Goal: Ask a question: Seek information or help from site administrators or community

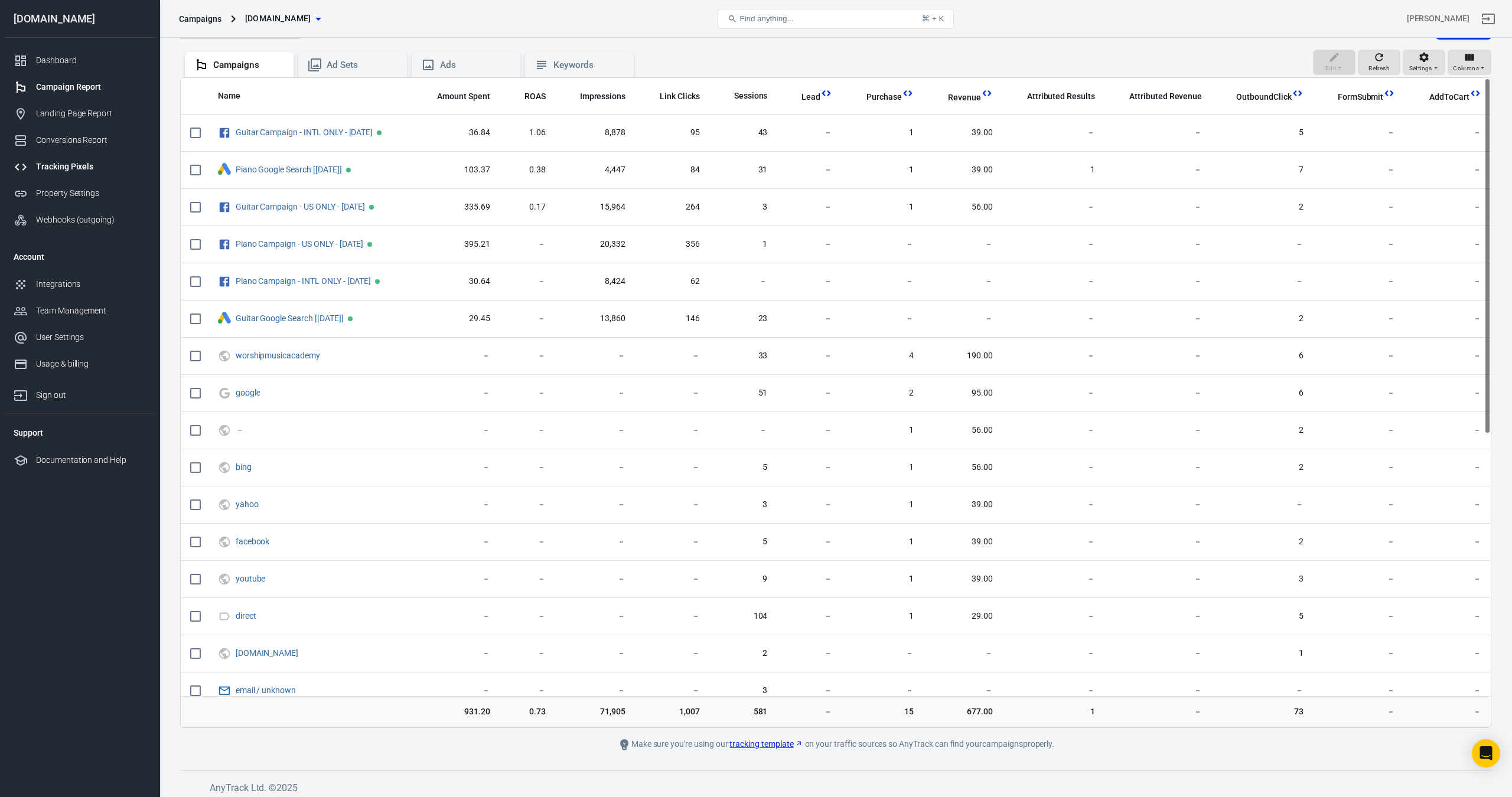
click at [71, 162] on div "Tracking Pixels" at bounding box center [91, 167] width 110 height 13
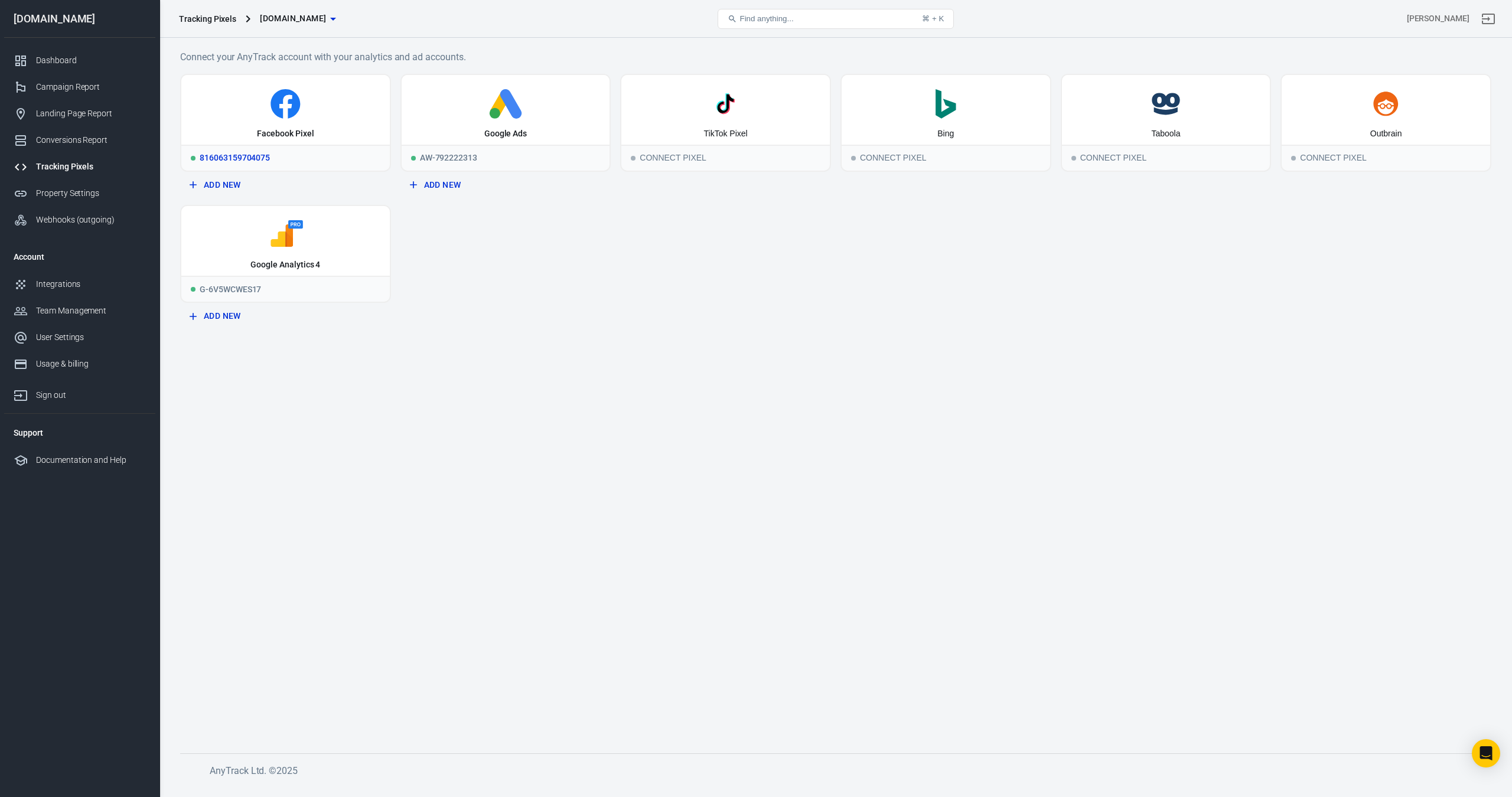
click at [305, 110] on icon at bounding box center [285, 104] width 199 height 30
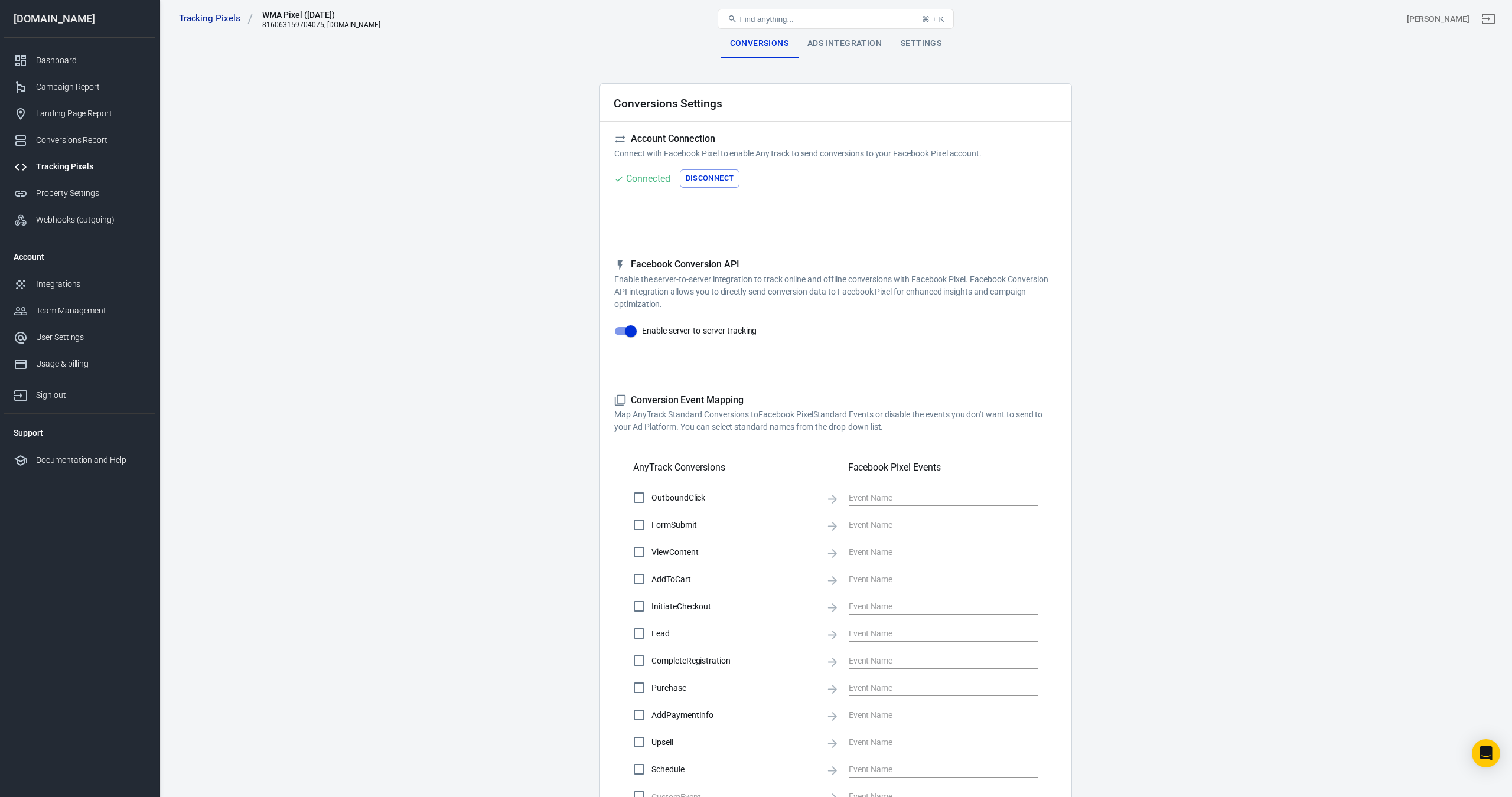
checkbox input "true"
type input "ViewContent"
checkbox input "true"
type input "SubmitApplication"
checkbox input "true"
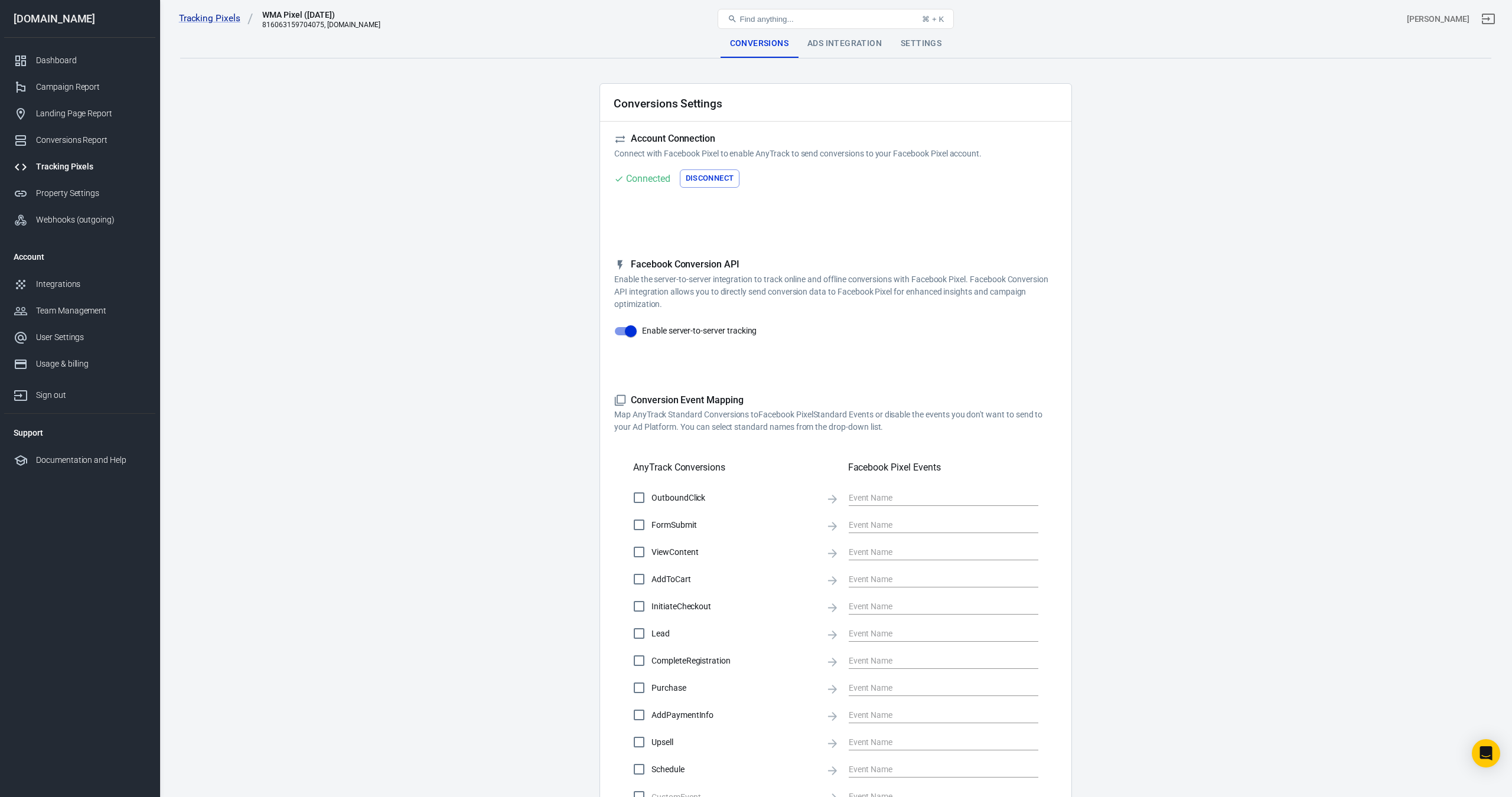
type input "ViewContent"
checkbox input "true"
type input "AddToCart"
checkbox input "true"
type input "InitiateCheckout"
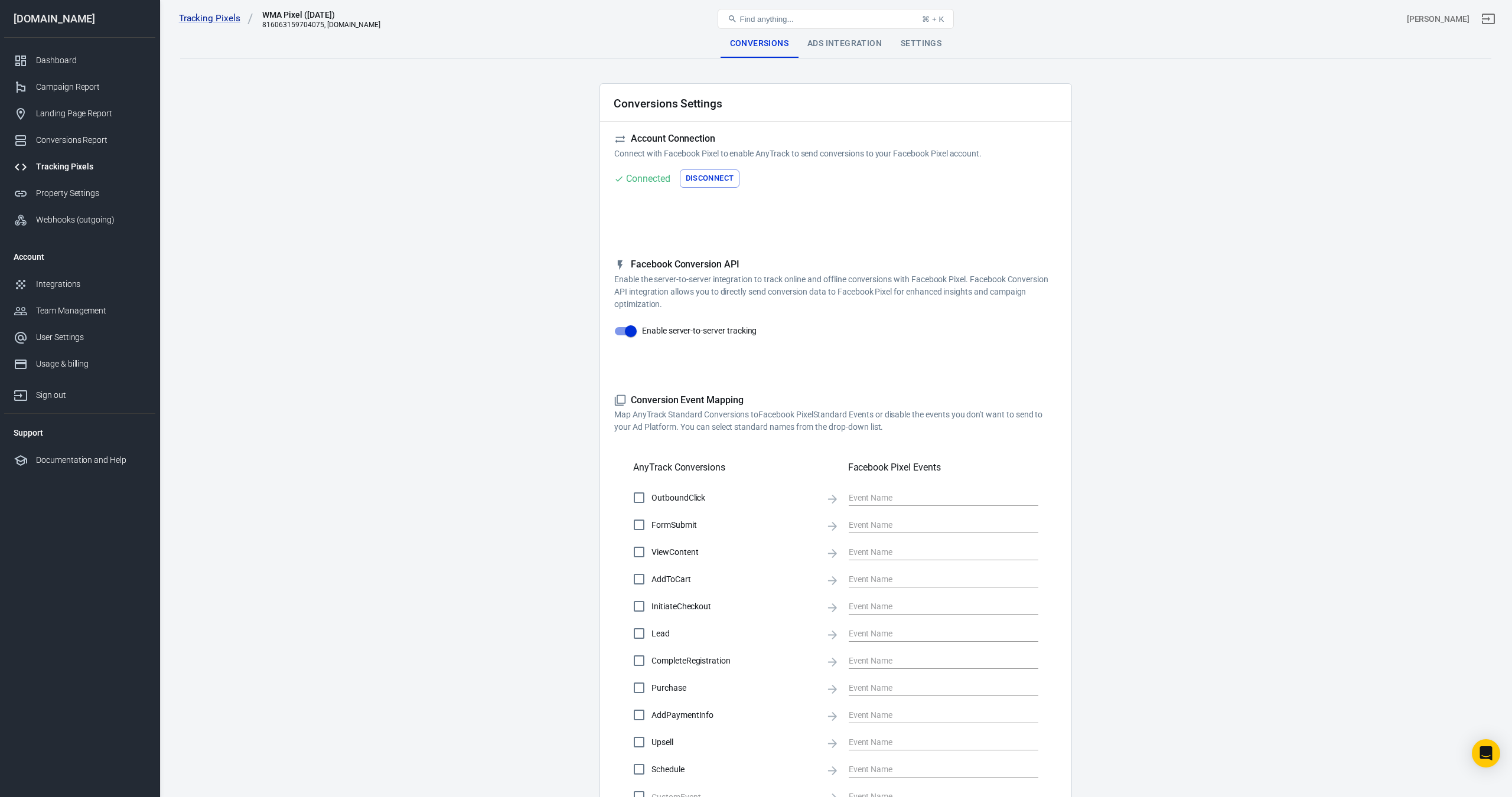
checkbox input "true"
type input "Lead"
checkbox input "true"
type input "CompleteRegistration"
checkbox input "true"
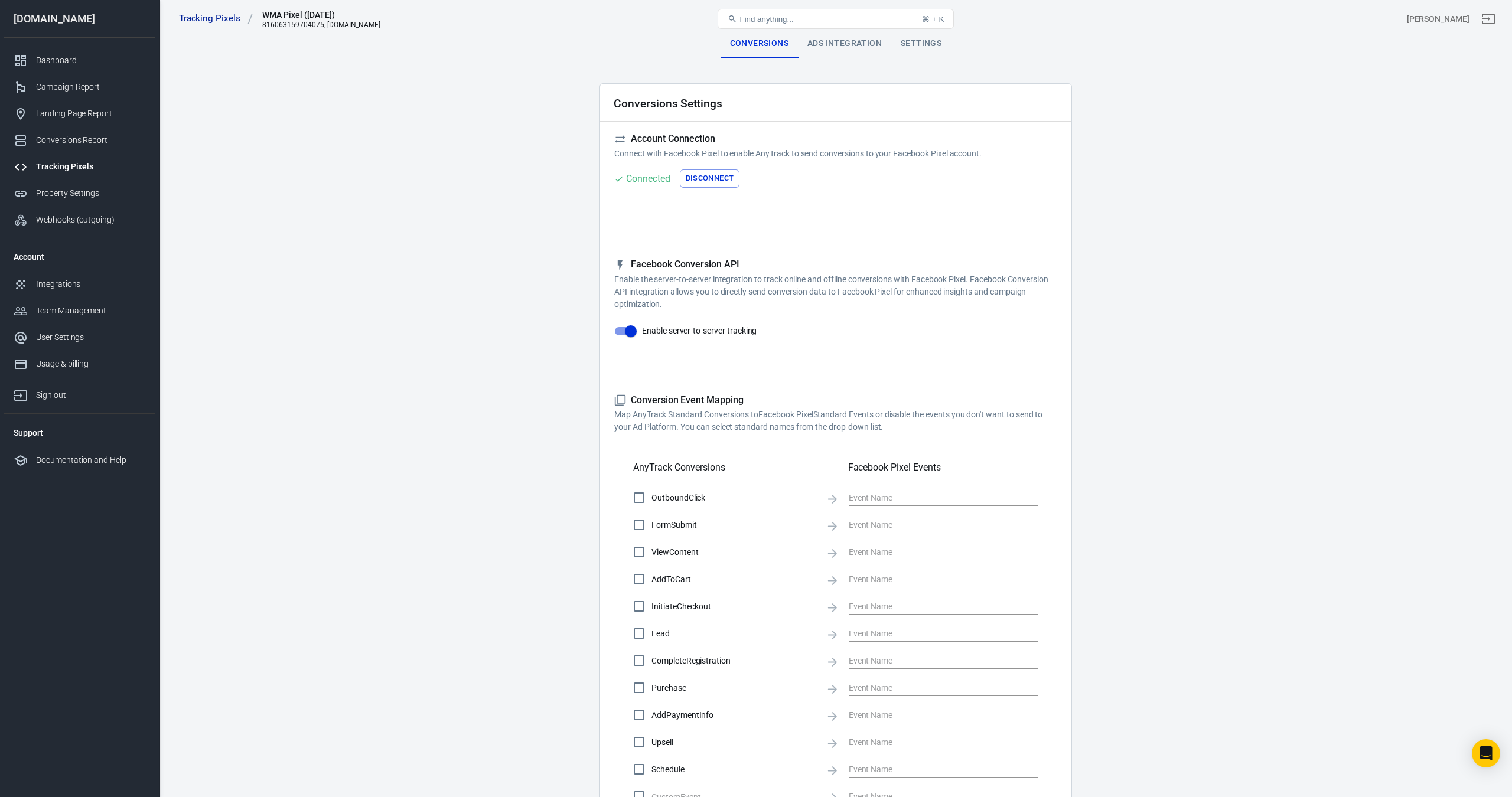
type input "Purchase"
checkbox input "true"
type input "AddPaymentInfo"
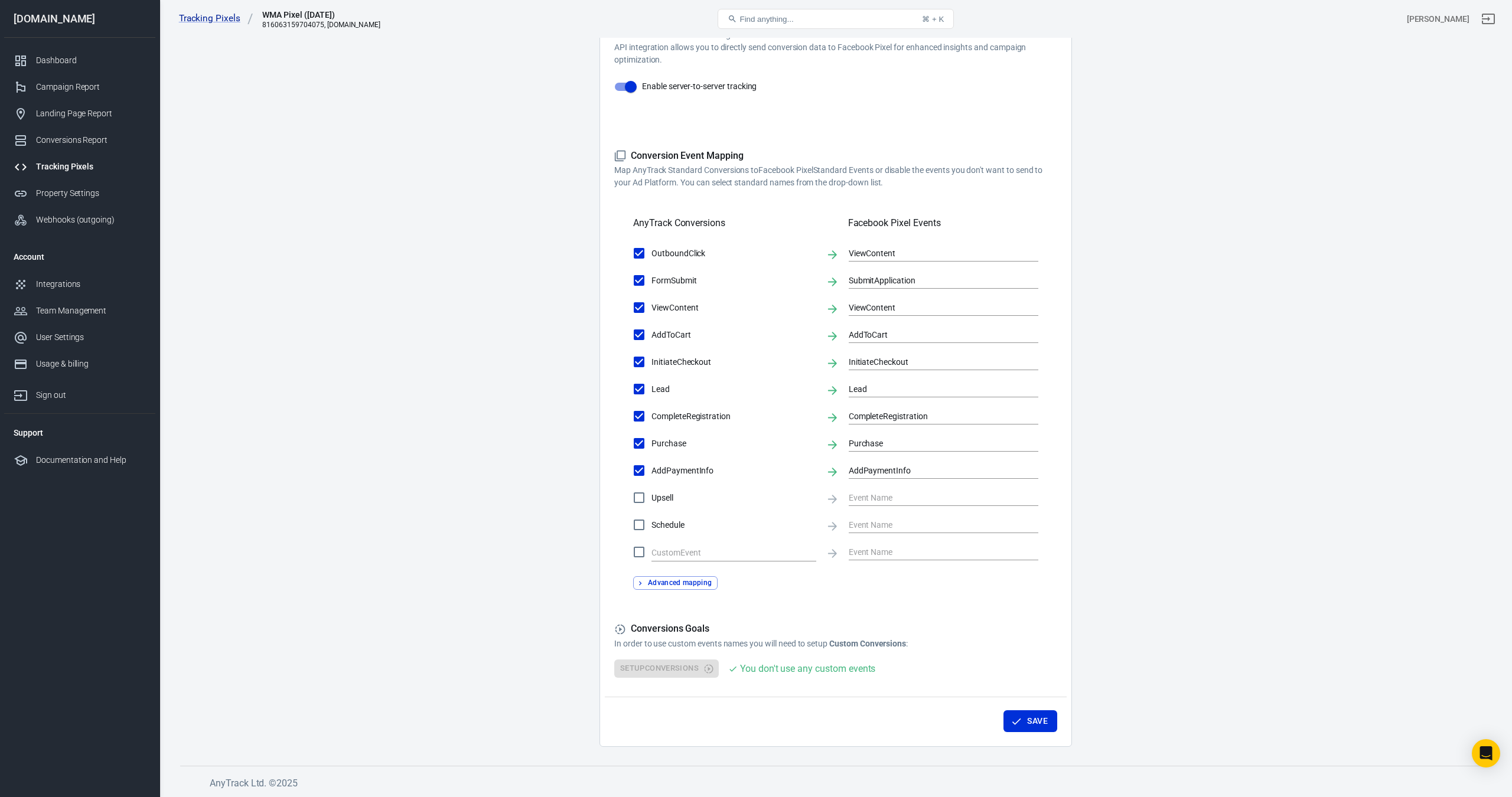
scroll to position [243, 0]
click at [686, 551] on input "text" at bounding box center [725, 554] width 147 height 15
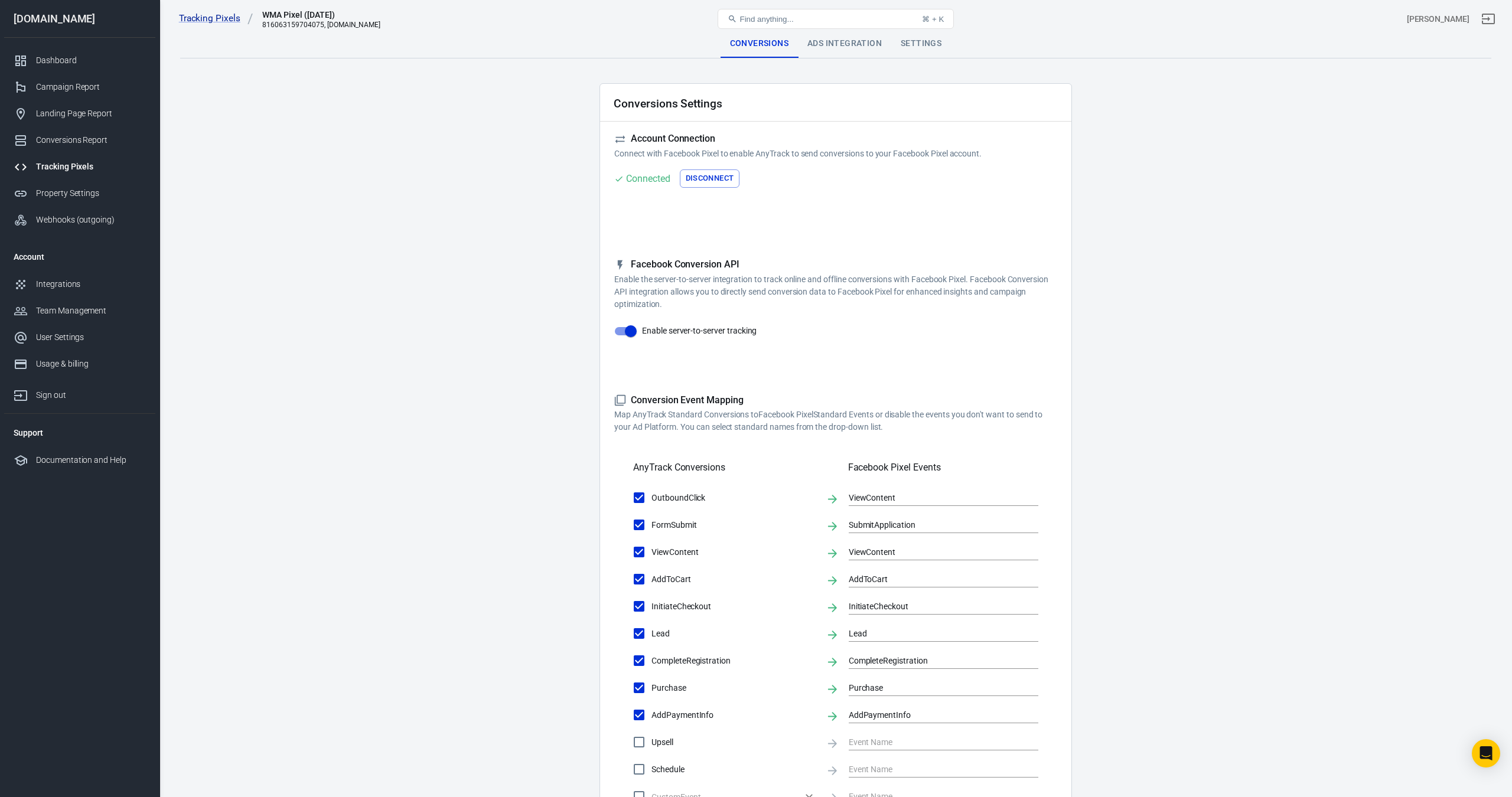
scroll to position [0, 0]
click at [86, 143] on div "Conversions Report" at bounding box center [91, 140] width 110 height 13
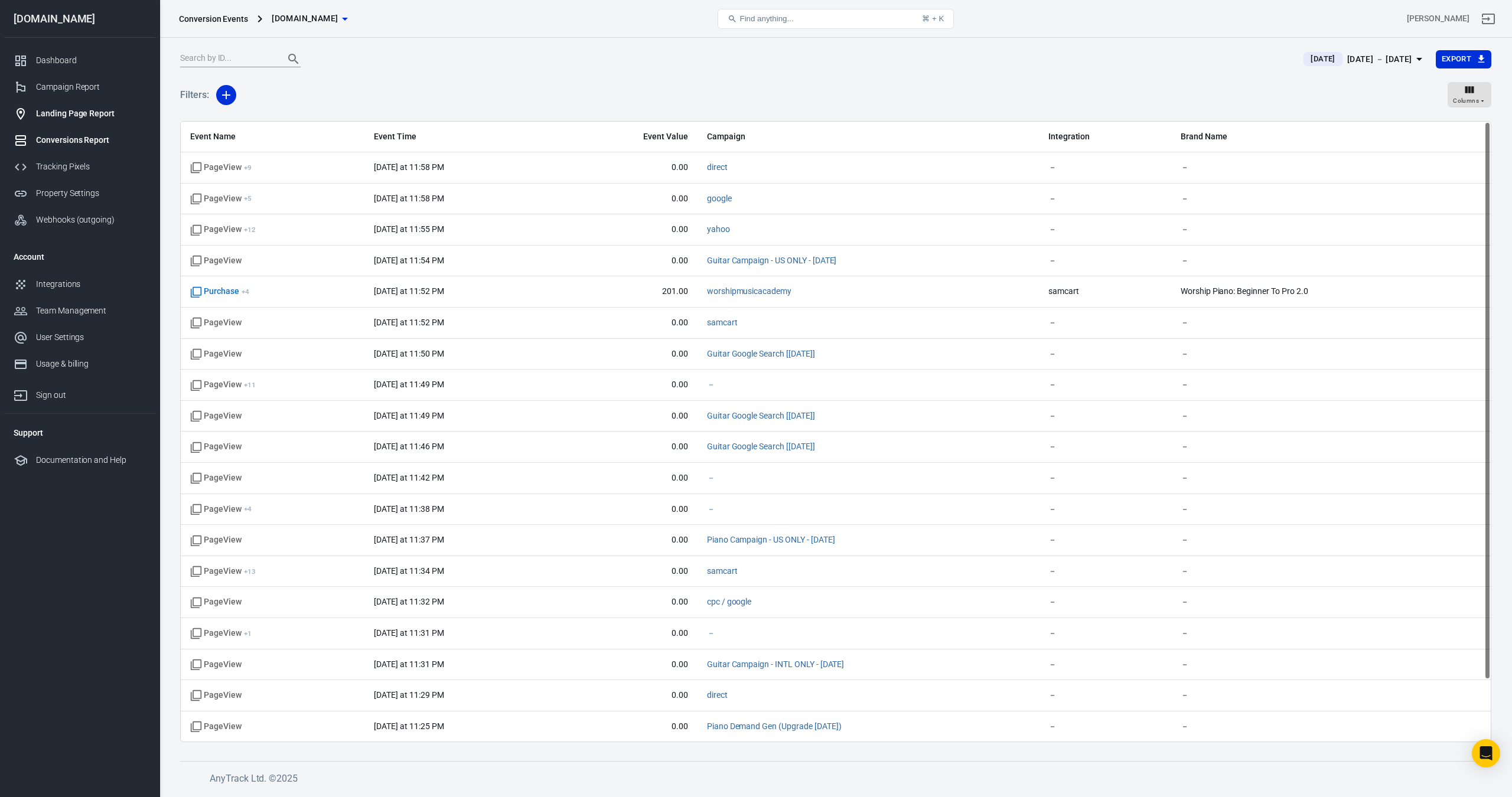
click at [83, 111] on div "Landing Page Report" at bounding box center [91, 114] width 110 height 13
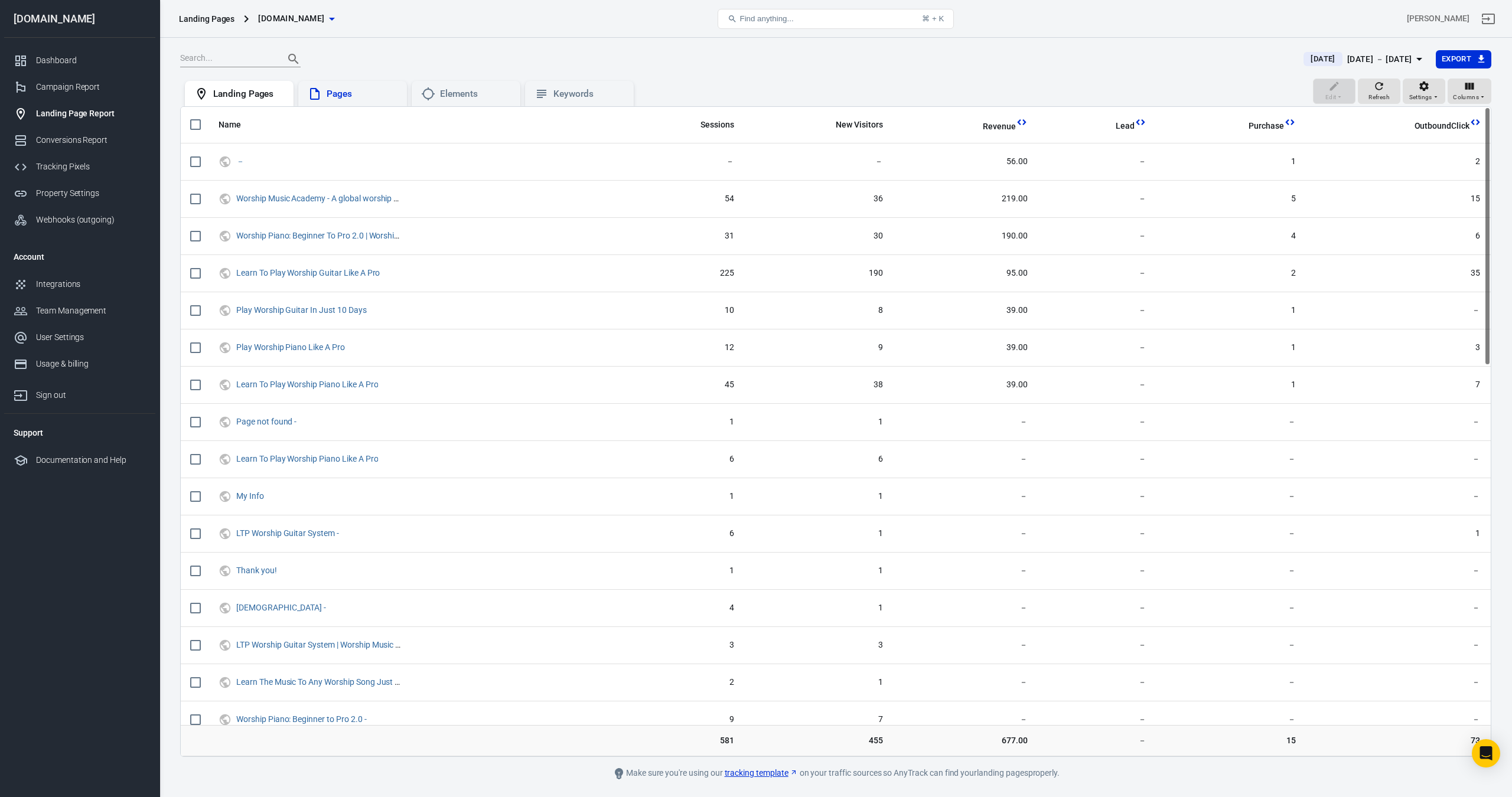
click at [343, 91] on div "Pages" at bounding box center [362, 94] width 71 height 13
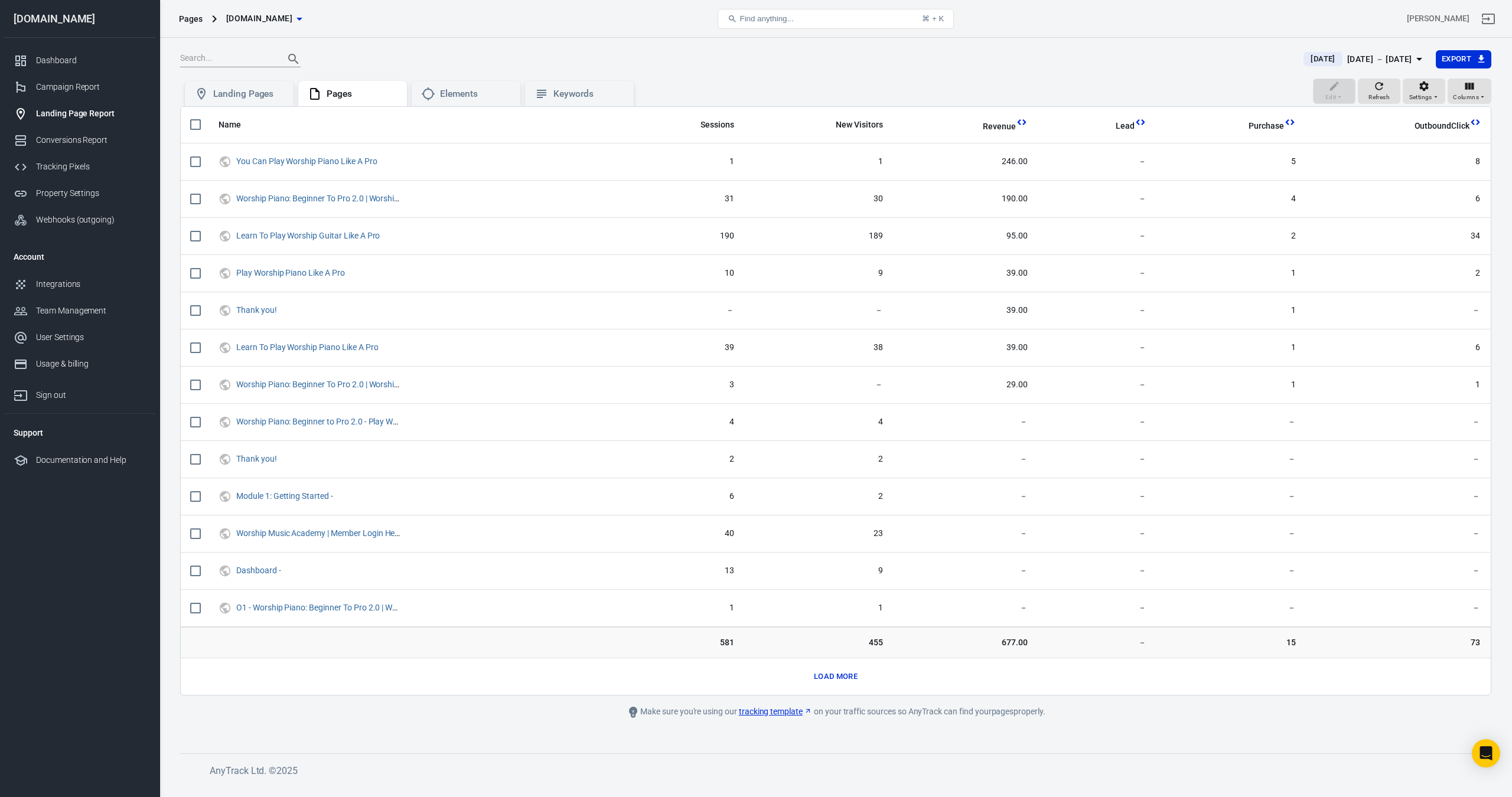
click at [222, 57] on input "text" at bounding box center [227, 59] width 94 height 16
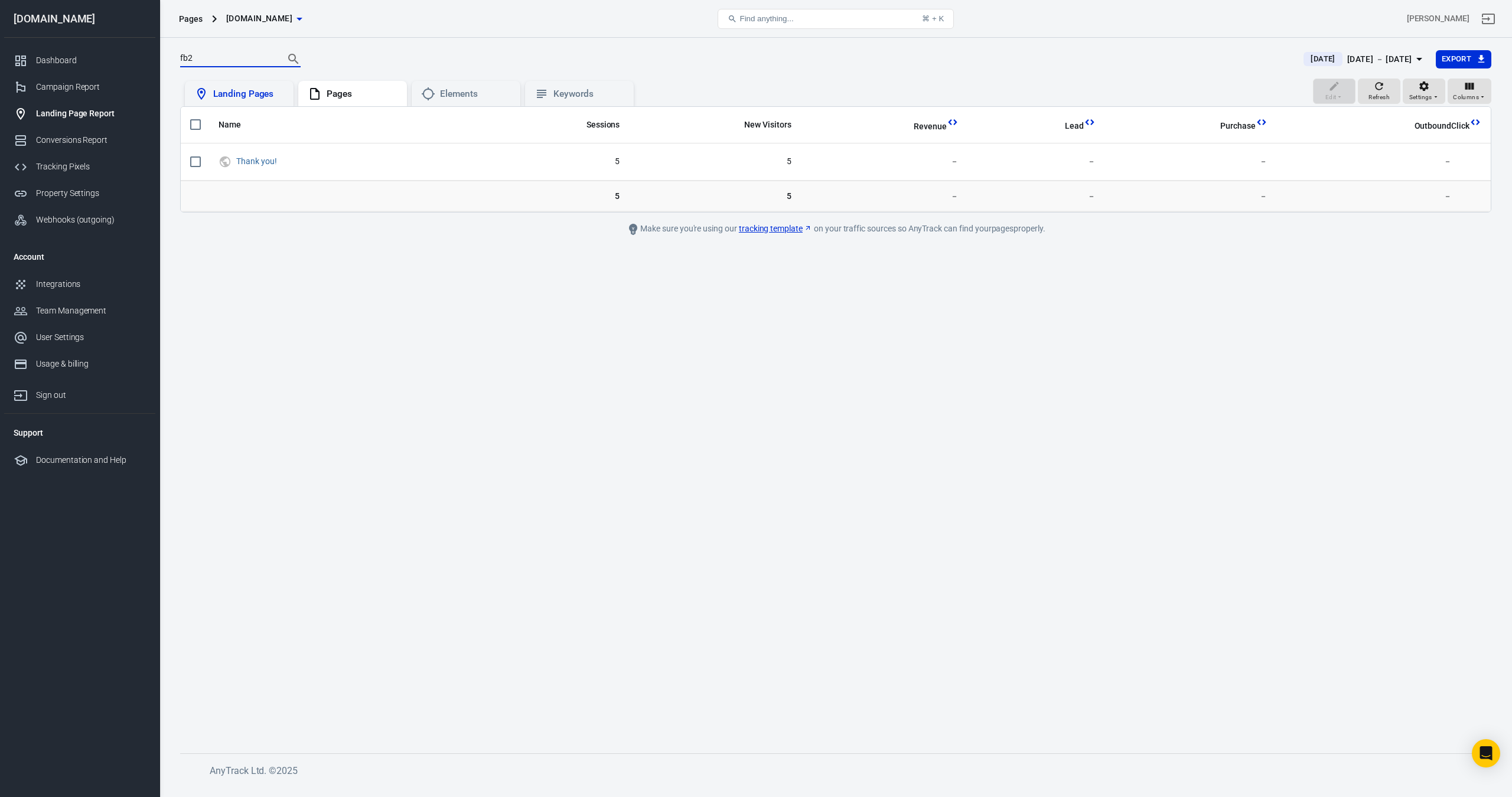
click at [251, 98] on div "Landing Pages" at bounding box center [249, 94] width 71 height 13
click at [324, 101] on div "Pages" at bounding box center [353, 94] width 90 height 14
click at [468, 94] on div "Elements" at bounding box center [475, 94] width 71 height 13
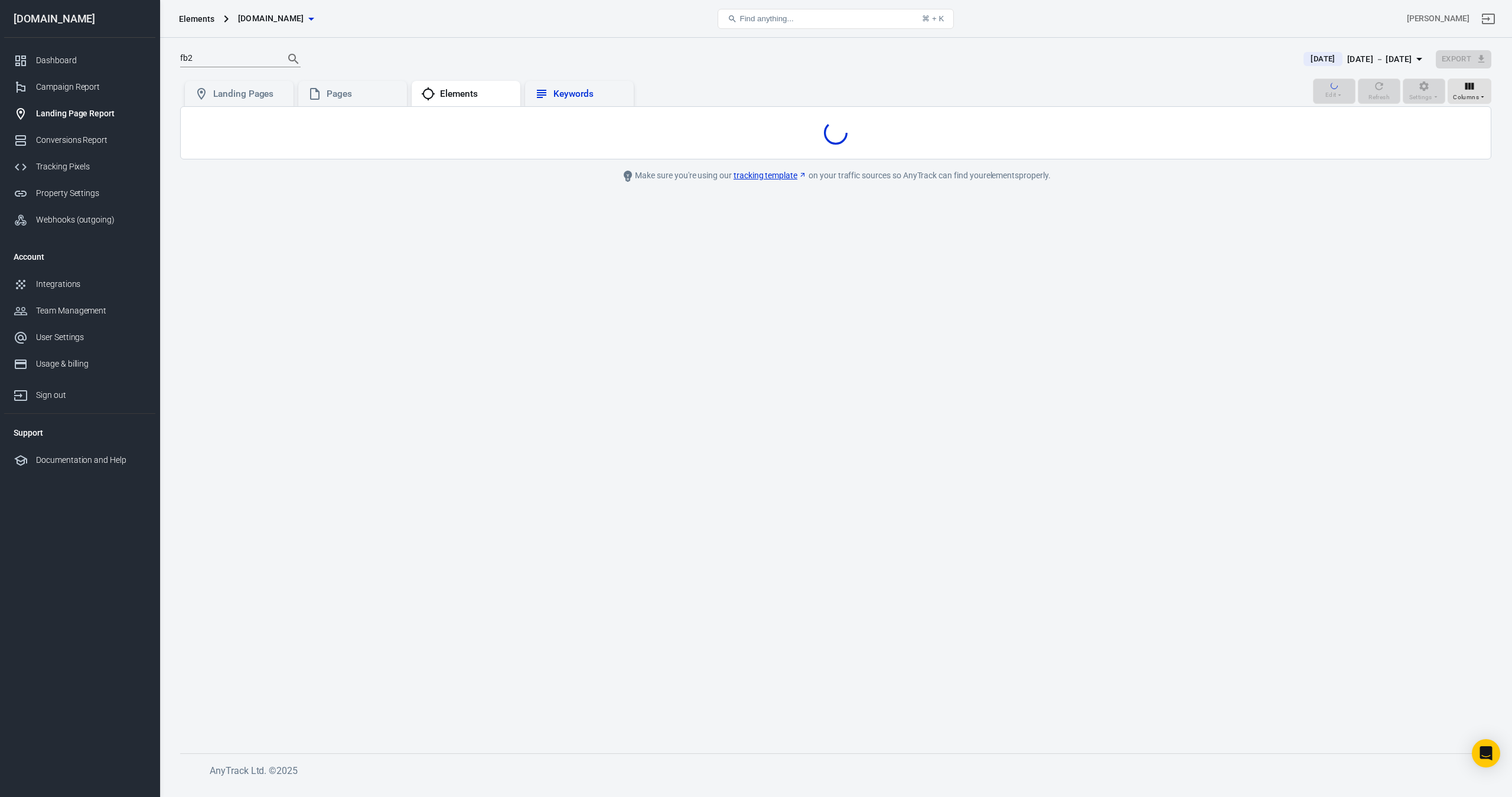
click at [562, 92] on div "Keywords" at bounding box center [589, 94] width 71 height 13
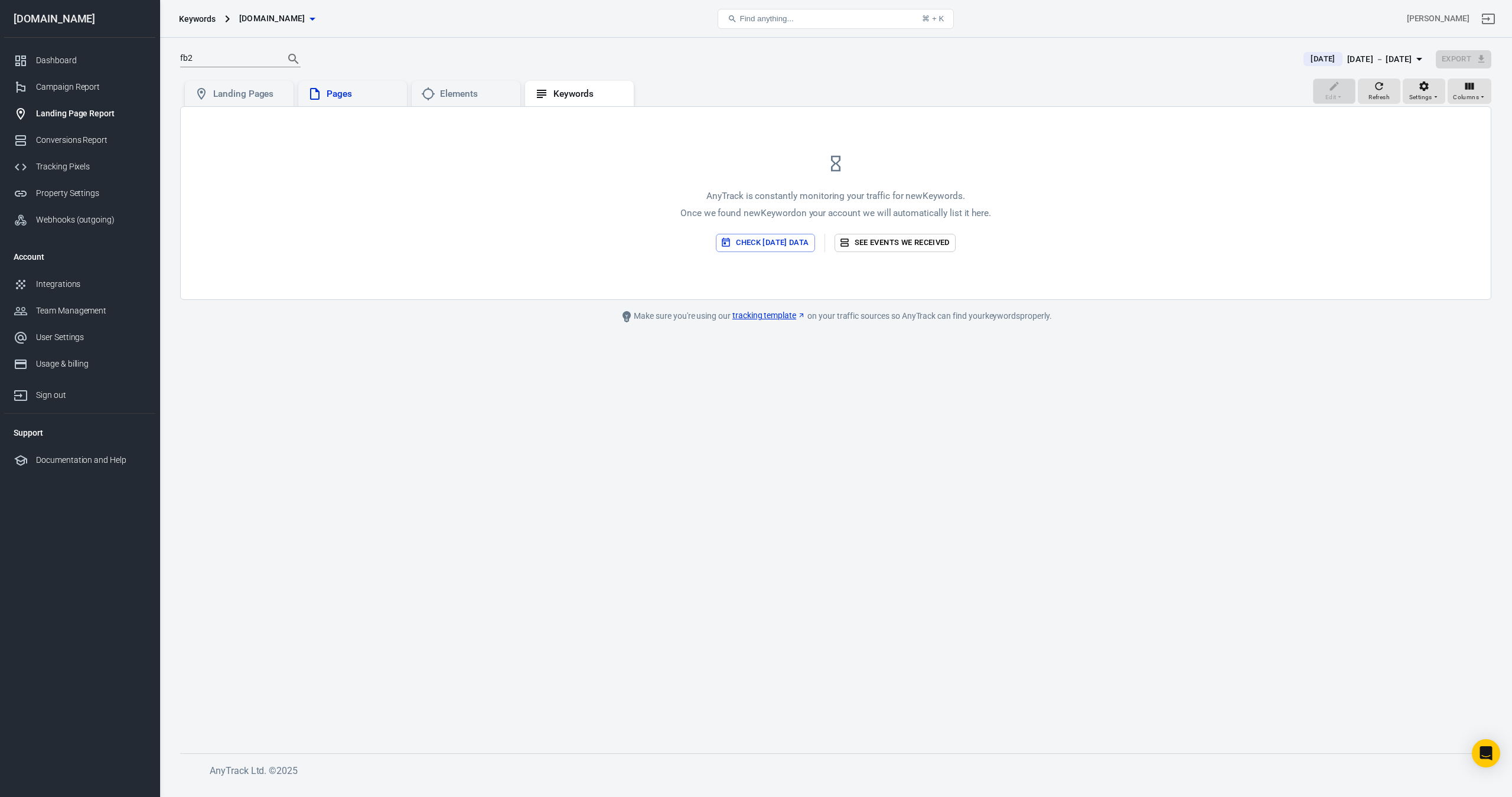
click at [388, 93] on div "Pages" at bounding box center [362, 94] width 71 height 13
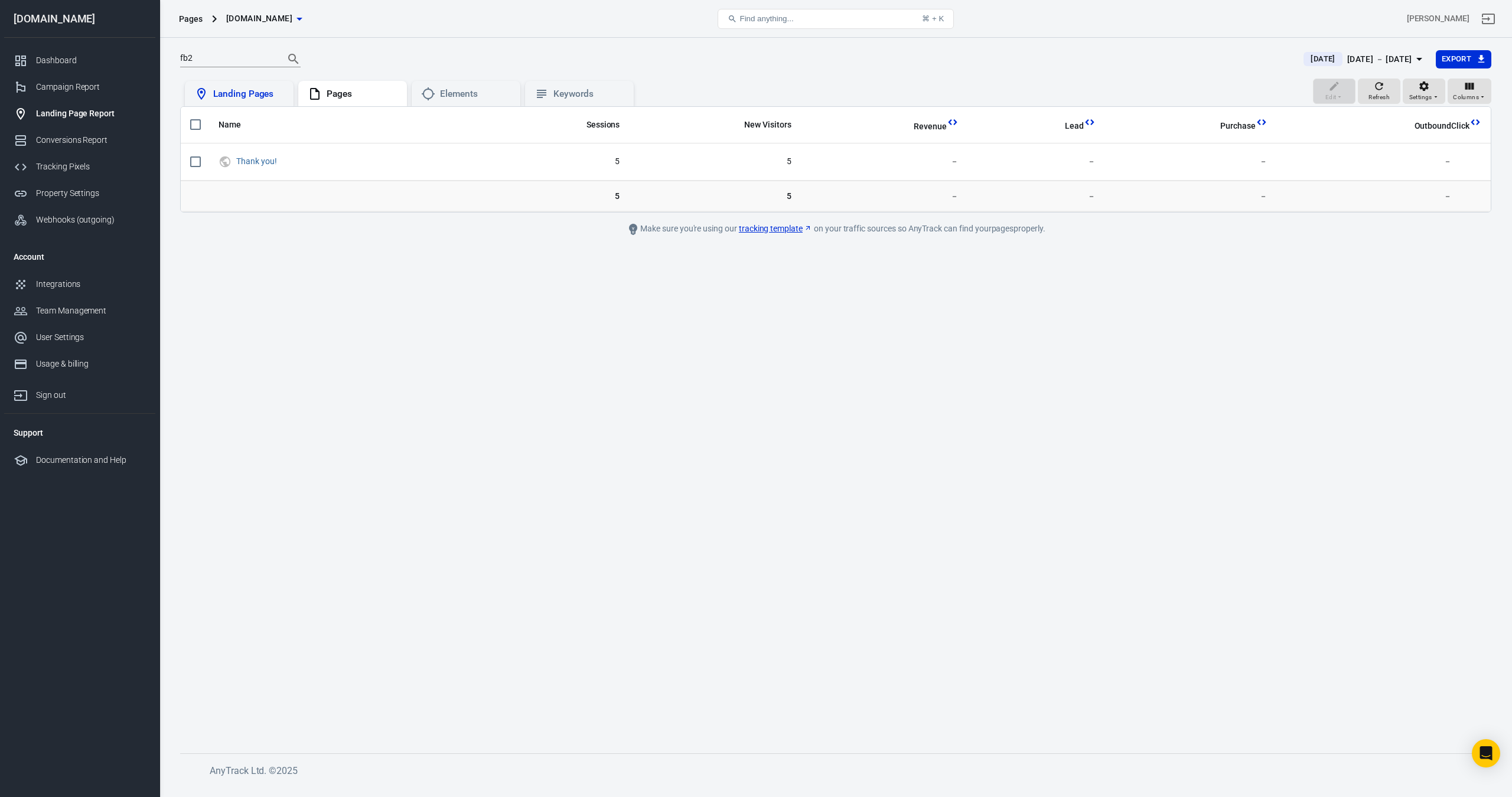
click at [240, 96] on div "Landing Pages" at bounding box center [249, 94] width 71 height 13
click at [351, 84] on div "Pages" at bounding box center [352, 93] width 108 height 26
click at [238, 55] on input "fb2" at bounding box center [227, 59] width 94 height 16
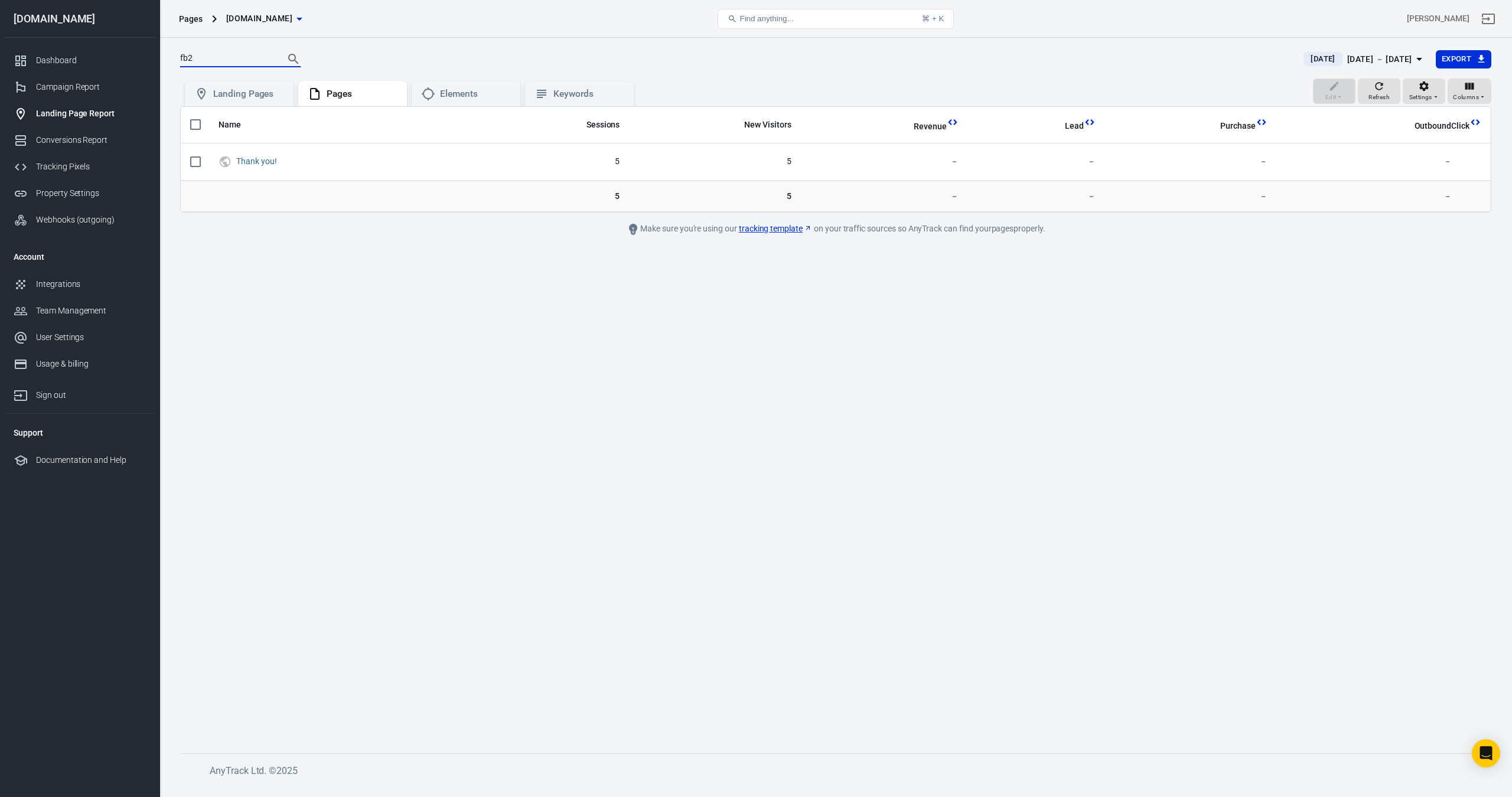
paste input "[URL][DOMAIN_NAME]"
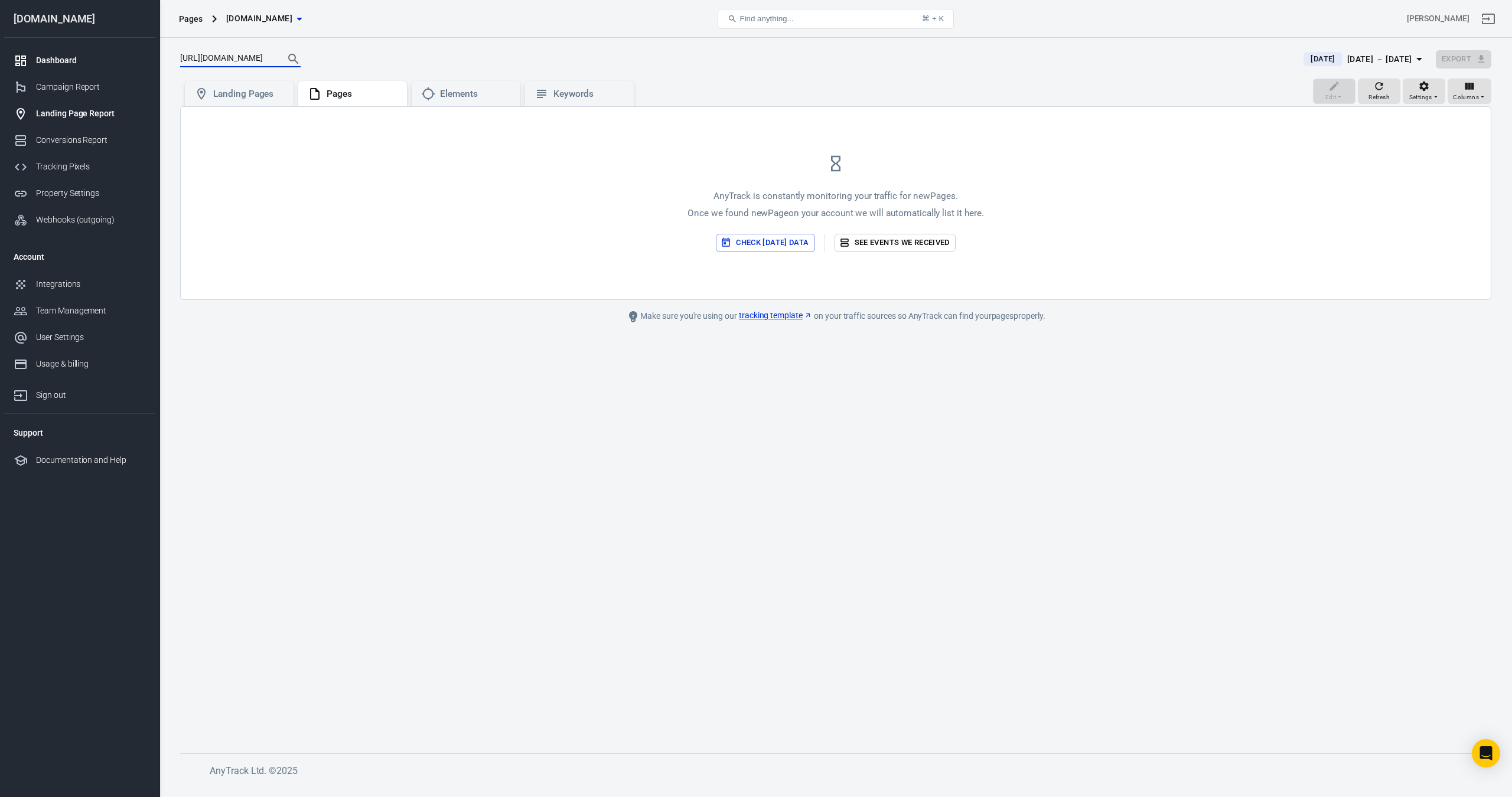
drag, startPoint x: 233, startPoint y: 57, endPoint x: 119, endPoint y: 57, distance: 114.0
click at [119, 57] on div "Pages [DOMAIN_NAME] Find anything... ⌘ + K [PERSON_NAME] [DOMAIN_NAME] Dashboar…" at bounding box center [756, 411] width 1512 height 747
click at [216, 98] on div "Landing Pages" at bounding box center [249, 94] width 71 height 13
click at [230, 59] on input "/piano-fb/" at bounding box center [227, 59] width 94 height 16
click at [355, 93] on div "Pages" at bounding box center [362, 94] width 71 height 13
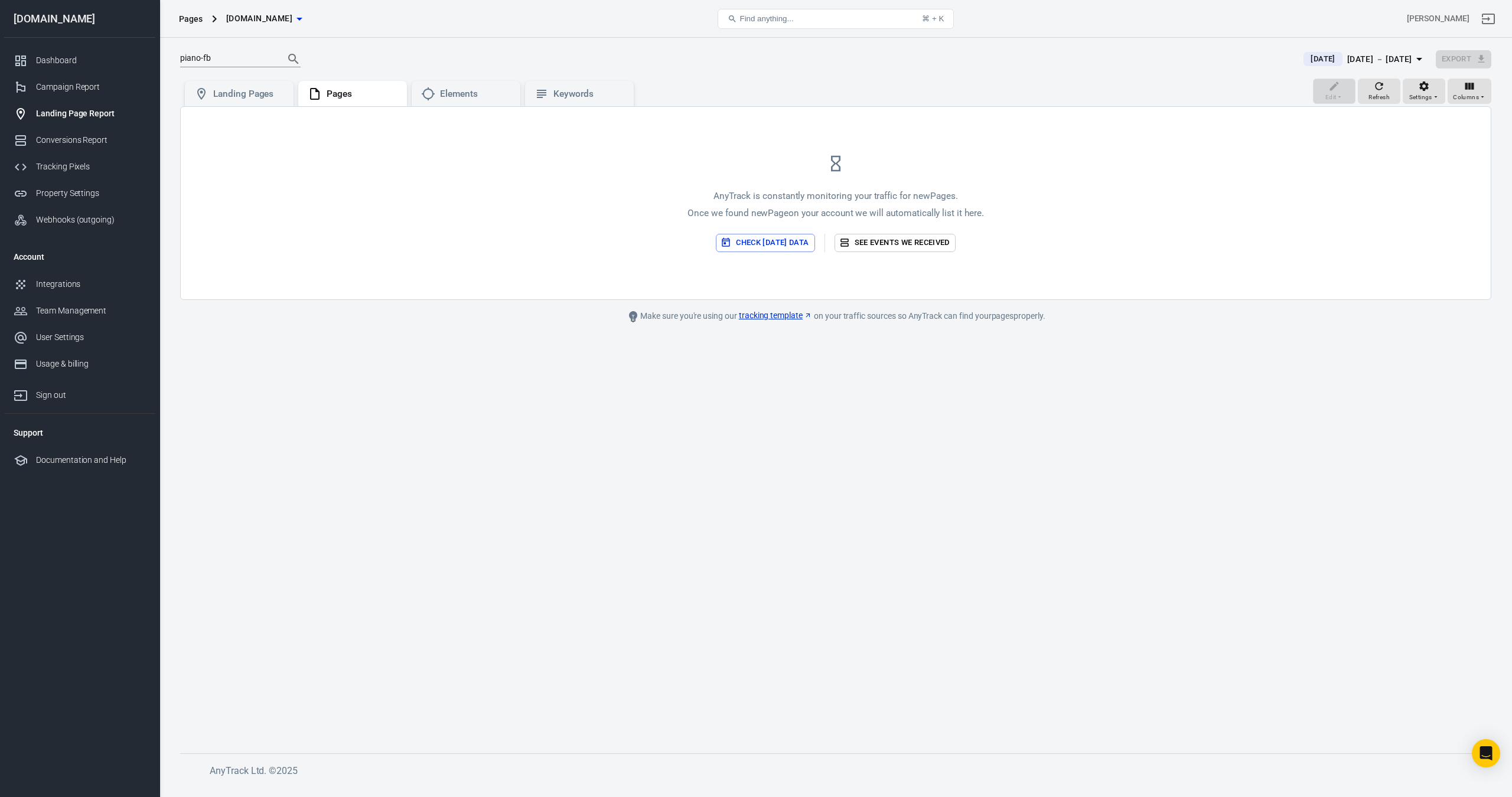
click at [230, 58] on input "piano-fb" at bounding box center [227, 59] width 94 height 16
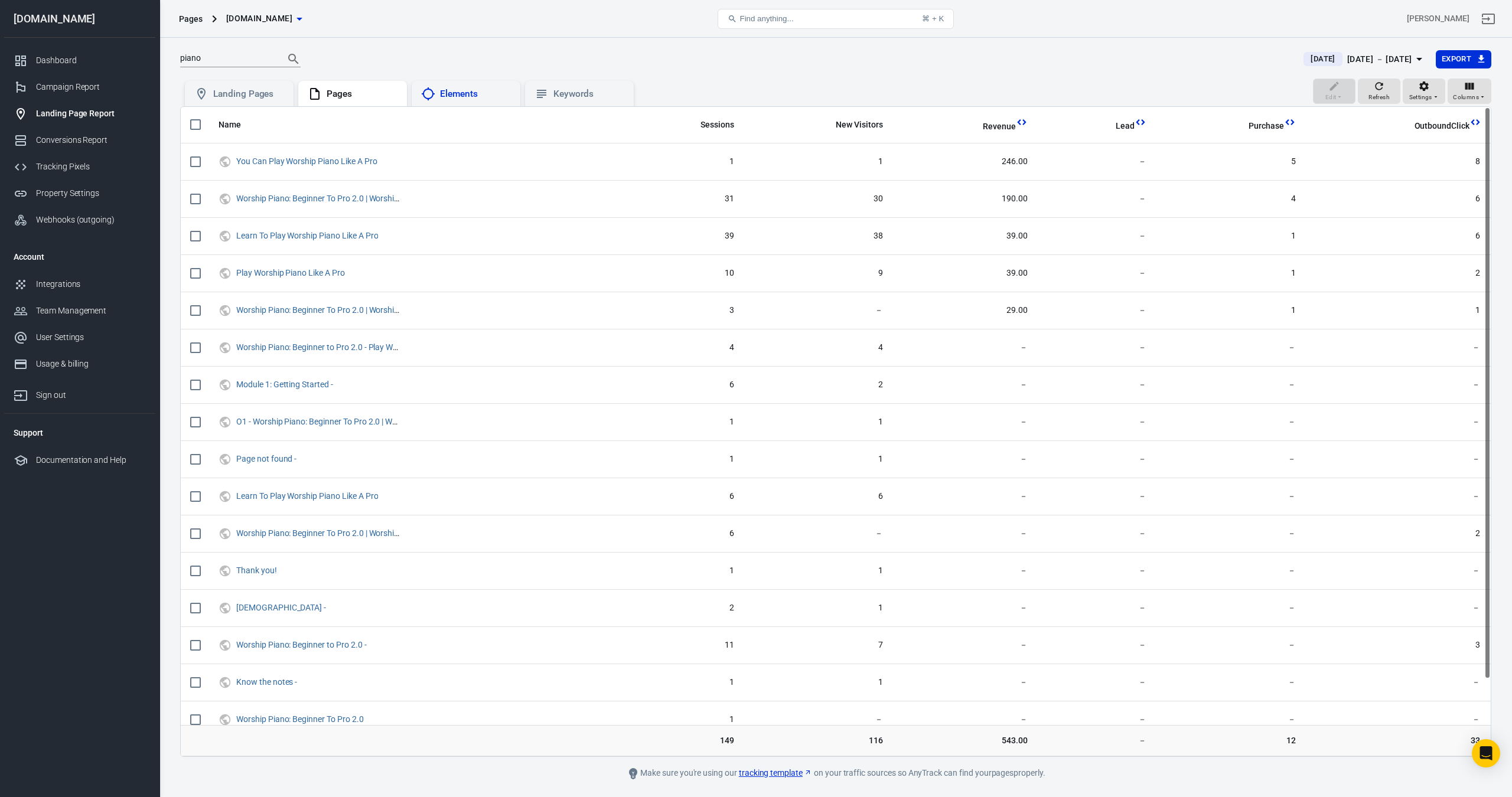
click at [467, 97] on div "Elements" at bounding box center [475, 94] width 71 height 13
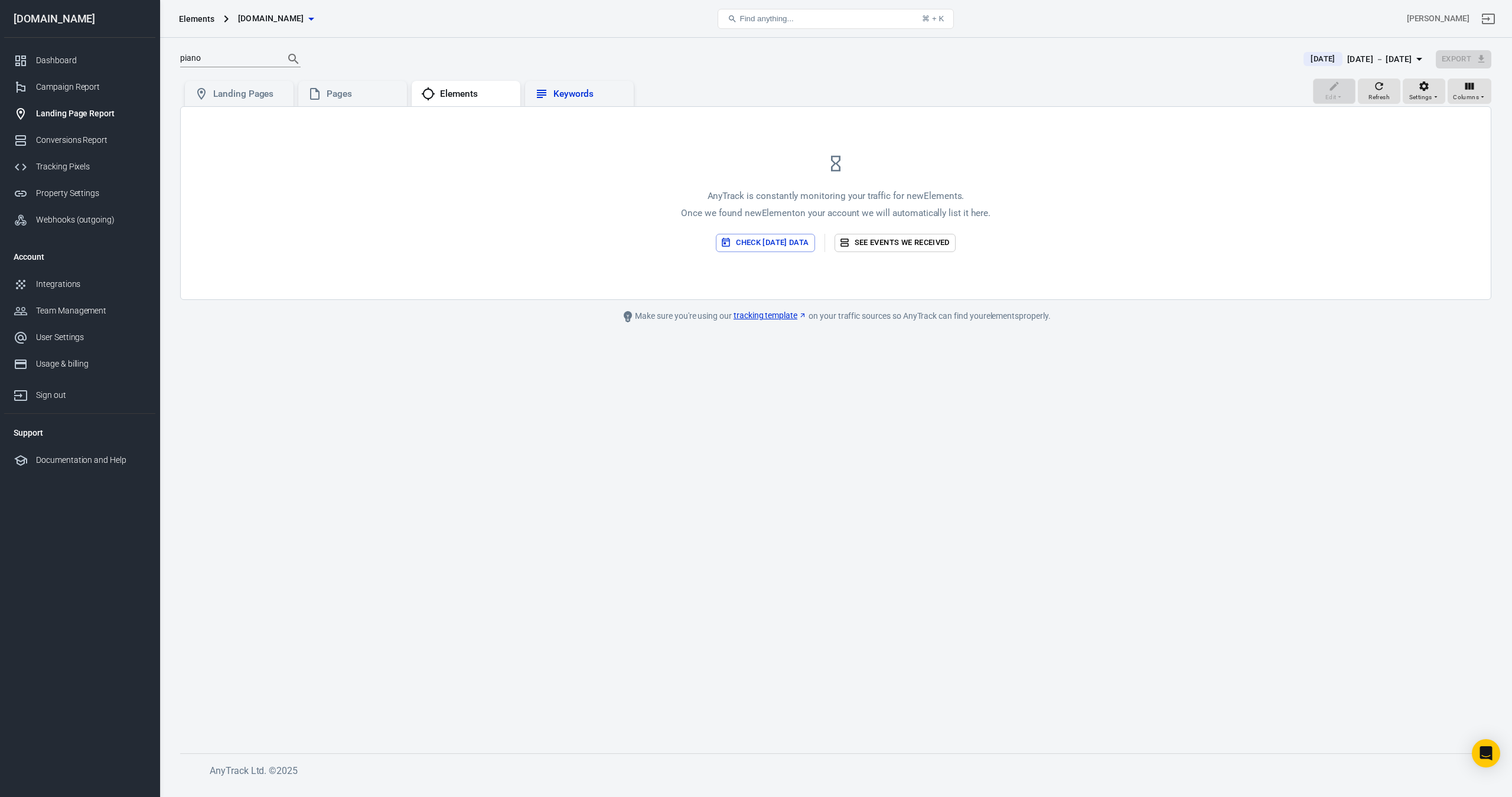
click at [593, 91] on div "Keywords" at bounding box center [589, 94] width 71 height 13
click at [1417, 60] on icon "button" at bounding box center [1419, 59] width 14 height 14
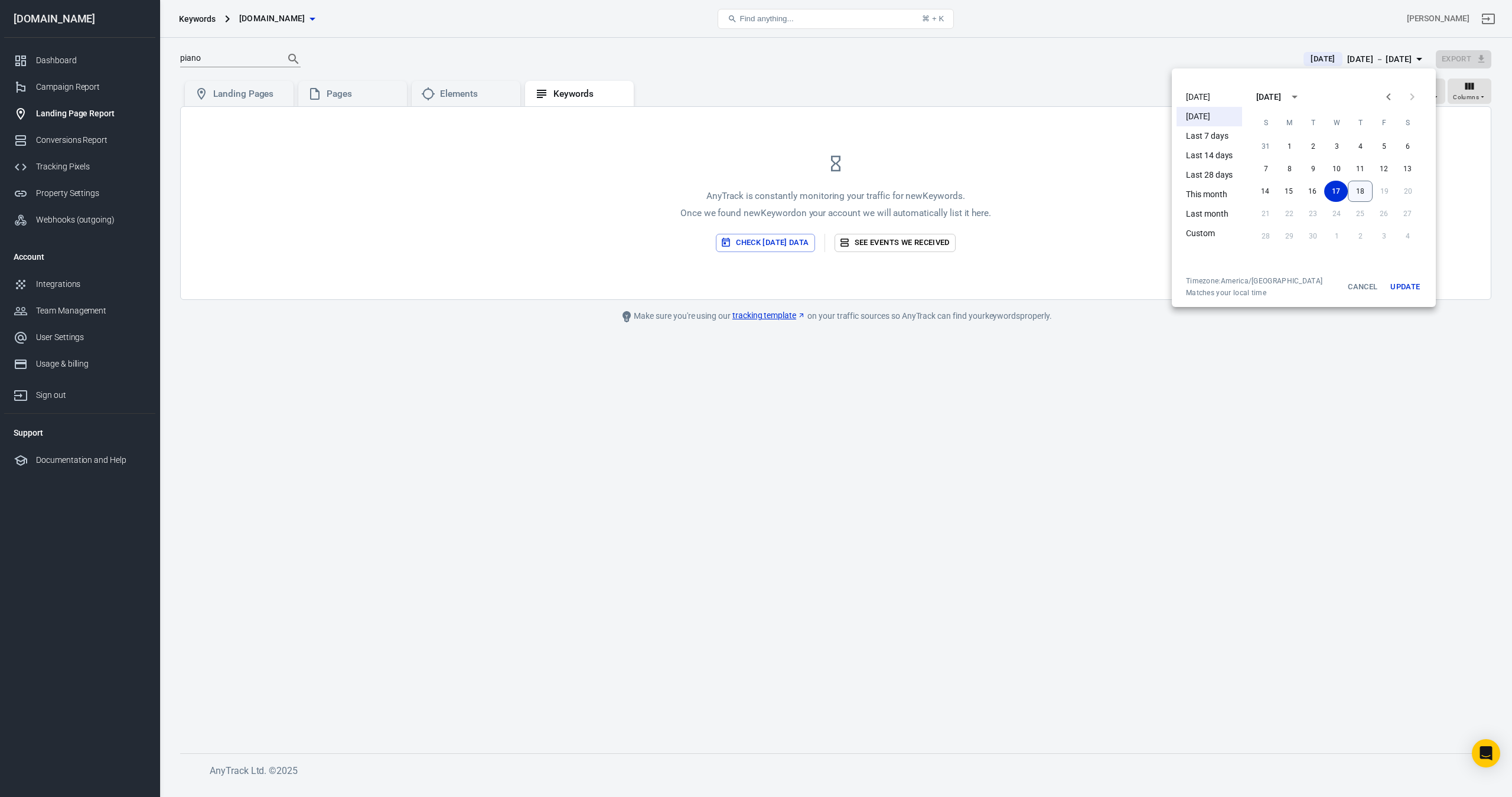
click at [1355, 194] on button "18" at bounding box center [1360, 191] width 25 height 21
click at [1410, 287] on button "Update" at bounding box center [1405, 287] width 38 height 21
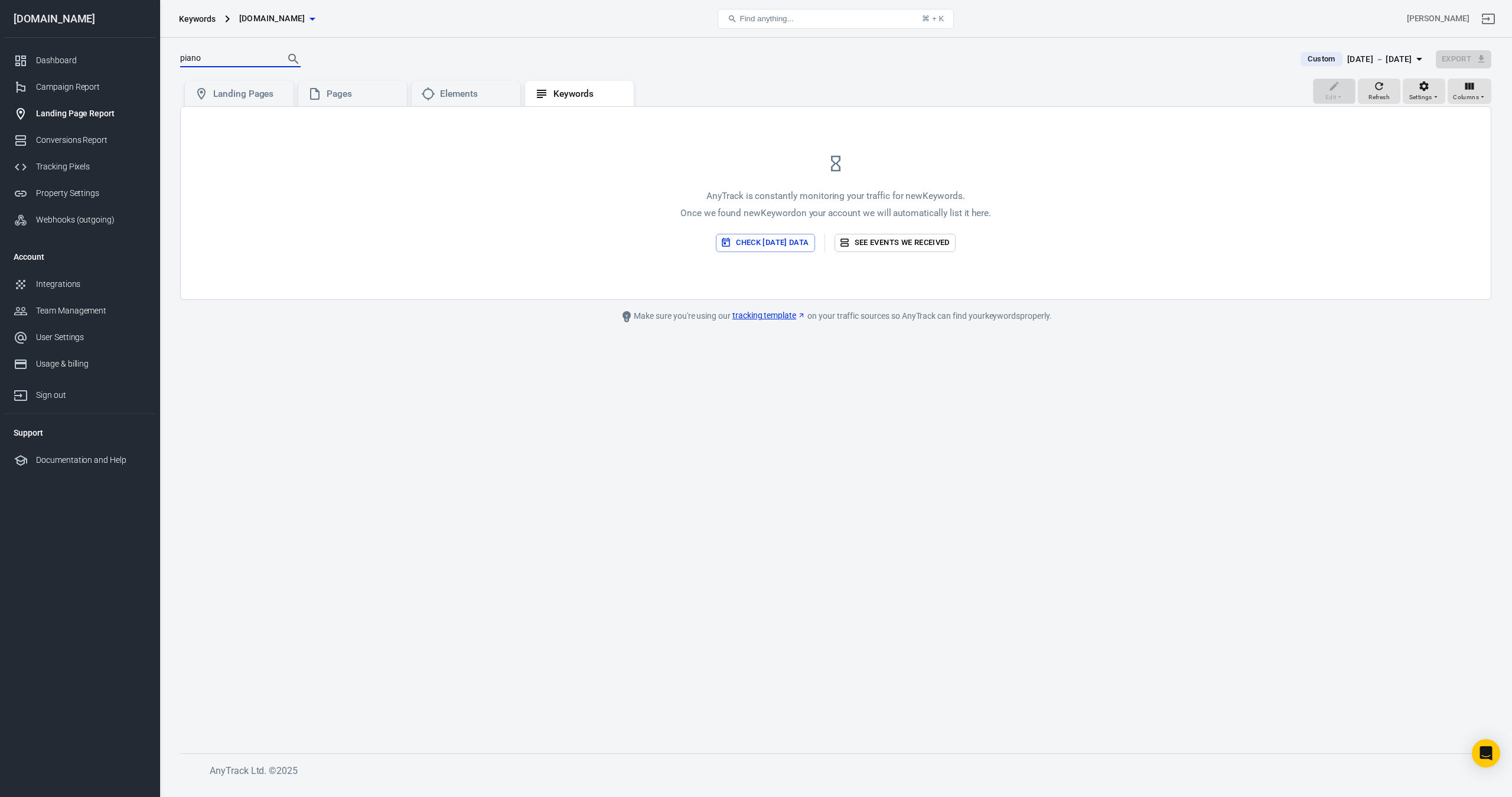
click at [221, 59] on input "piano" at bounding box center [227, 59] width 94 height 16
type input "fb"
click at [346, 96] on div "Pages" at bounding box center [362, 94] width 71 height 13
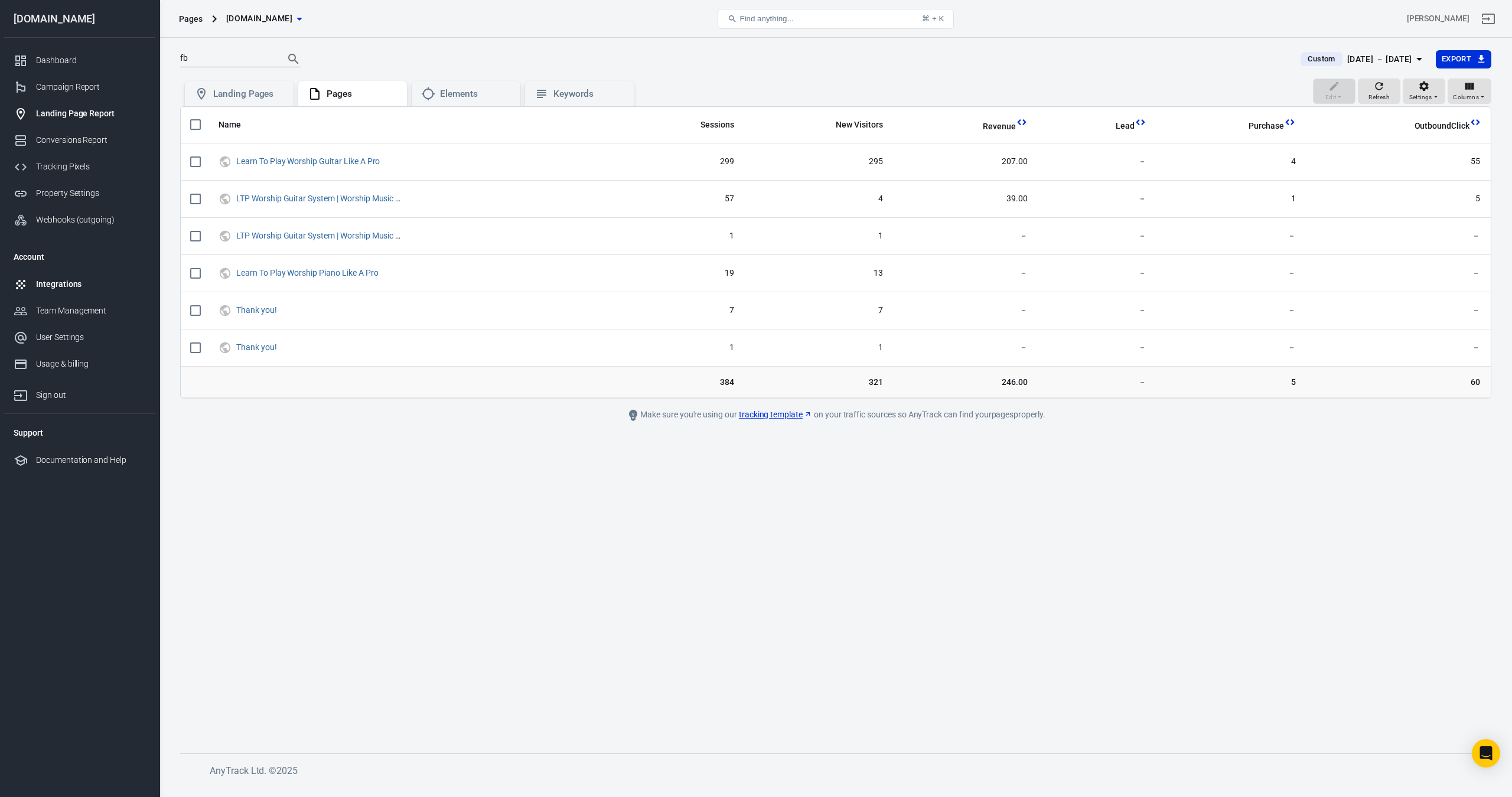
click at [52, 287] on div "Integrations" at bounding box center [91, 285] width 110 height 13
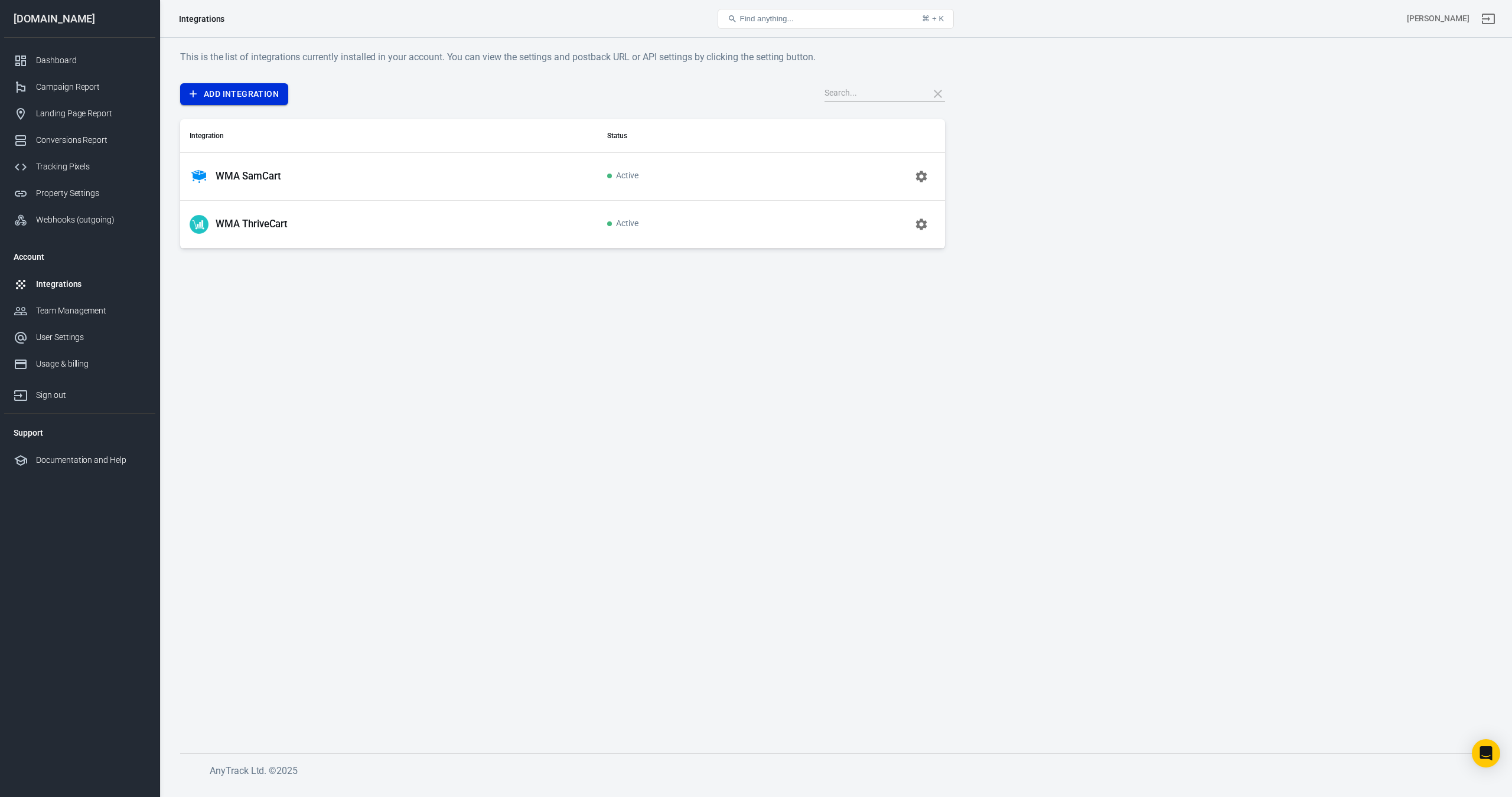
click at [244, 85] on link "Add Integration" at bounding box center [234, 94] width 108 height 22
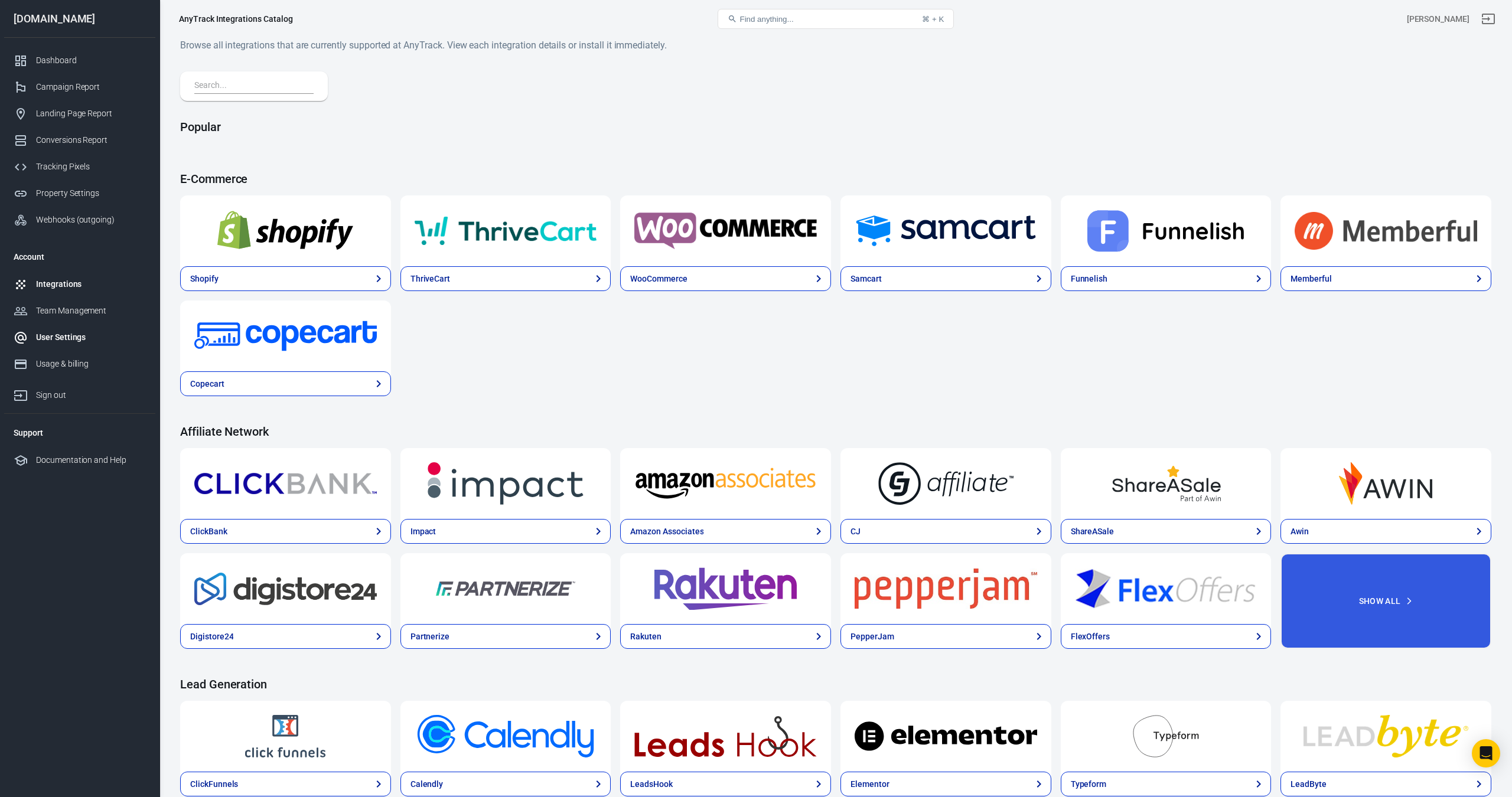
click at [59, 338] on div "User Settings" at bounding box center [91, 338] width 110 height 13
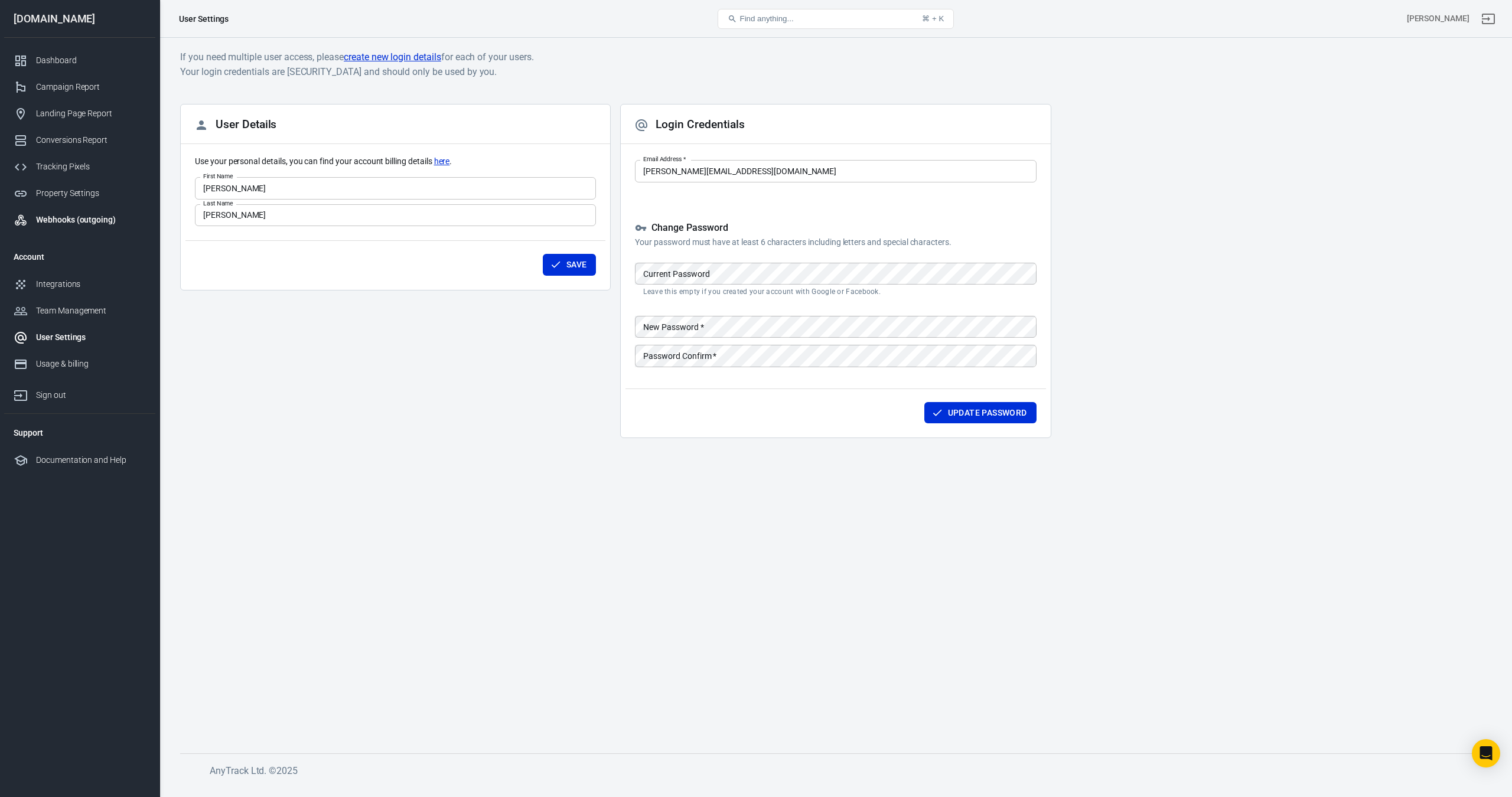
click at [55, 222] on div "Webhooks (outgoing)" at bounding box center [91, 220] width 110 height 13
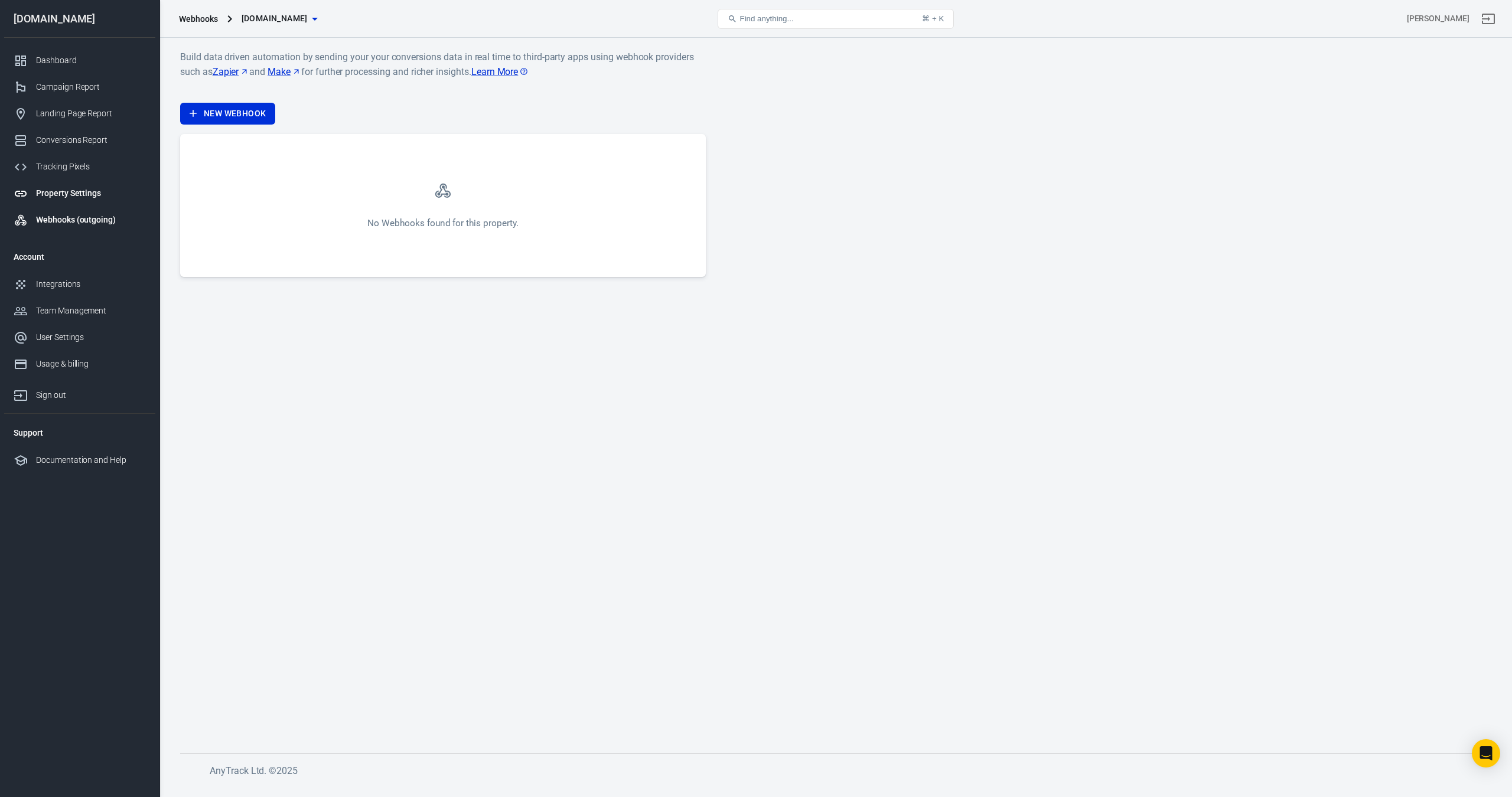
click at [76, 188] on div "Property Settings" at bounding box center [91, 193] width 110 height 13
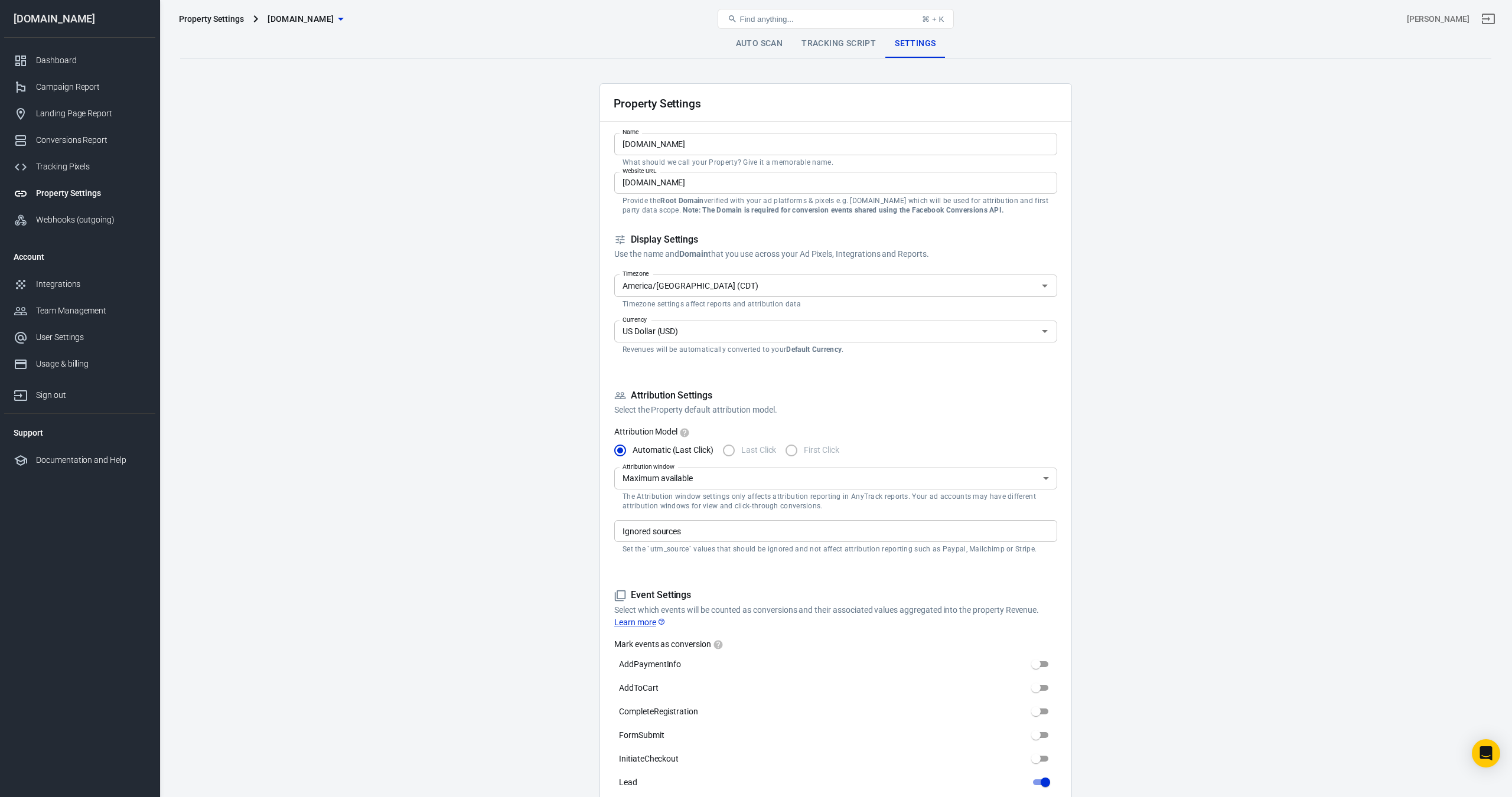
click at [781, 36] on div "Property Settings [DOMAIN_NAME] Find anything... ⌘ + K [PERSON_NAME]" at bounding box center [836, 18] width 1352 height 38
click at [766, 45] on link "Auto Scan" at bounding box center [759, 44] width 66 height 28
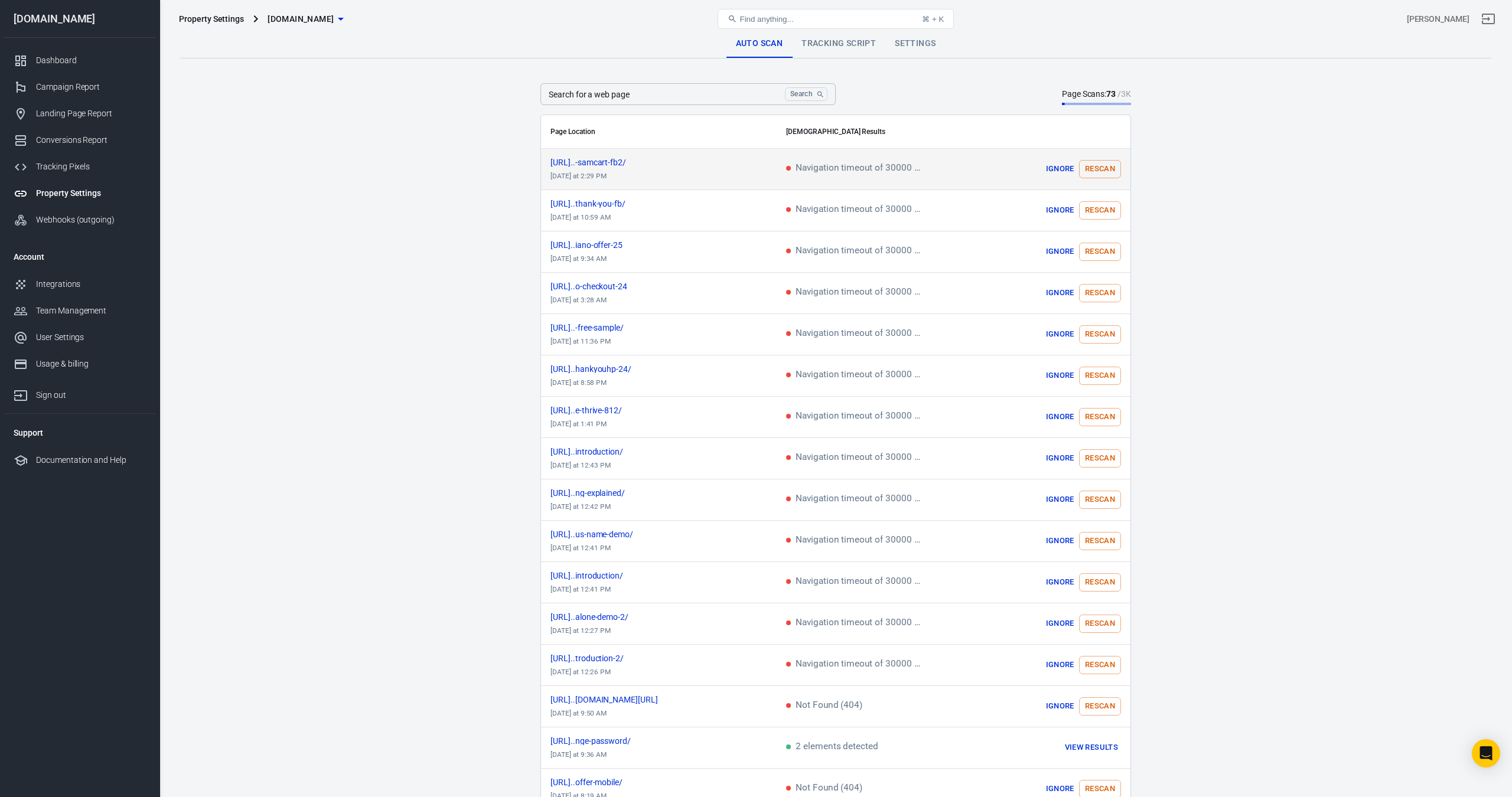
click at [1102, 168] on button "Rescan" at bounding box center [1100, 169] width 42 height 18
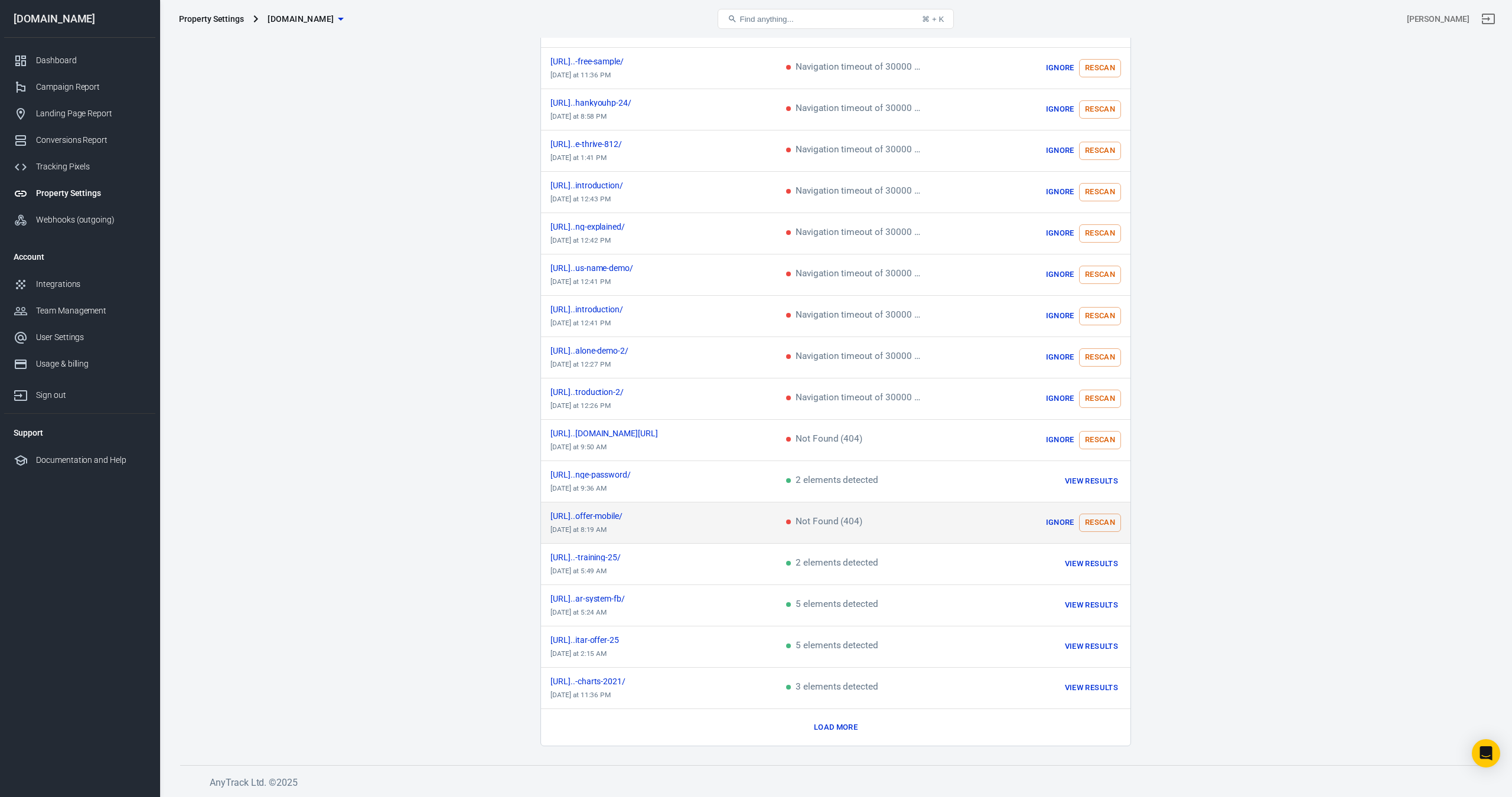
scroll to position [266, 0]
click at [832, 727] on button "Load more" at bounding box center [836, 728] width 50 height 18
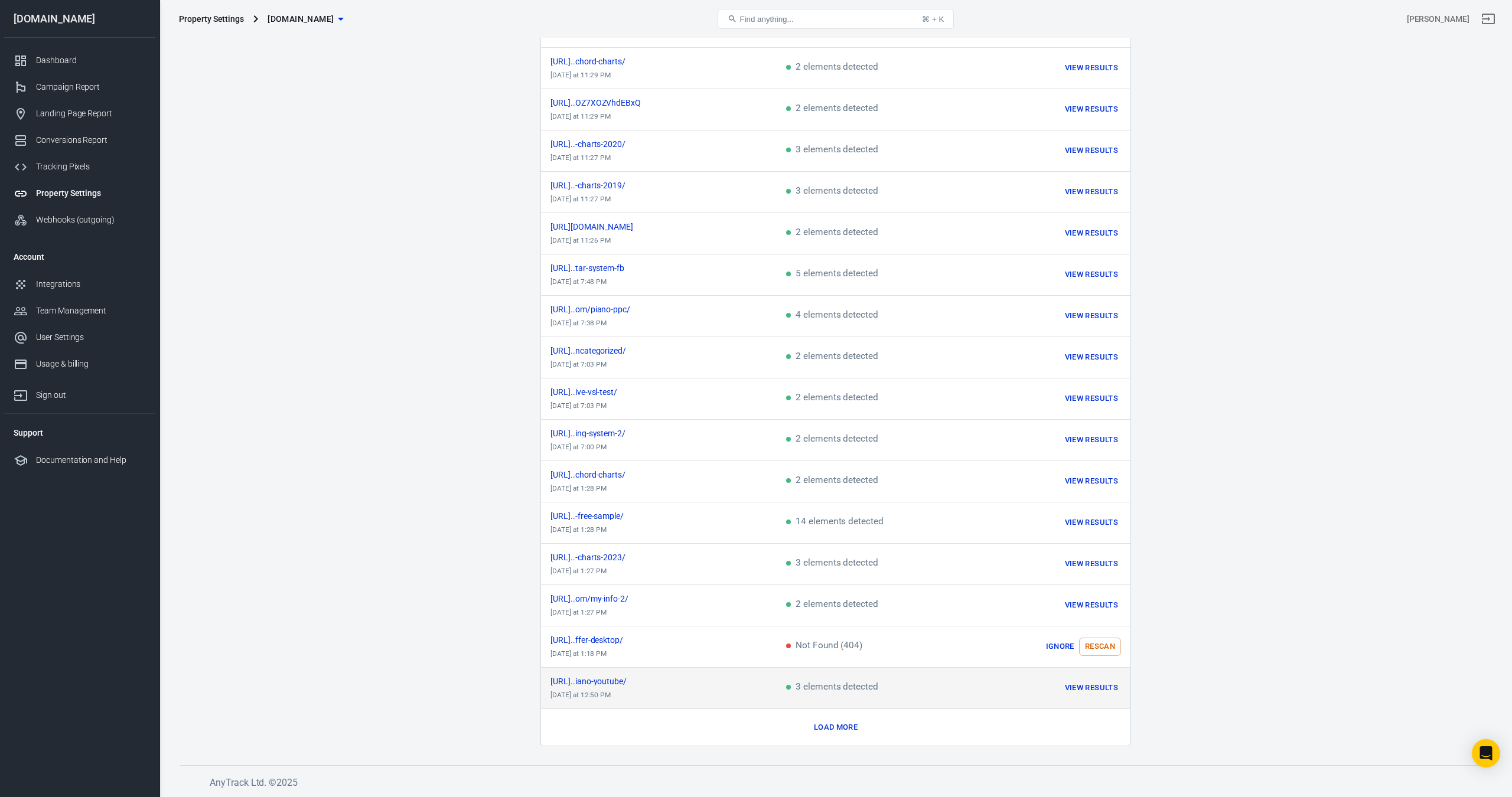
scroll to position [1093, 0]
click at [835, 723] on button "Load more" at bounding box center [836, 728] width 50 height 18
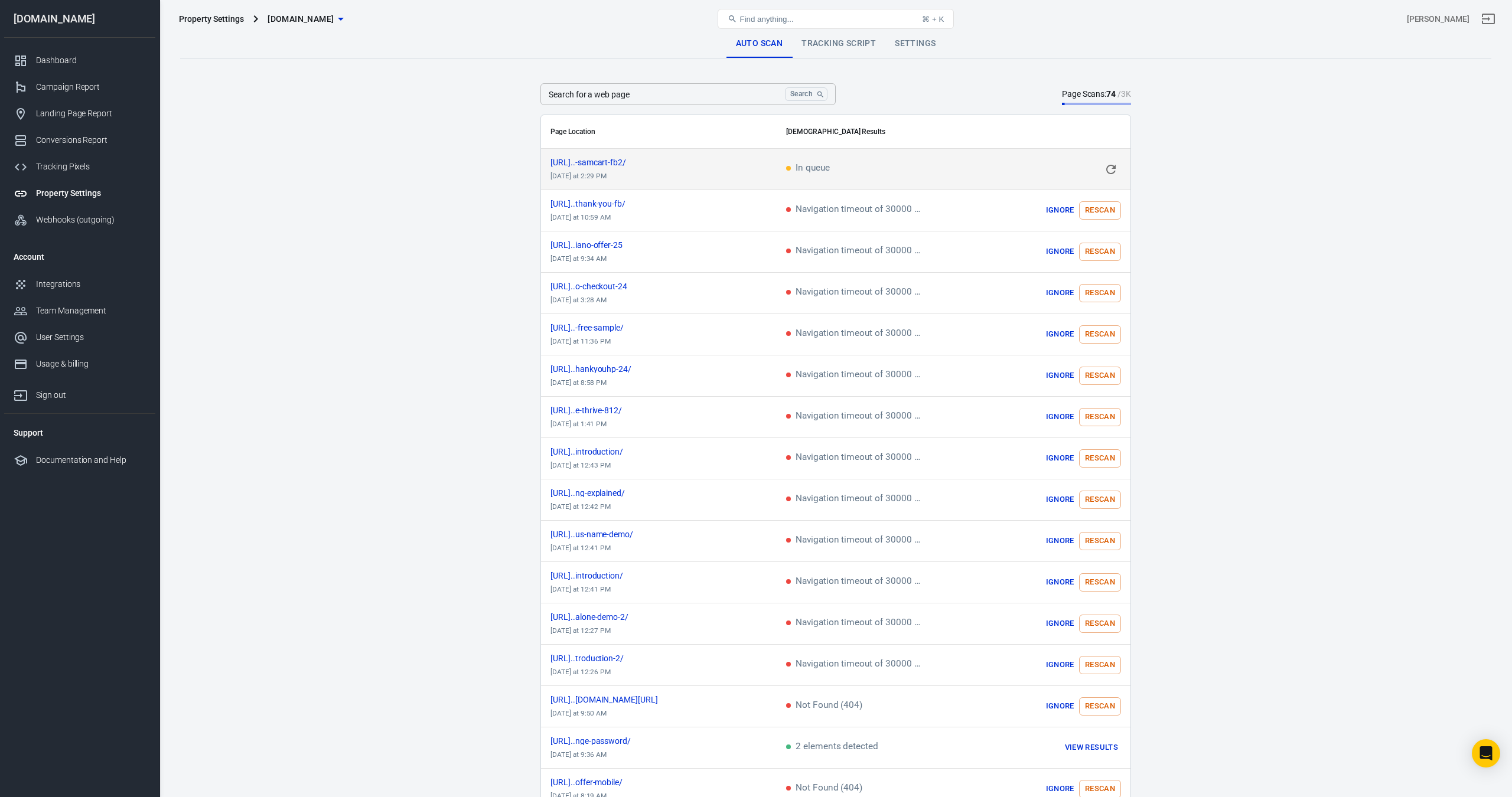
scroll to position [0, 0]
click at [842, 45] on link "Tracking Script" at bounding box center [839, 44] width 93 height 28
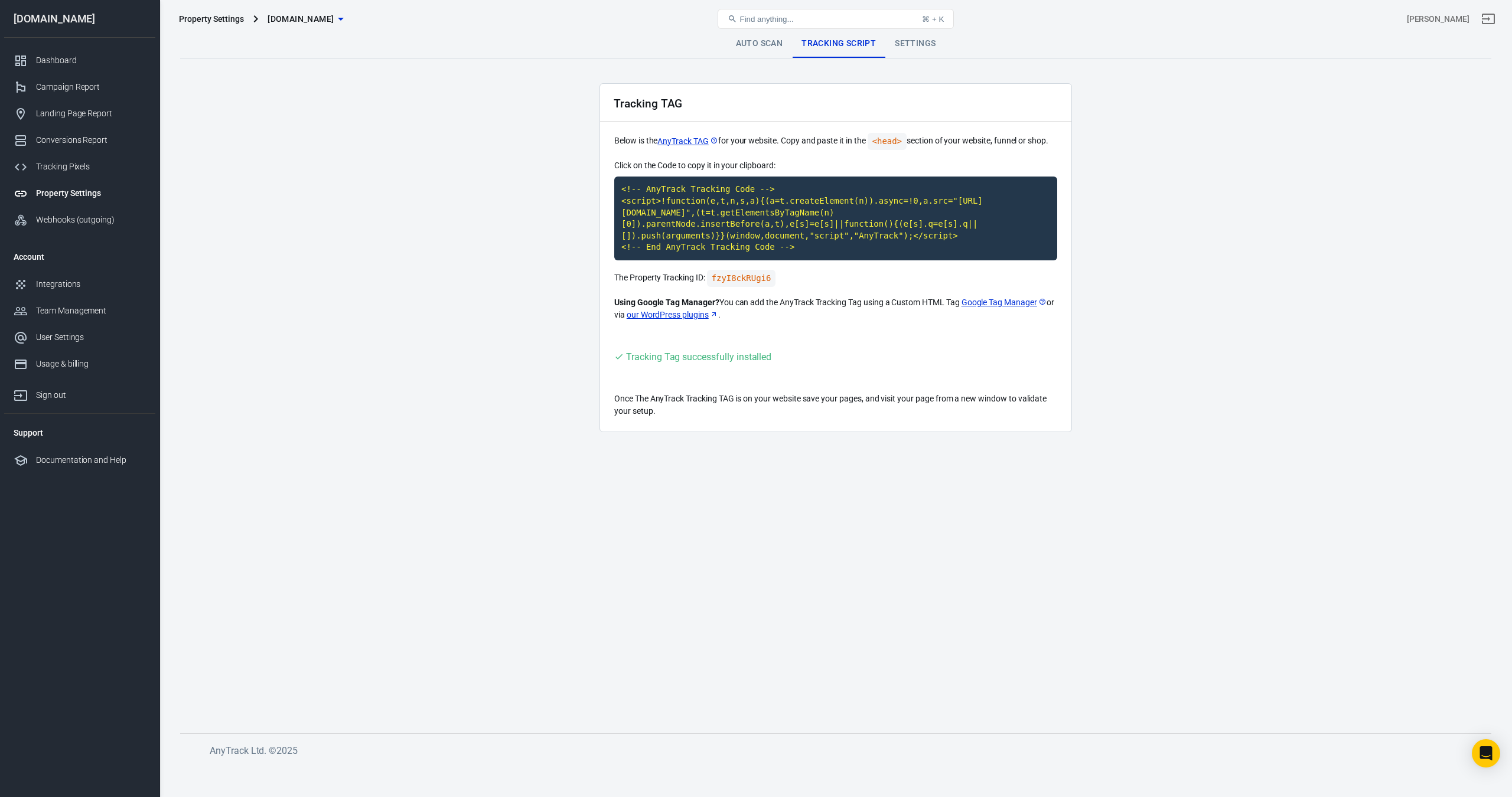
click at [919, 45] on link "Settings" at bounding box center [915, 44] width 59 height 28
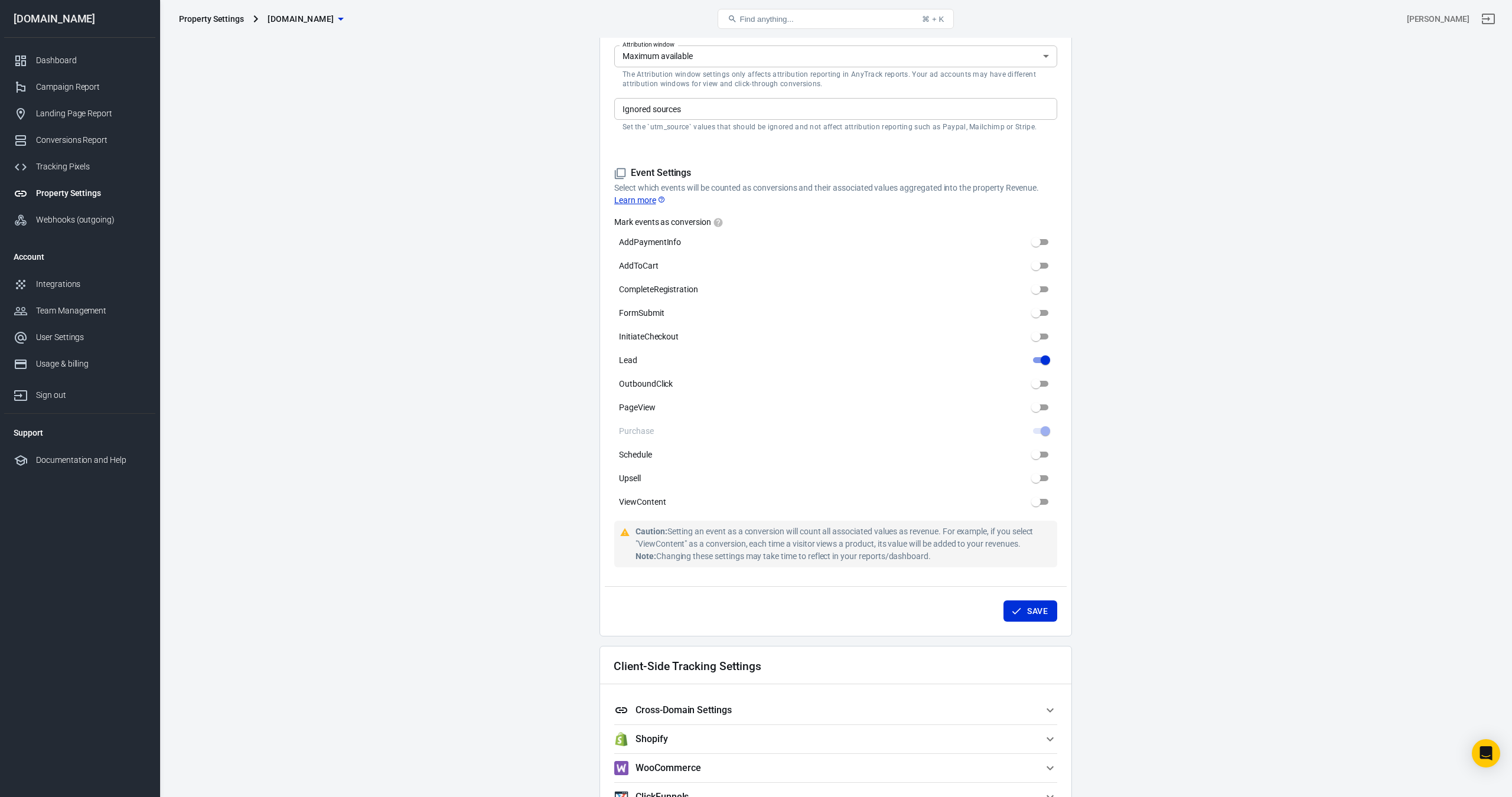
scroll to position [425, 0]
click at [1037, 401] on input "PageView" at bounding box center [1036, 405] width 42 height 14
checkbox input "false"
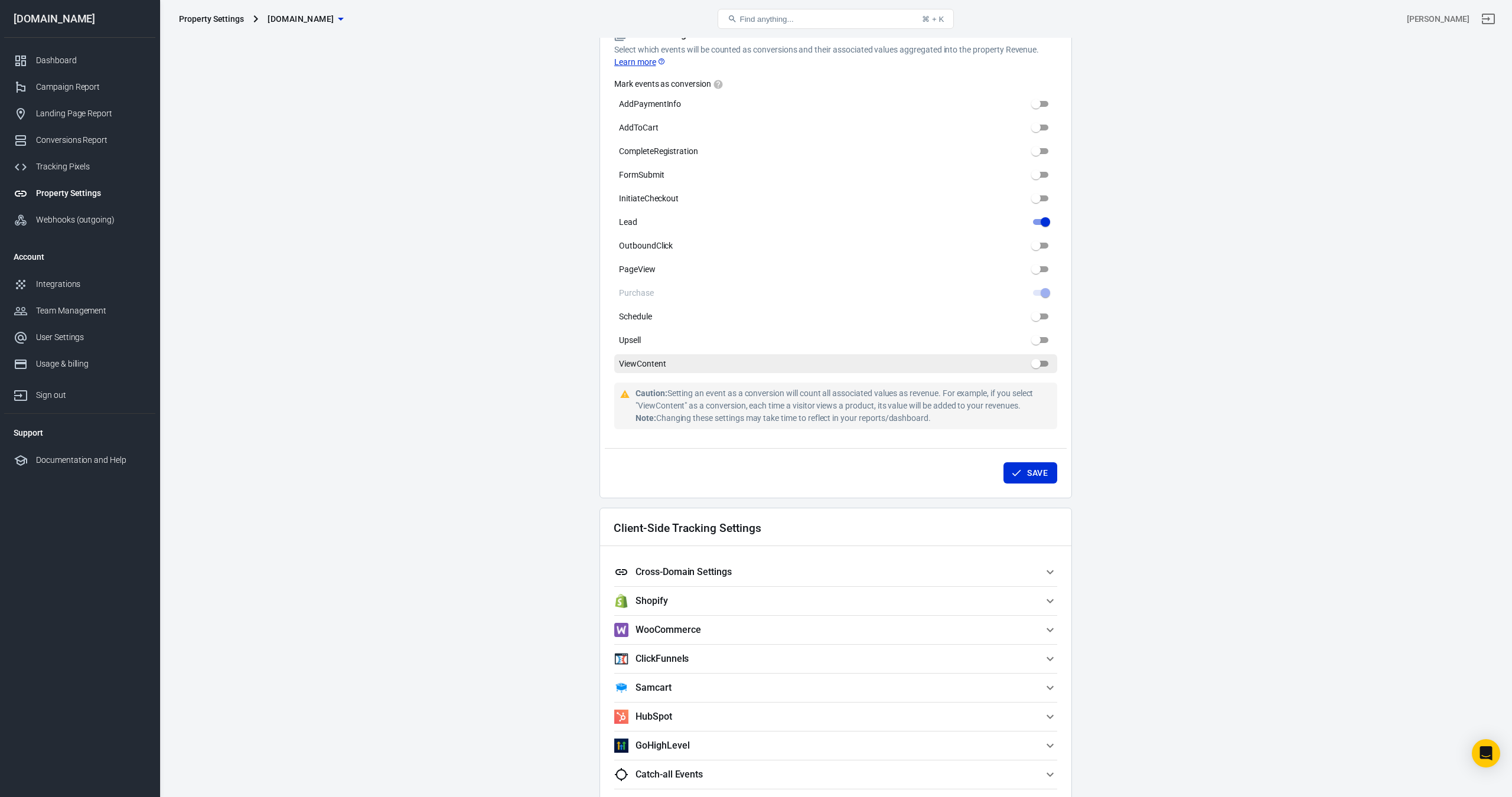
scroll to position [692, 0]
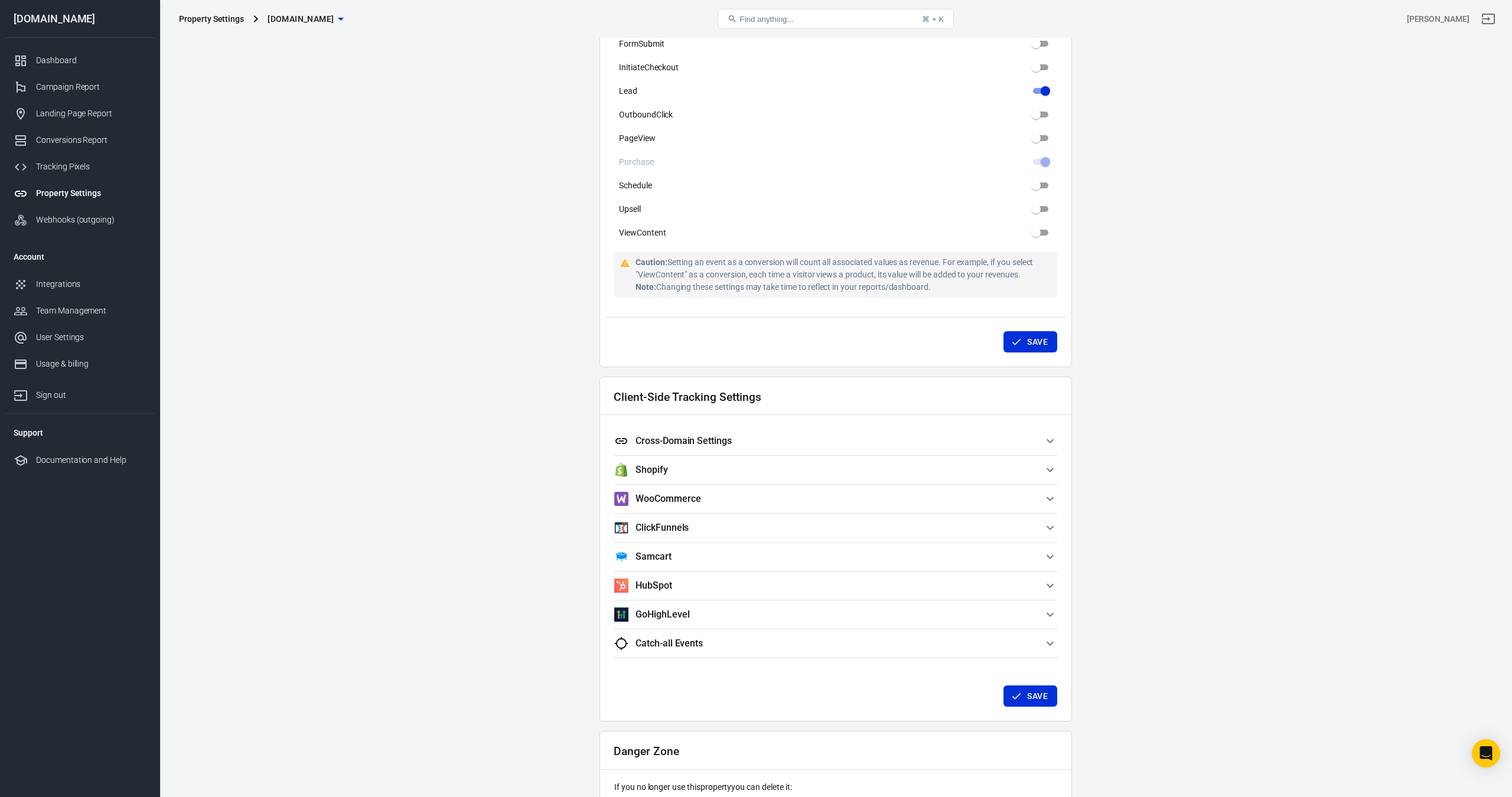
click at [1049, 445] on icon "button" at bounding box center [1050, 441] width 14 height 14
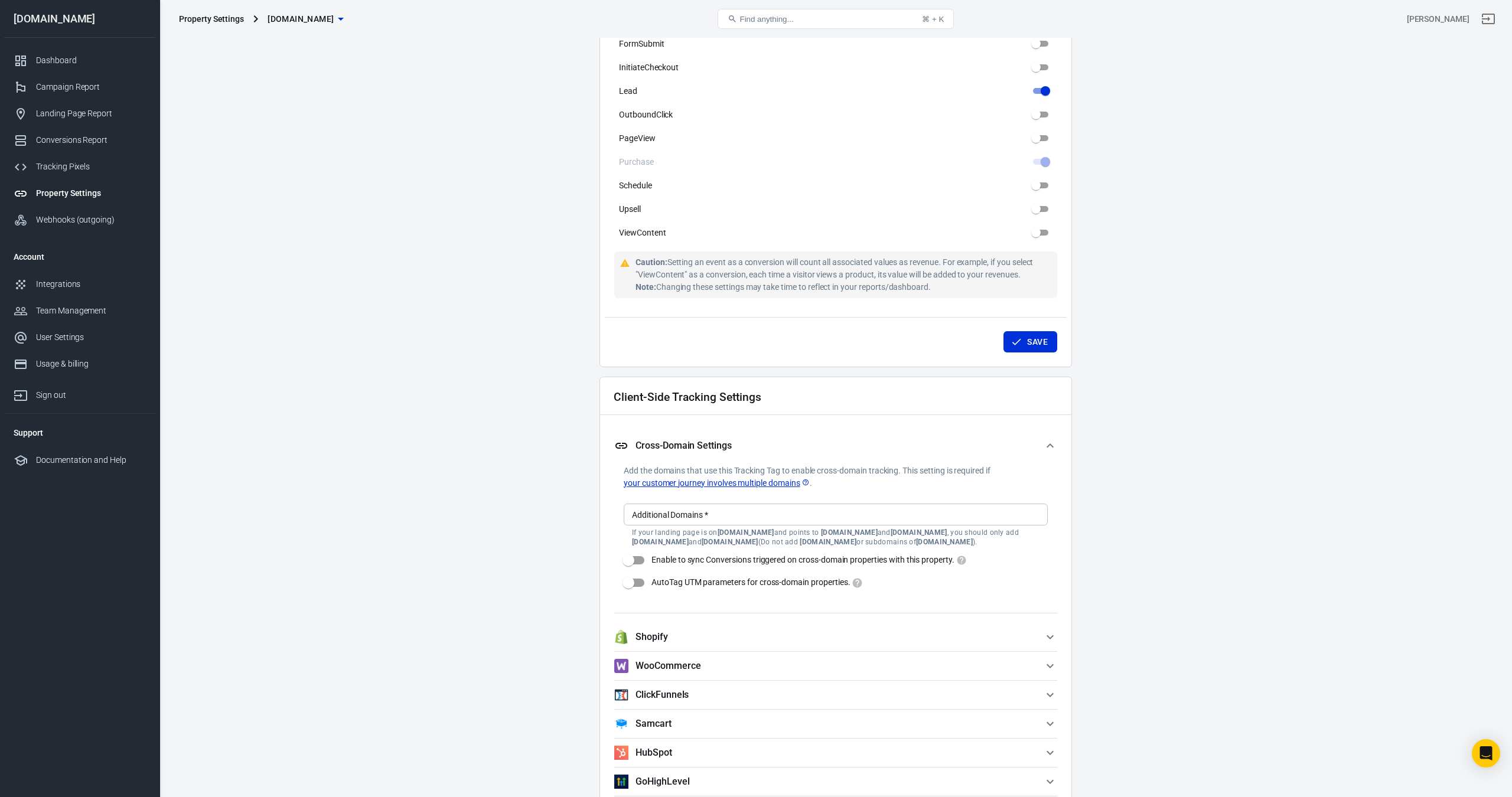
click at [710, 515] on input "Additional Domains   *" at bounding box center [835, 515] width 415 height 15
click at [710, 519] on input "[DOMAIN_NAME]" at bounding box center [826, 515] width 397 height 15
type input "[DOMAIN_NAME]"
click at [631, 583] on input "AutoTag UTM parameters for cross-domain properties." at bounding box center [628, 590] width 67 height 23
checkbox input "true"
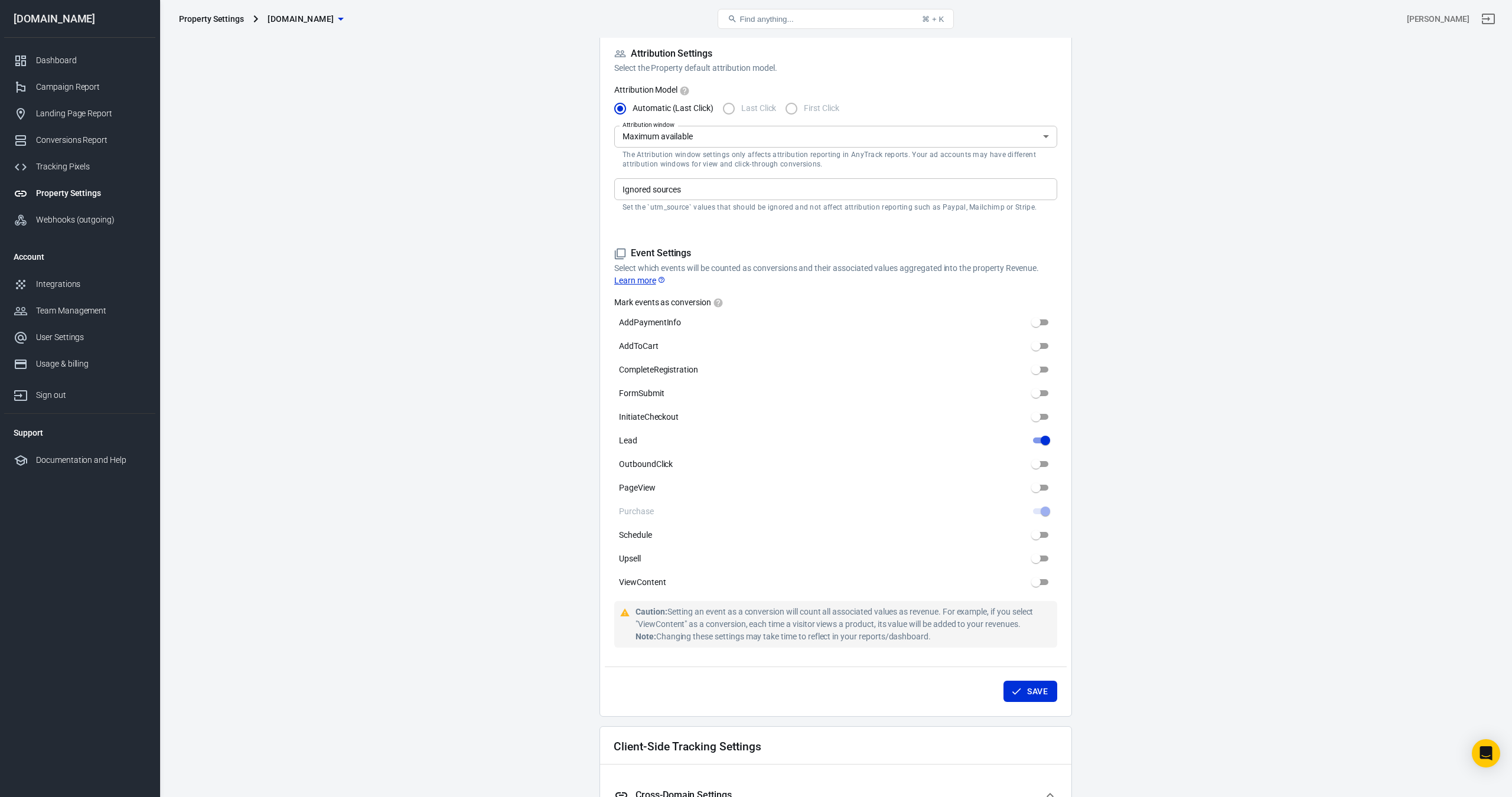
scroll to position [465, 0]
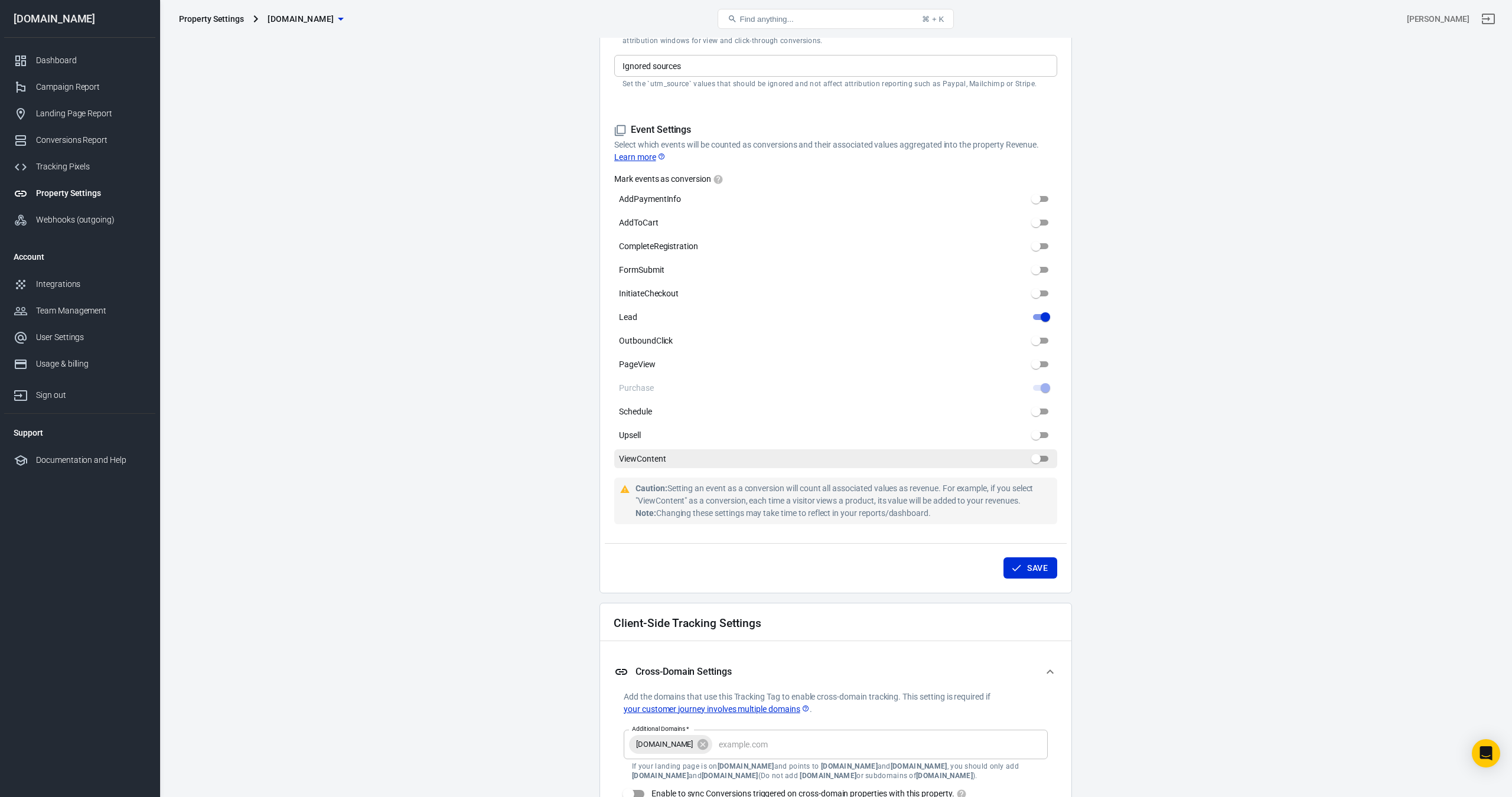
click at [1036, 457] on input "ViewContent" at bounding box center [1036, 459] width 42 height 14
checkbox input "false"
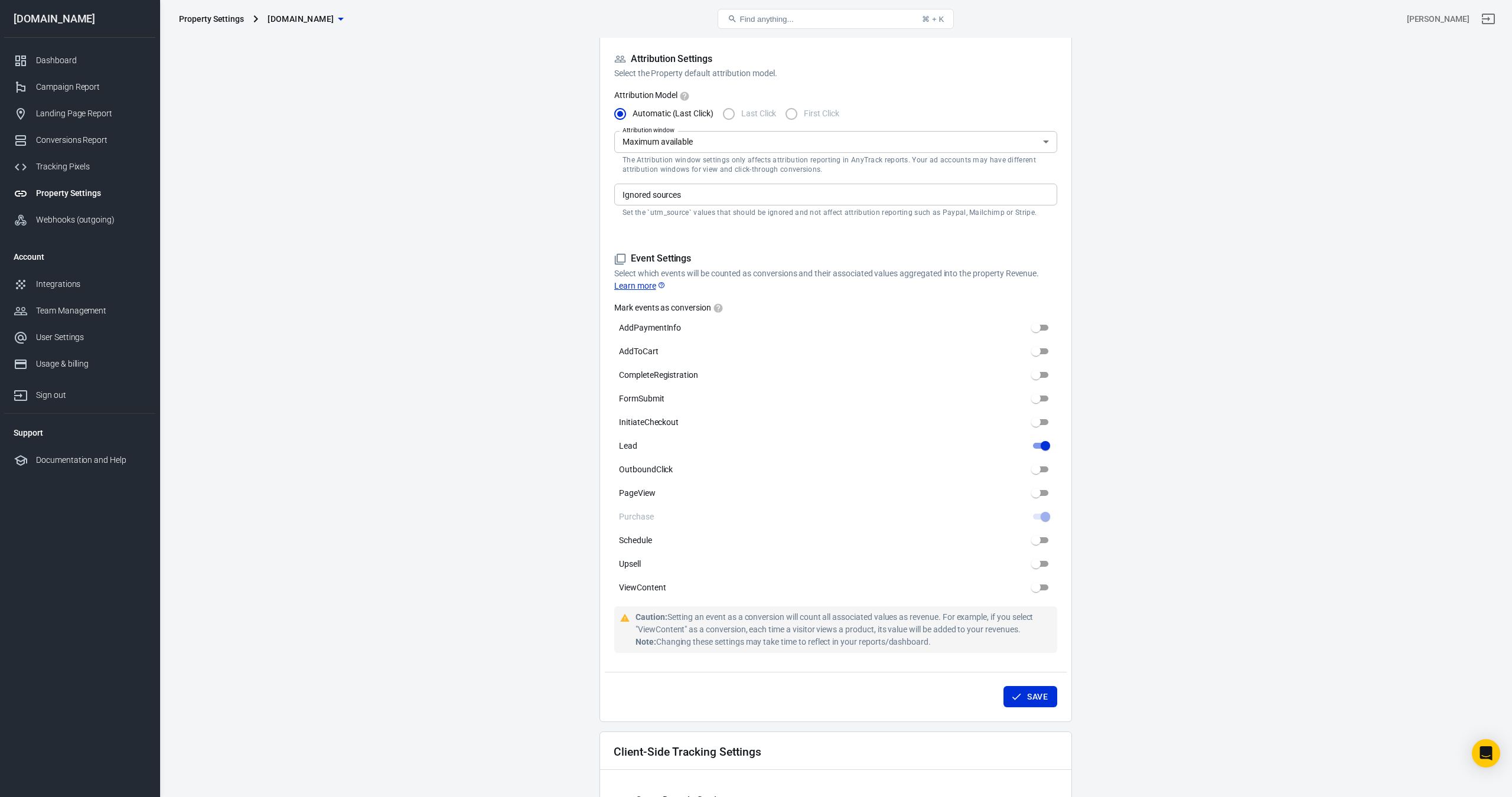
scroll to position [333, 0]
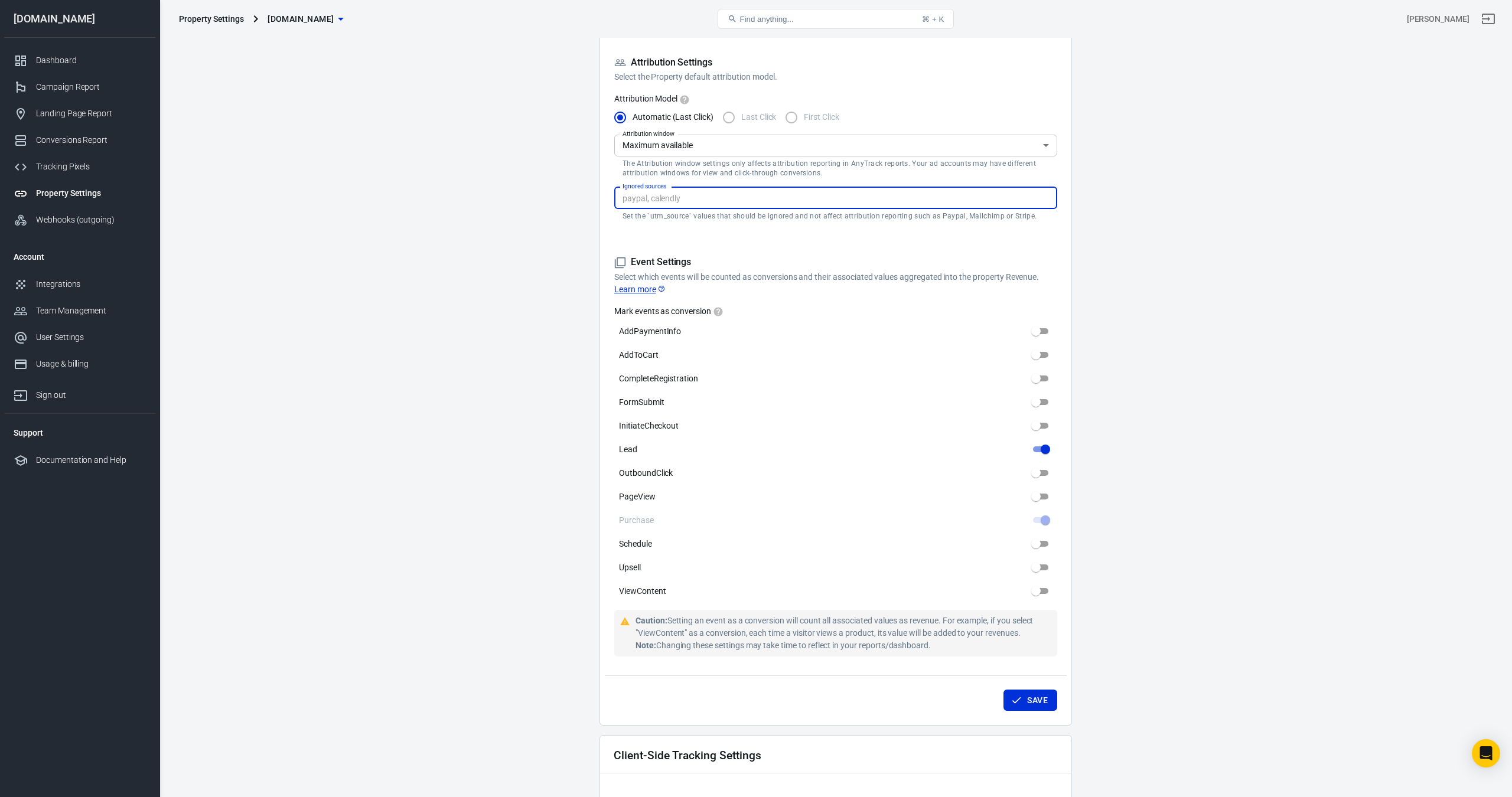
click at [756, 198] on input "Ignored sources" at bounding box center [835, 197] width 434 height 15
click at [771, 145] on body "Property Settings [DOMAIN_NAME] Find anything... ⌘ + K [PERSON_NAME] [DOMAIN_NA…" at bounding box center [756, 566] width 1512 height 1721
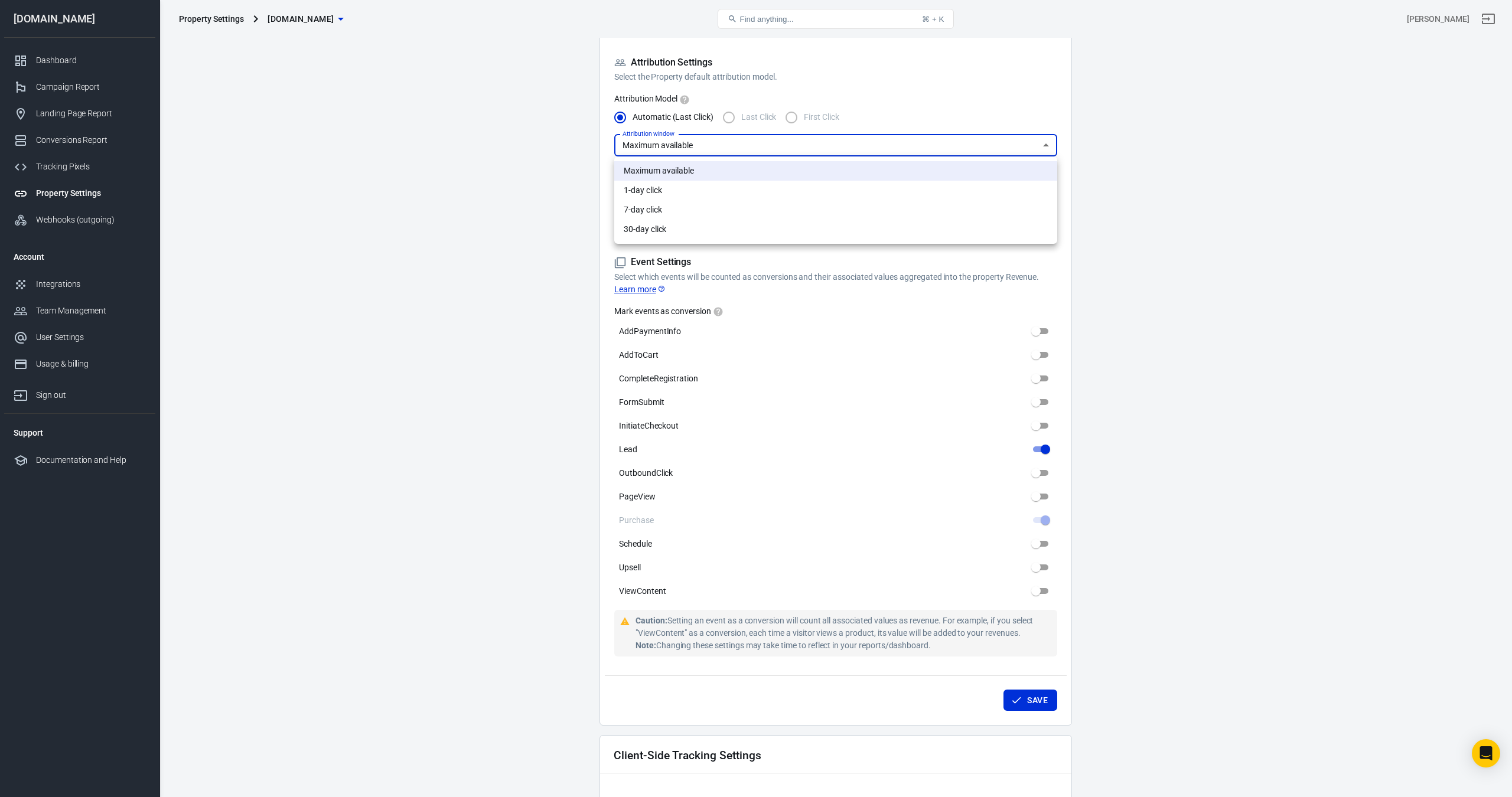
click at [748, 165] on li "Maximum available" at bounding box center [836, 171] width 443 height 20
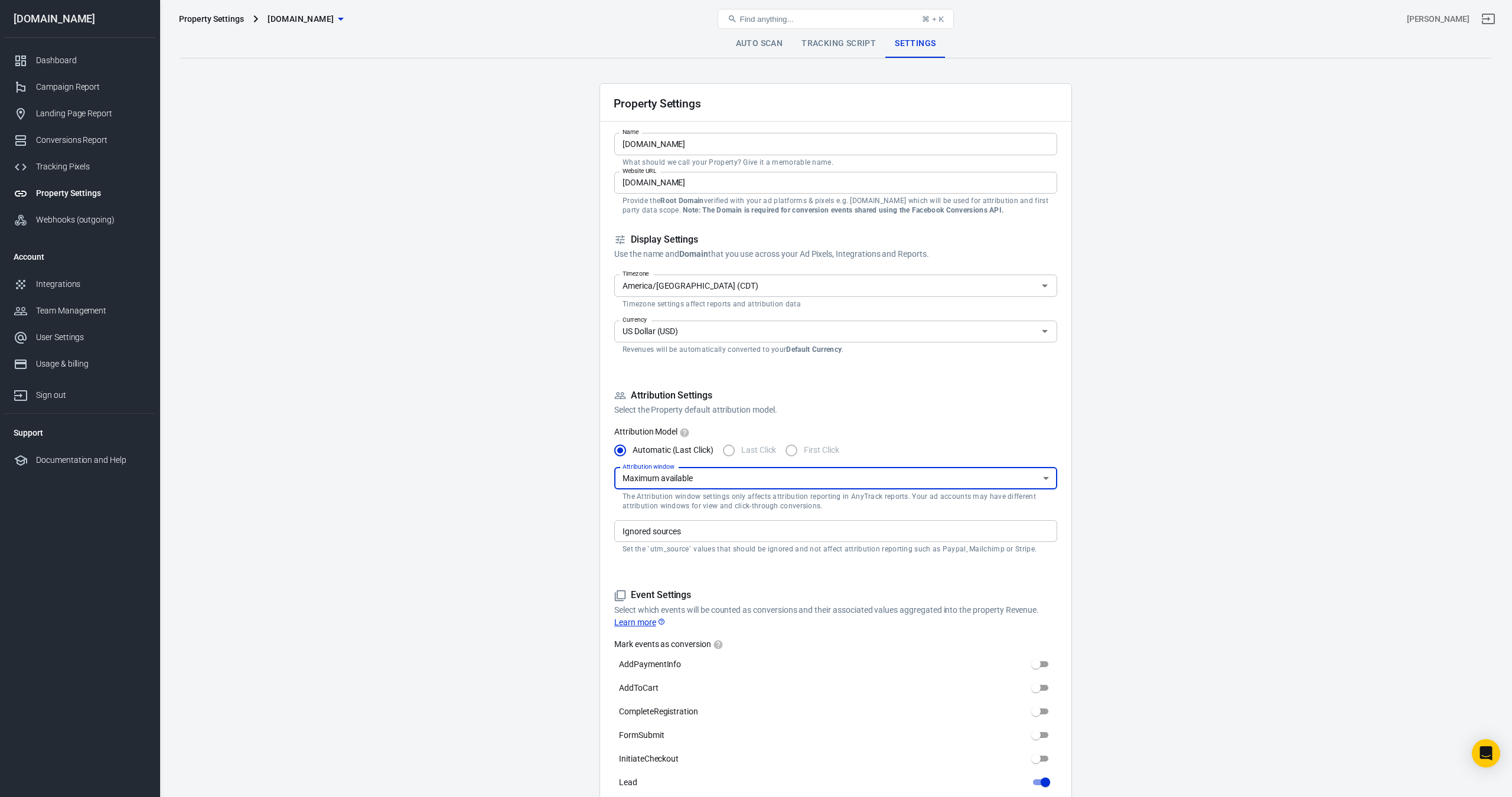
scroll to position [0, 0]
click at [841, 34] on div "Property Settings [DOMAIN_NAME] Find anything... ⌘ + K [PERSON_NAME]" at bounding box center [836, 18] width 1352 height 38
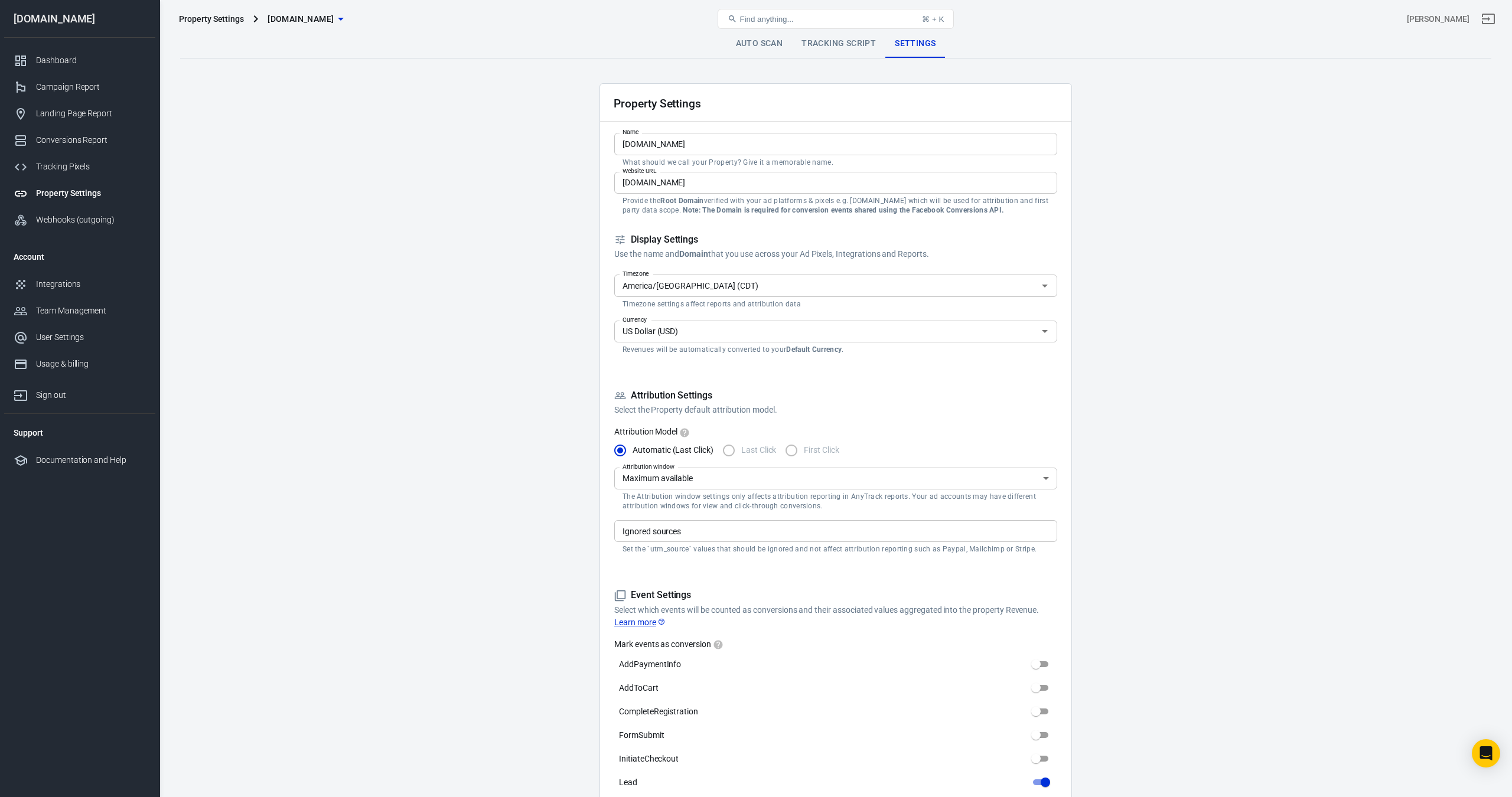
click at [840, 41] on link "Tracking Script" at bounding box center [839, 44] width 93 height 28
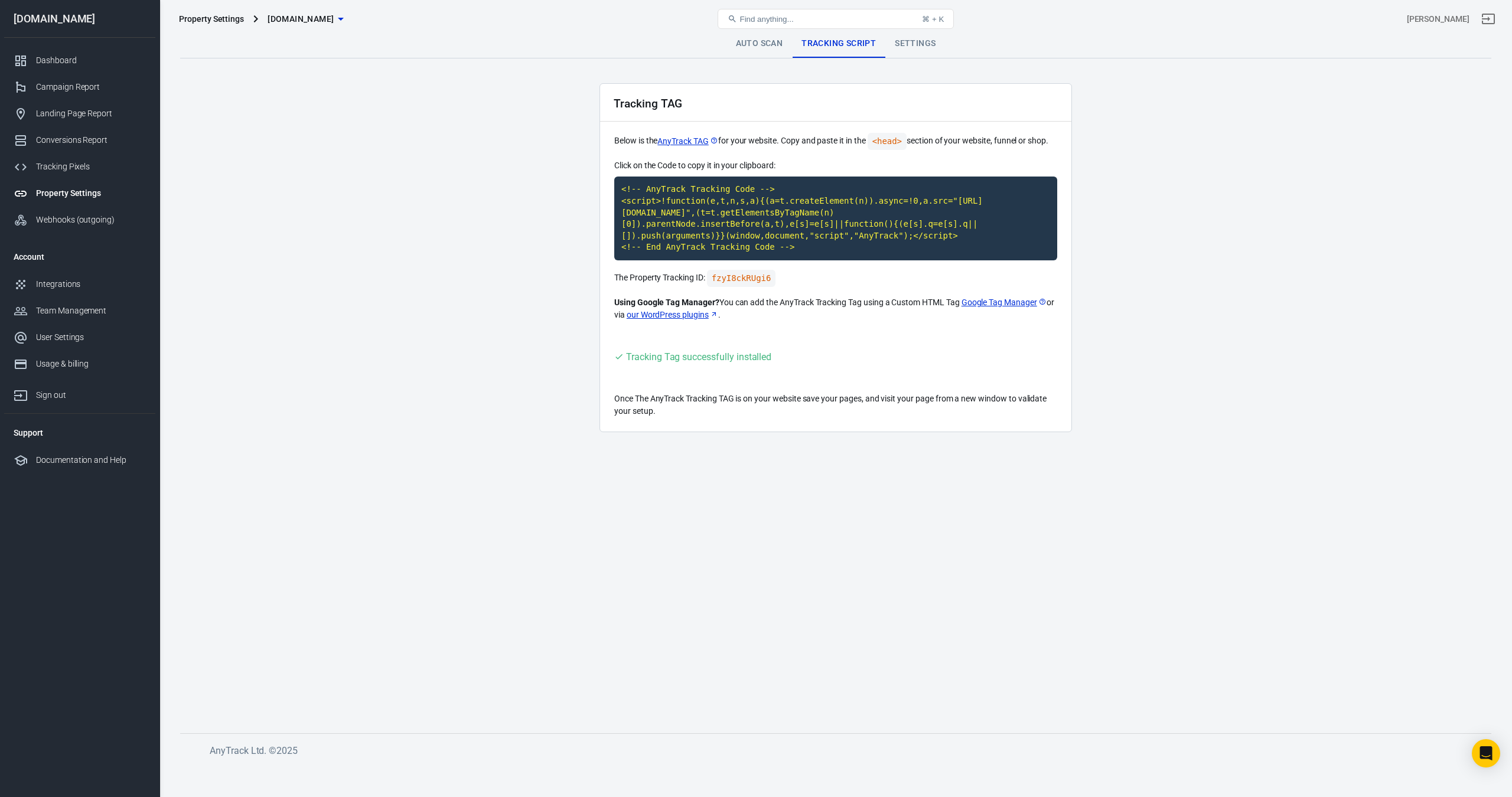
click at [751, 47] on link "Auto Scan" at bounding box center [759, 44] width 66 height 28
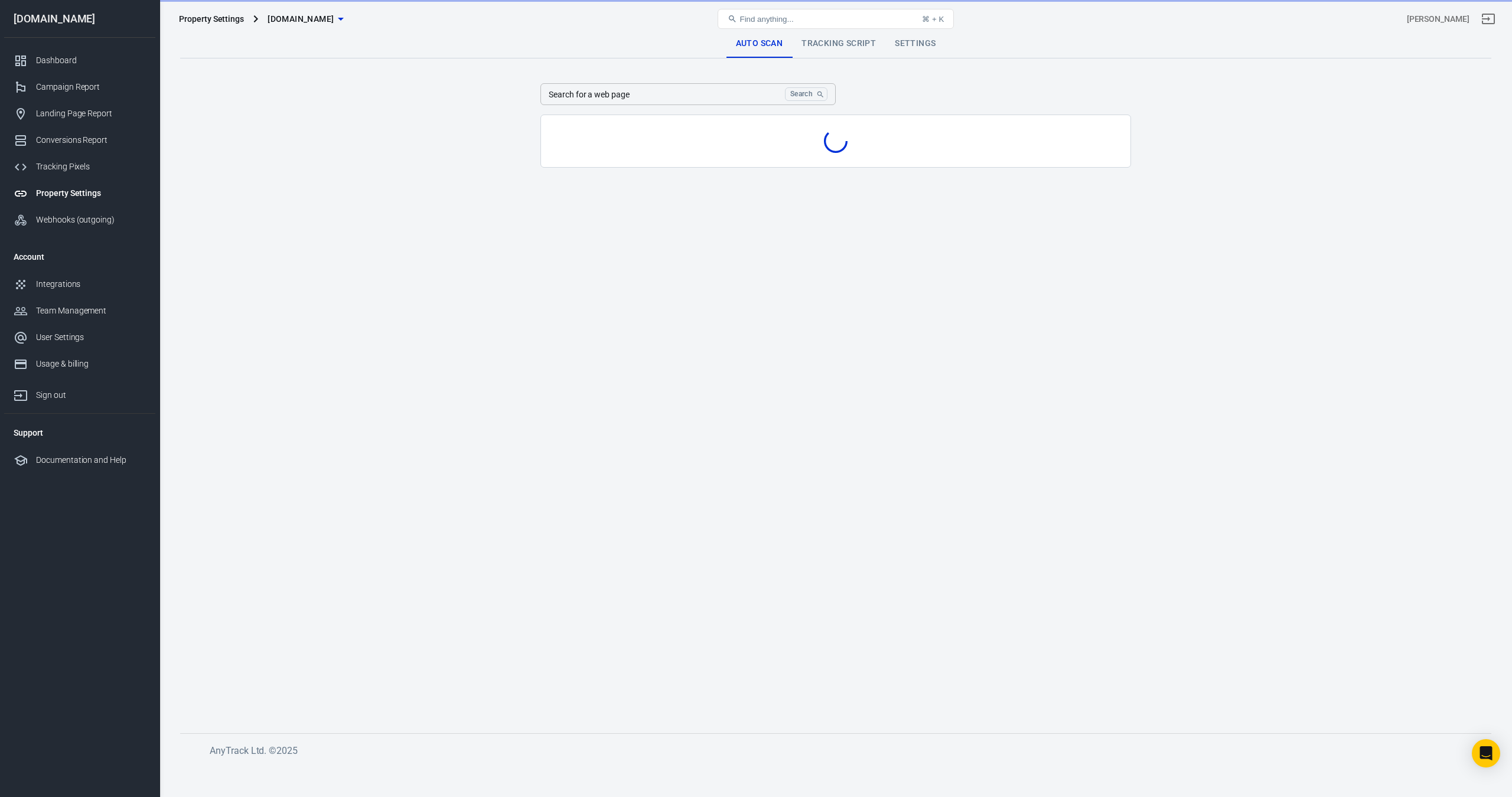
click at [909, 47] on link "Settings" at bounding box center [915, 44] width 59 height 28
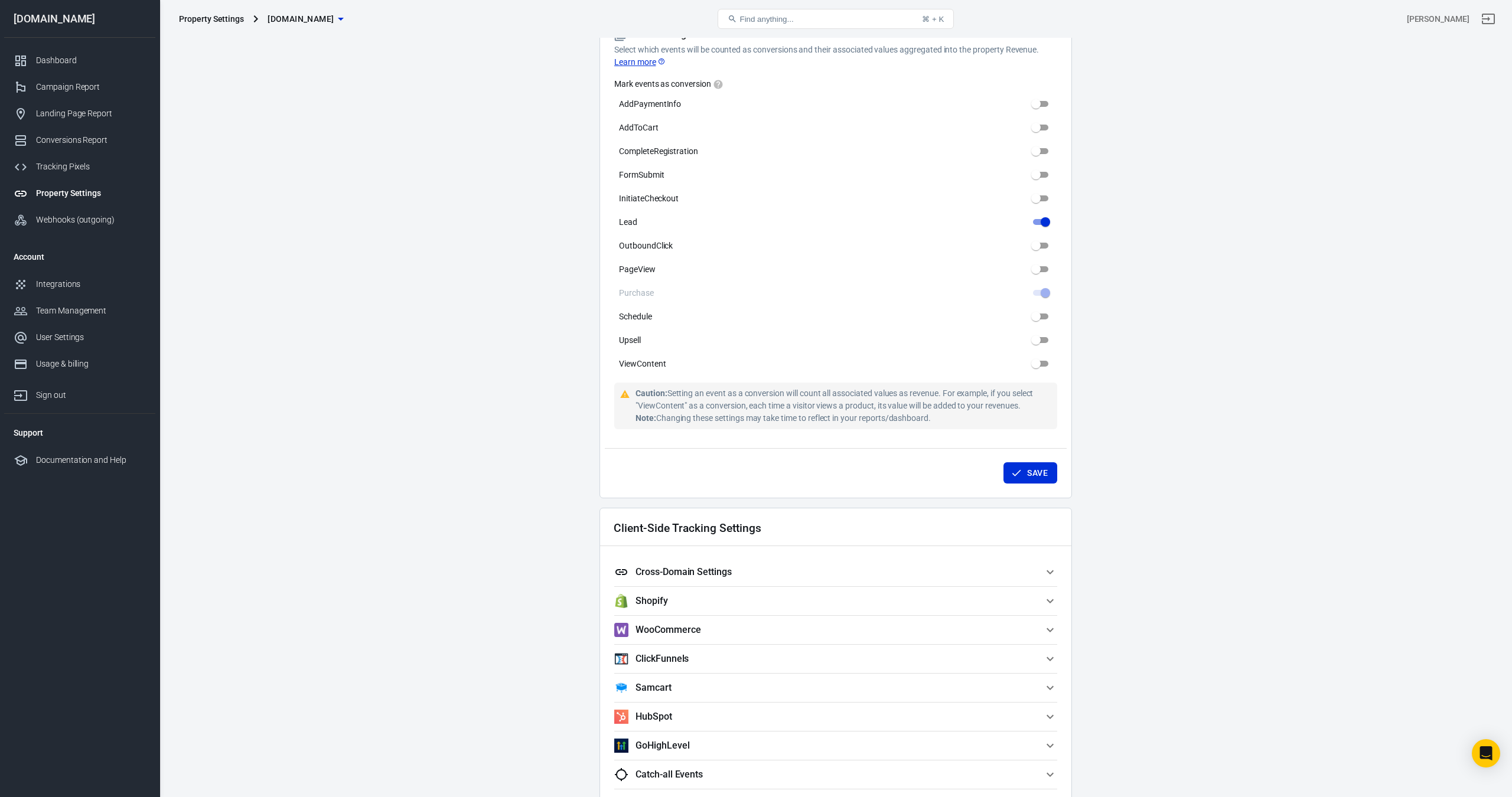
scroll to position [534, 0]
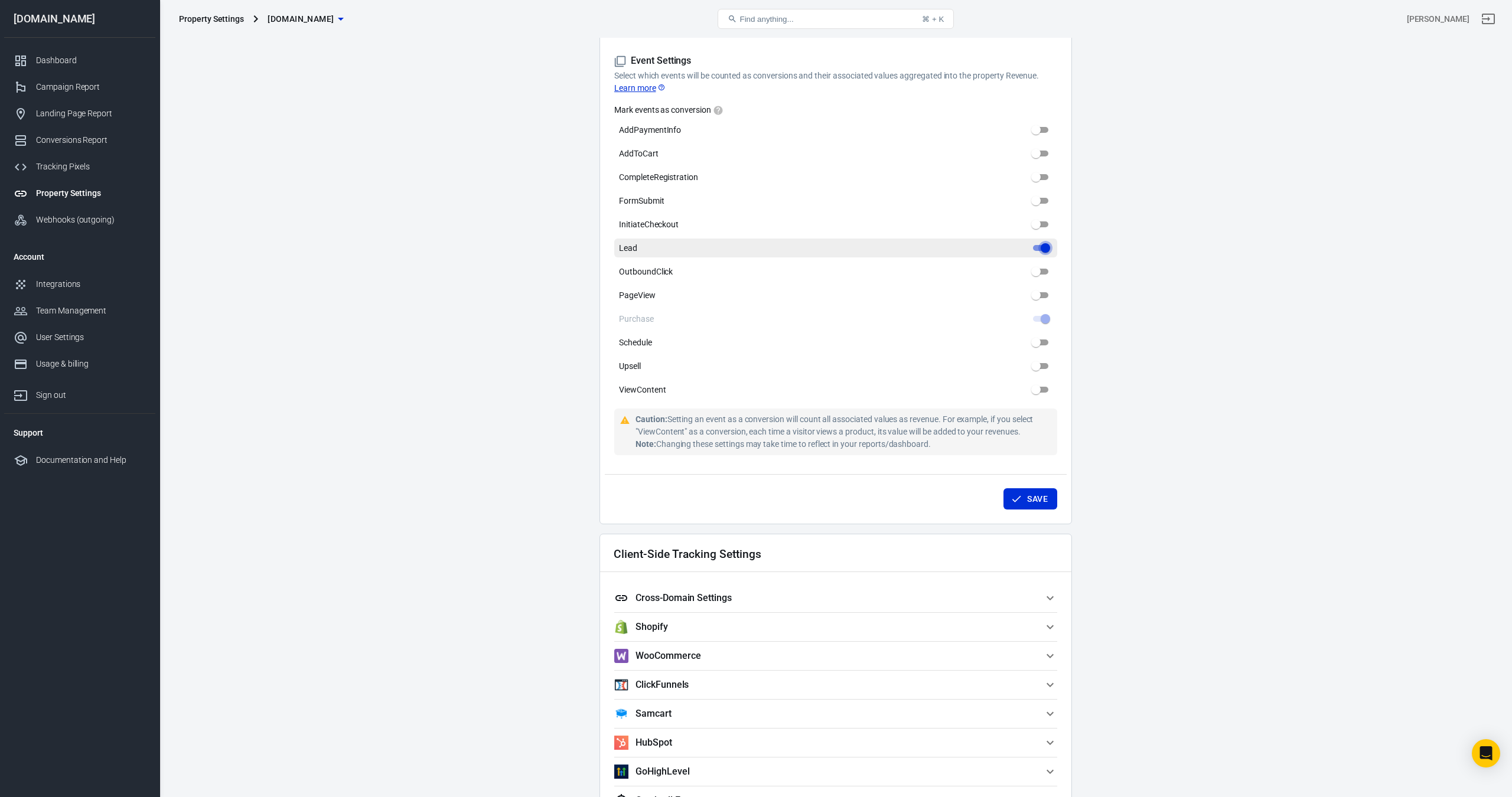
click at [1043, 249] on input "Lead" at bounding box center [1045, 248] width 42 height 14
click at [1034, 248] on input "Lead" at bounding box center [1045, 248] width 42 height 14
checkbox input "true"
click at [1038, 224] on input "InitiateCheckout" at bounding box center [1036, 224] width 42 height 14
checkbox input "false"
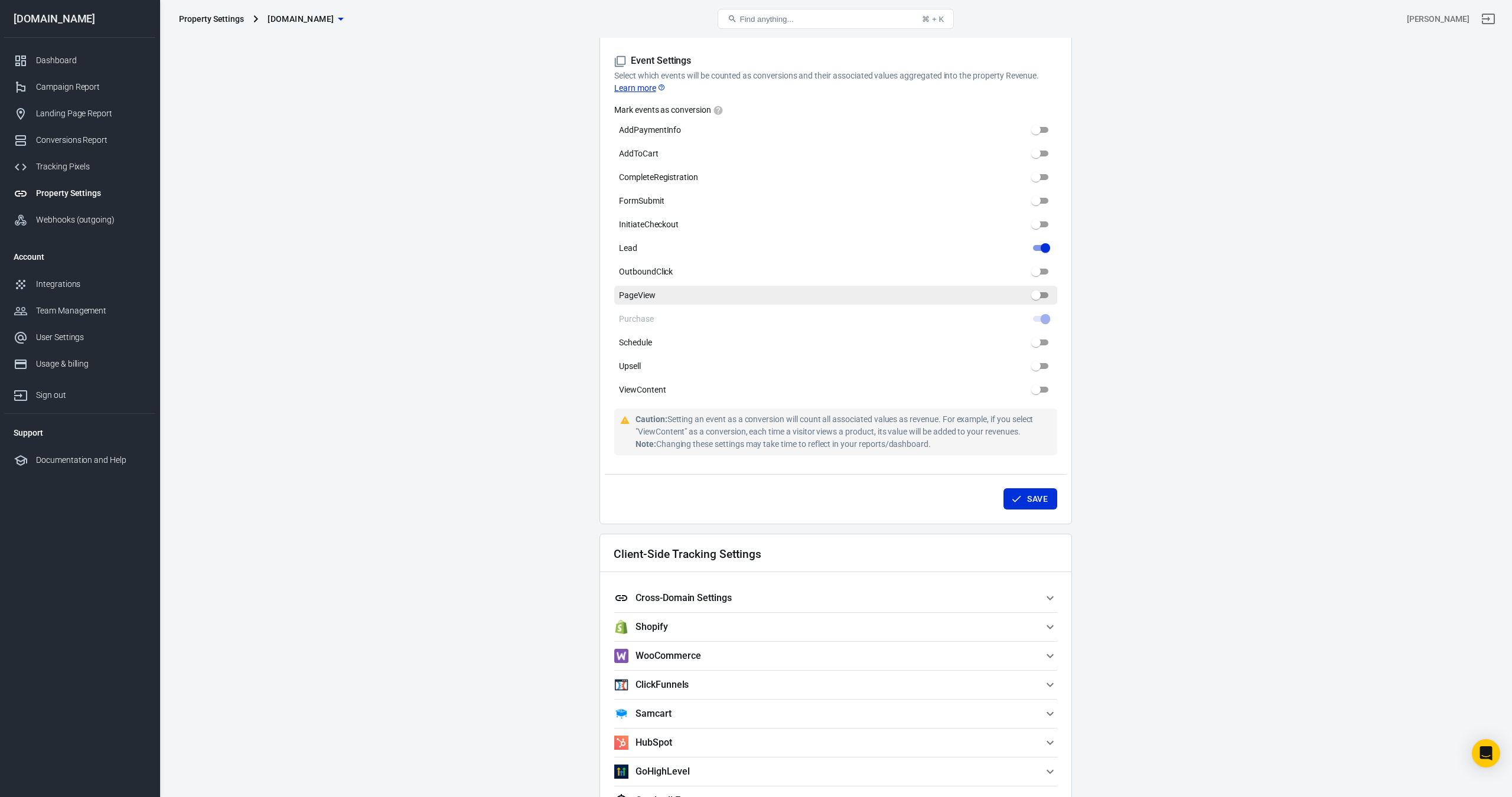
click at [1038, 292] on input "PageView" at bounding box center [1036, 295] width 42 height 14
checkbox input "false"
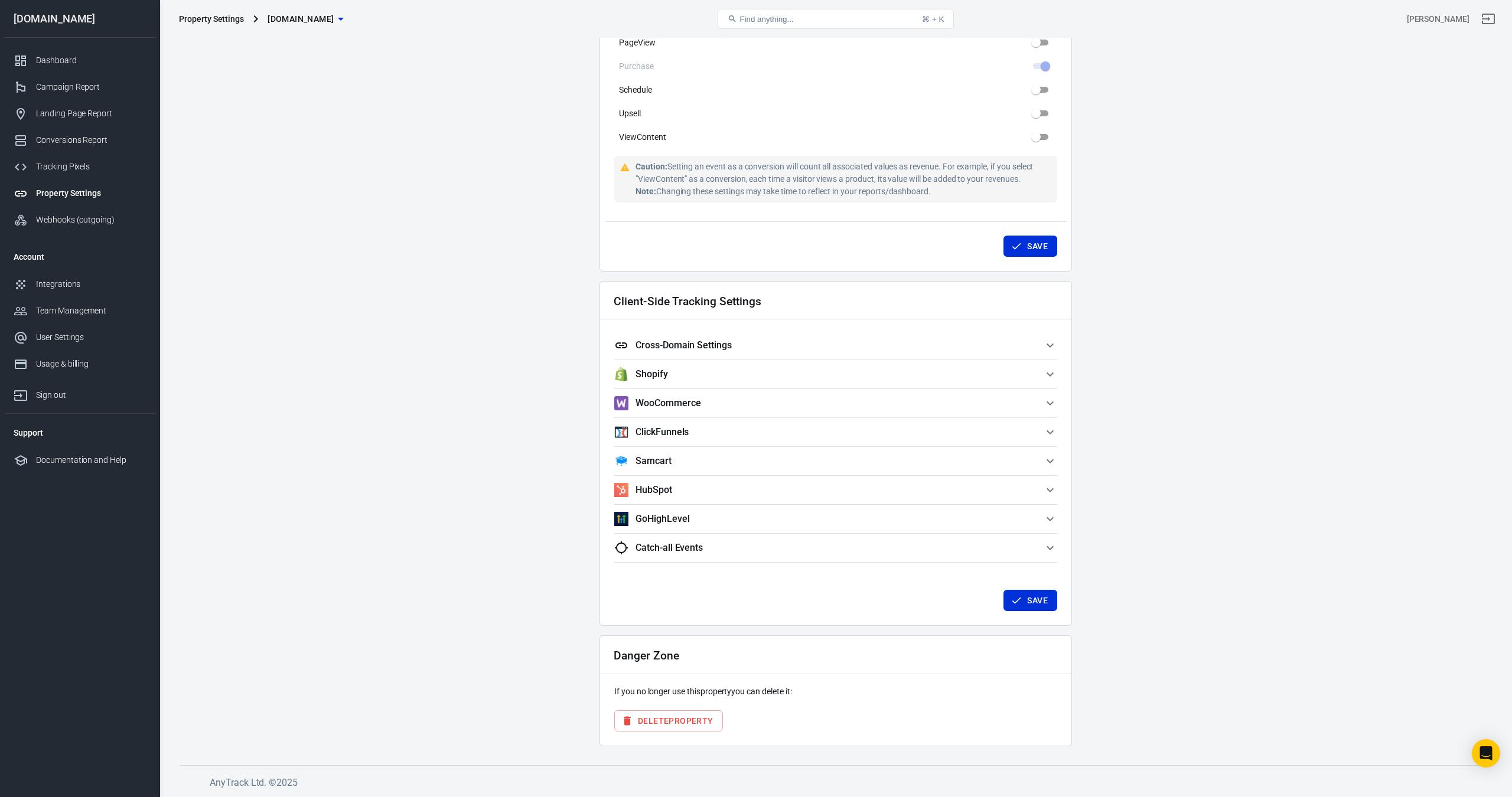
scroll to position [786, 0]
click at [1051, 343] on icon "button" at bounding box center [1050, 346] width 14 height 14
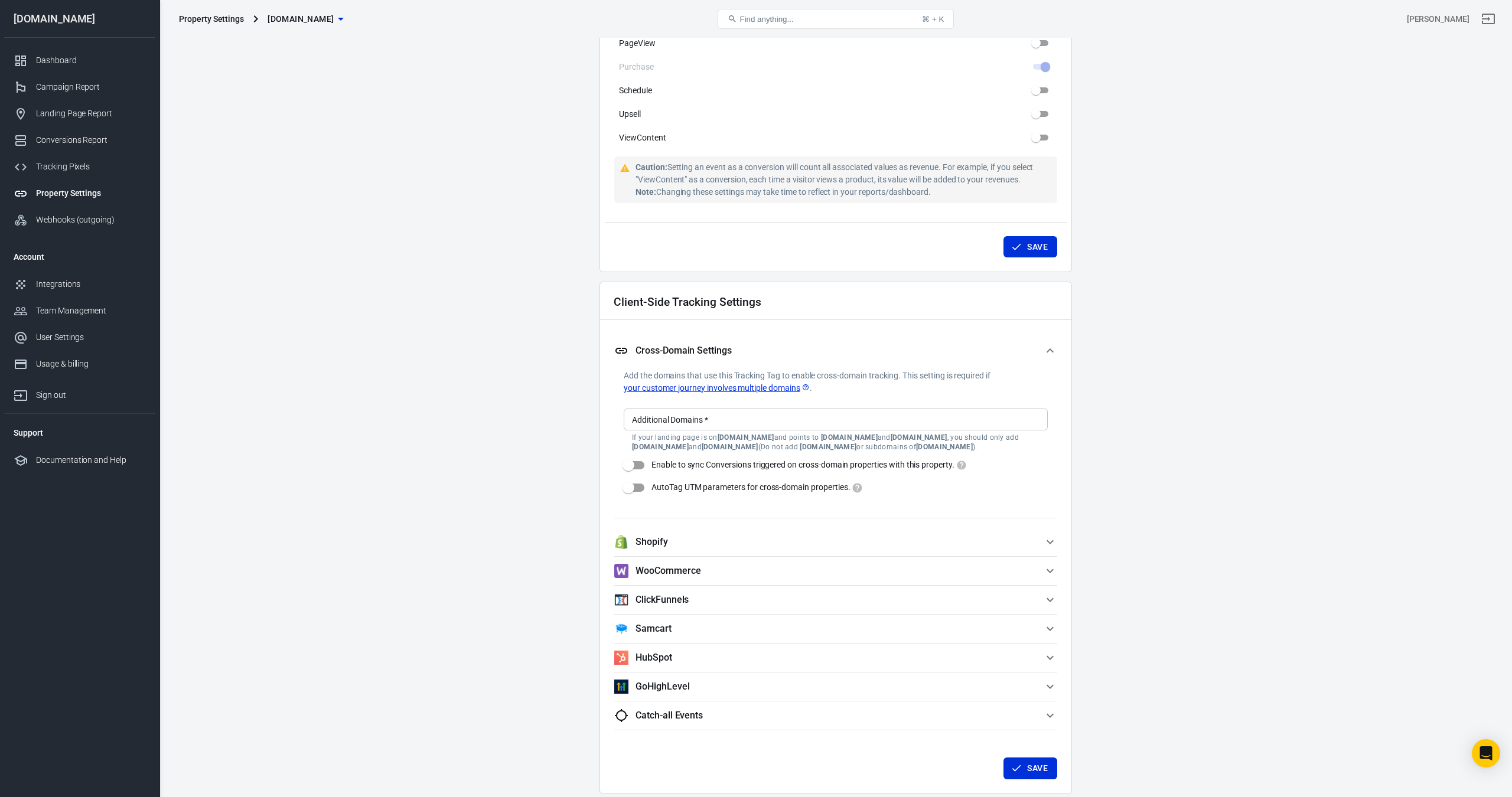
click at [1051, 343] on button "Cross-Domain Settings" at bounding box center [836, 350] width 443 height 38
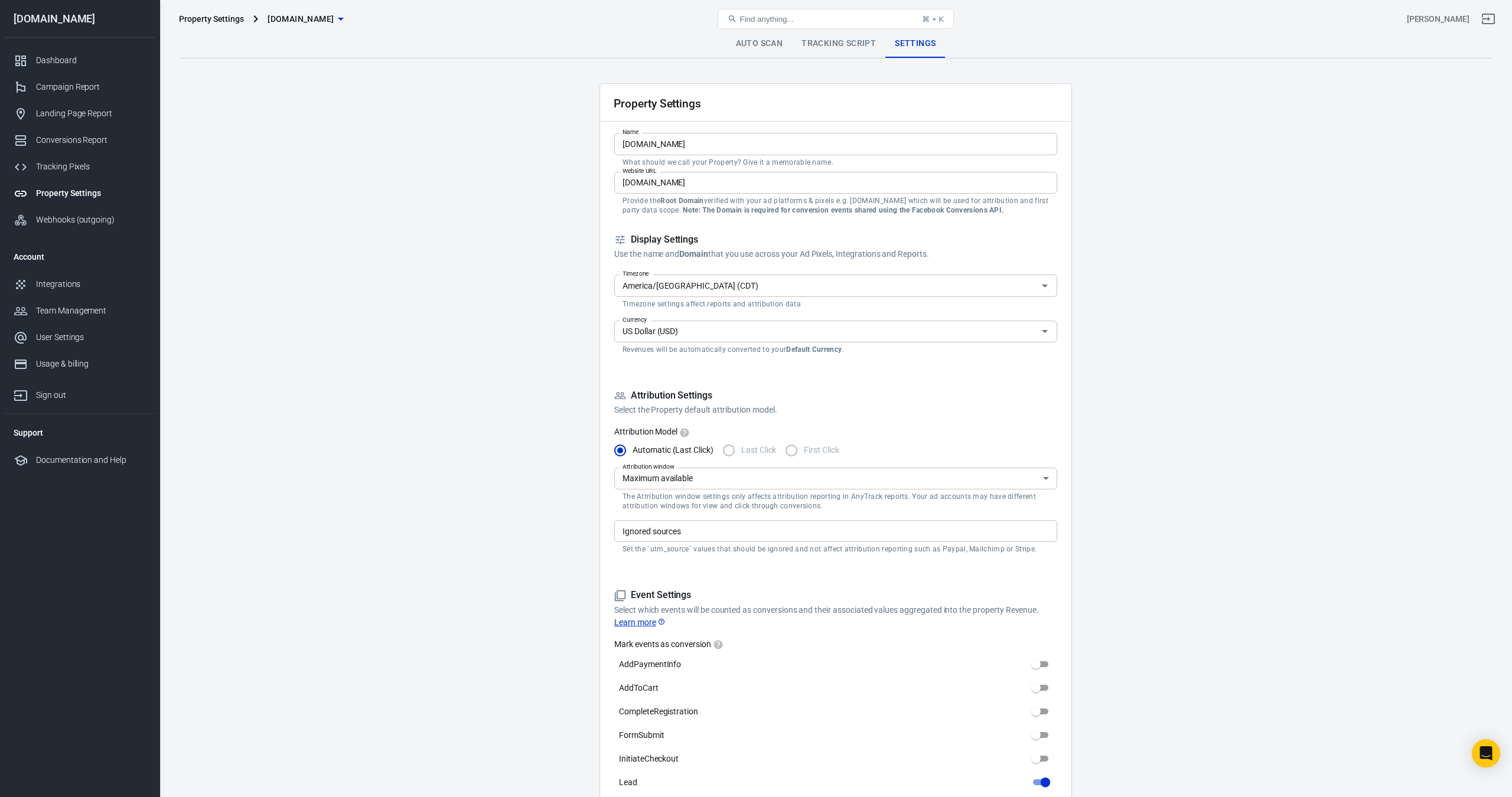
scroll to position [0, 0]
click at [770, 41] on link "Auto Scan" at bounding box center [759, 44] width 66 height 28
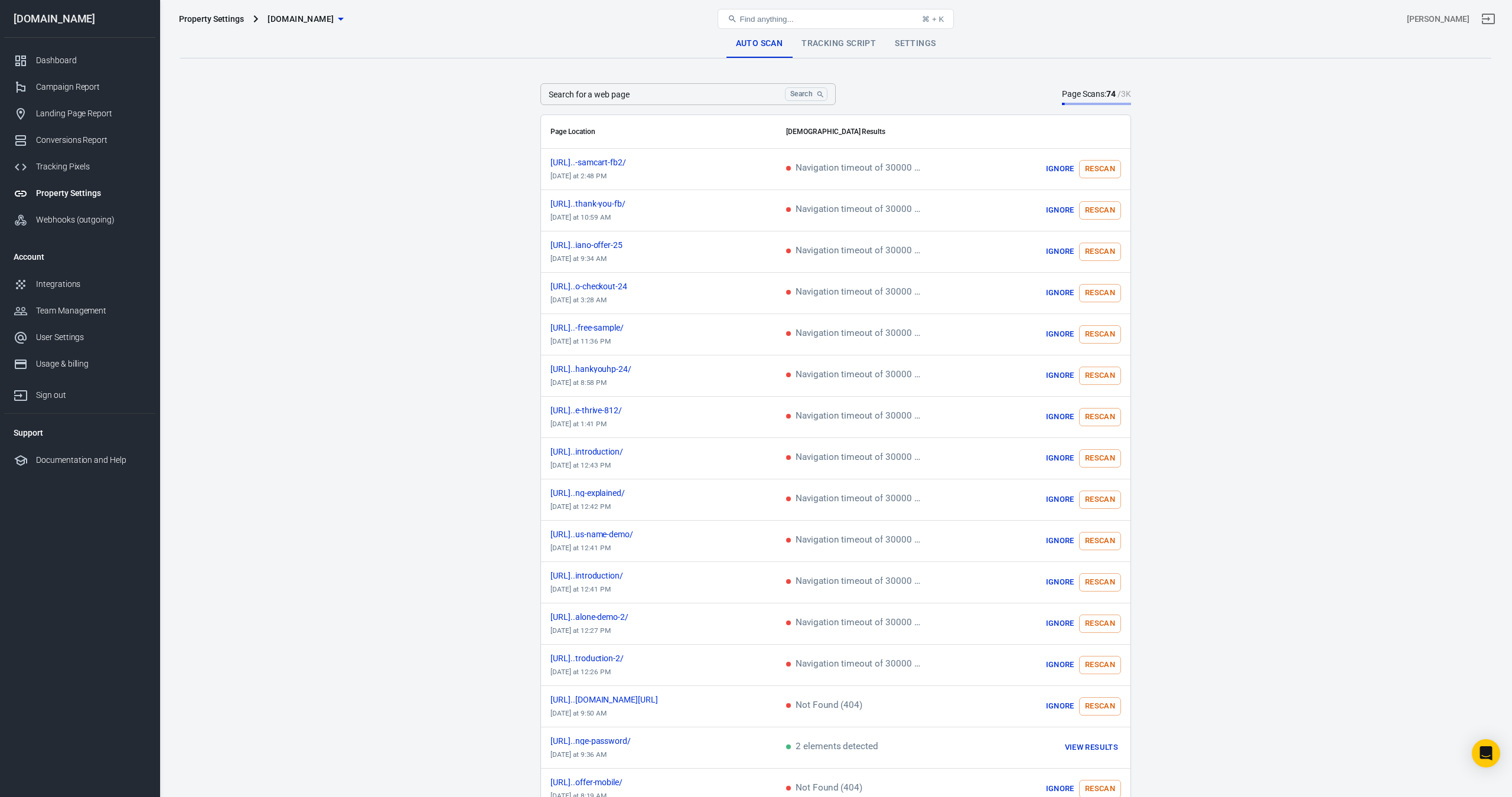
click at [832, 47] on link "Tracking Script" at bounding box center [839, 44] width 93 height 28
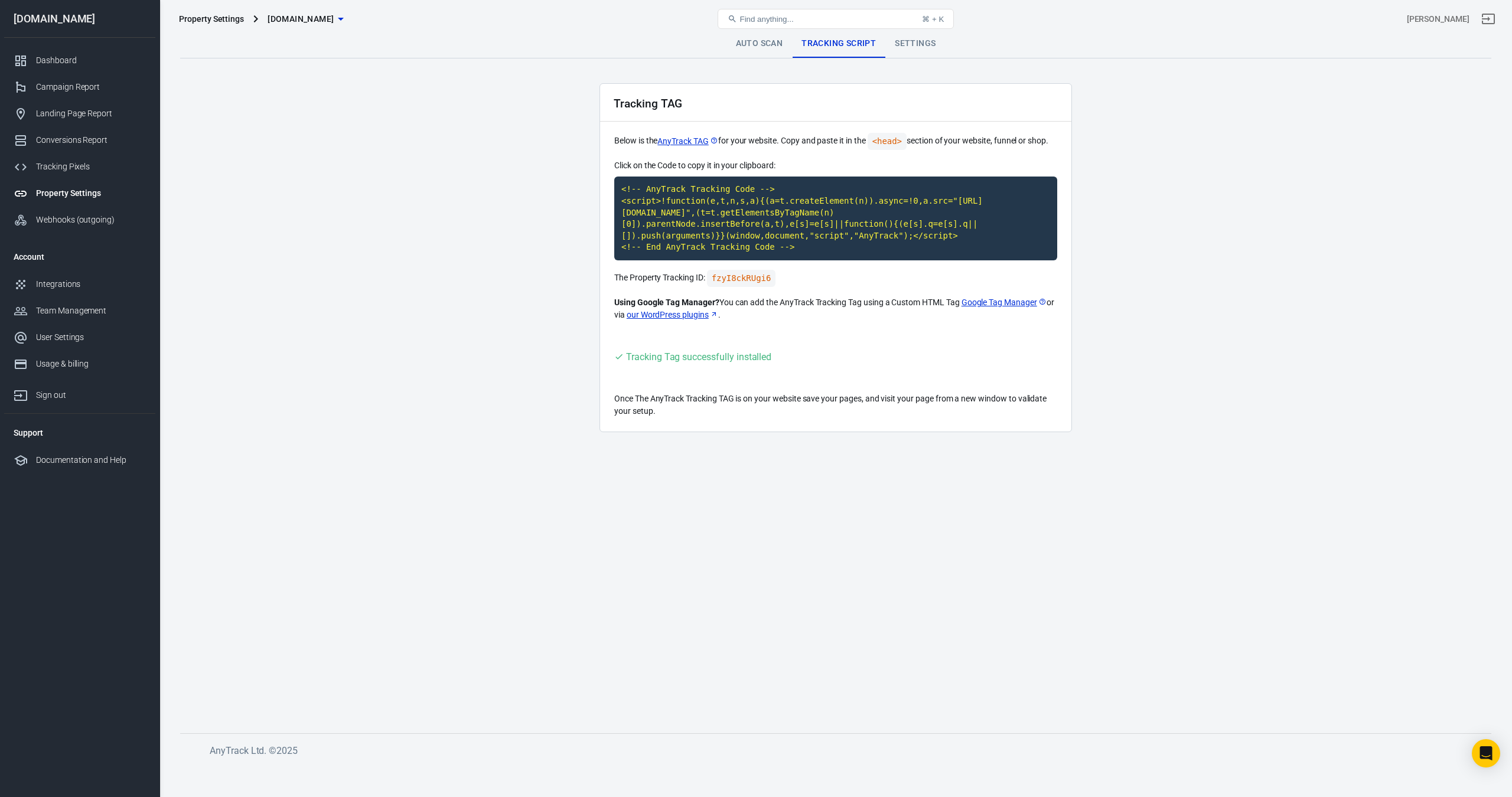
click at [999, 309] on link "Google Tag Manager" at bounding box center [1004, 303] width 85 height 13
click at [989, 309] on link "Google Tag Manager" at bounding box center [1004, 303] width 85 height 13
click at [761, 45] on link "Auto Scan" at bounding box center [759, 44] width 66 height 28
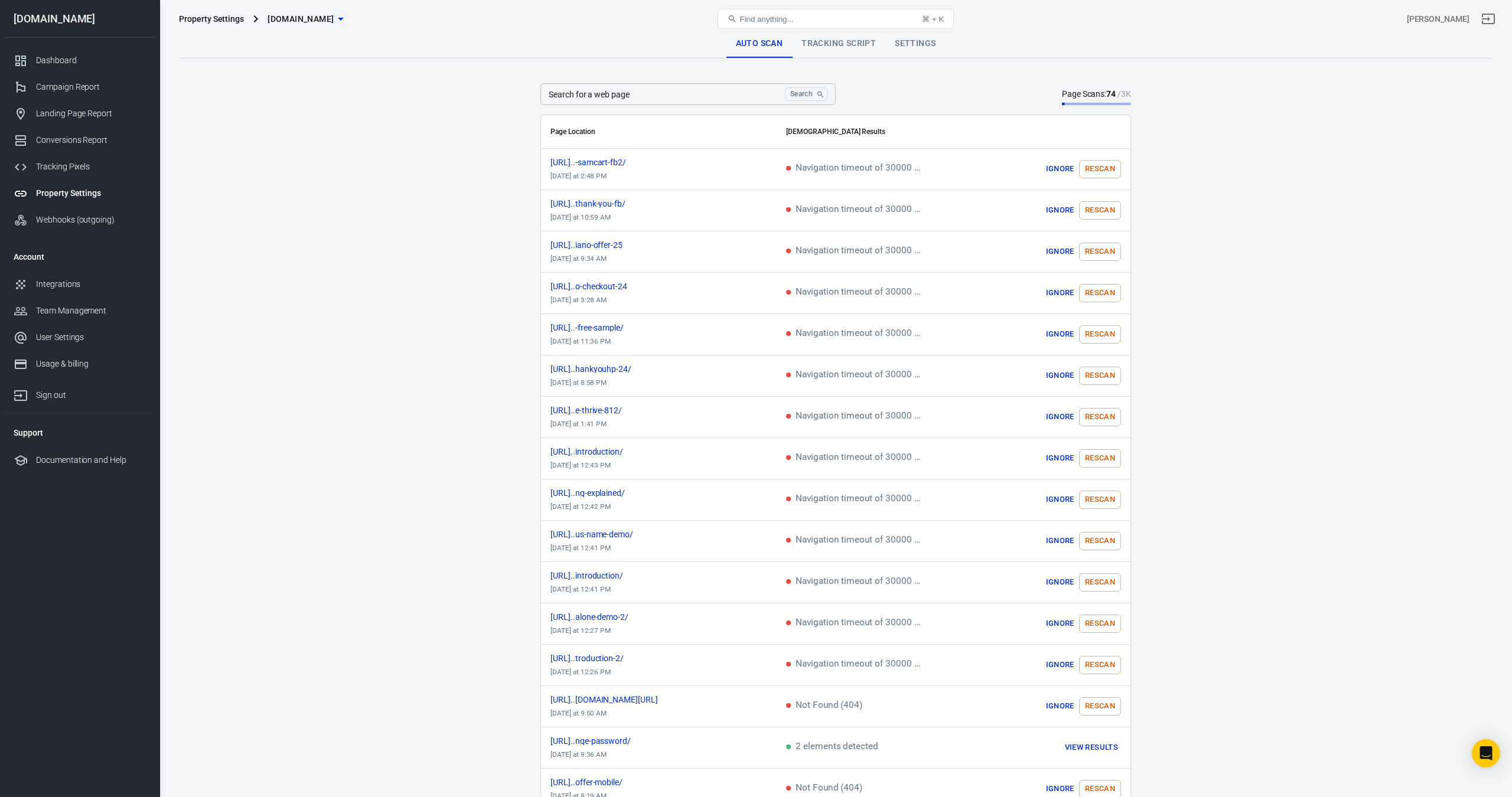
click at [846, 50] on link "Tracking Script" at bounding box center [839, 44] width 93 height 28
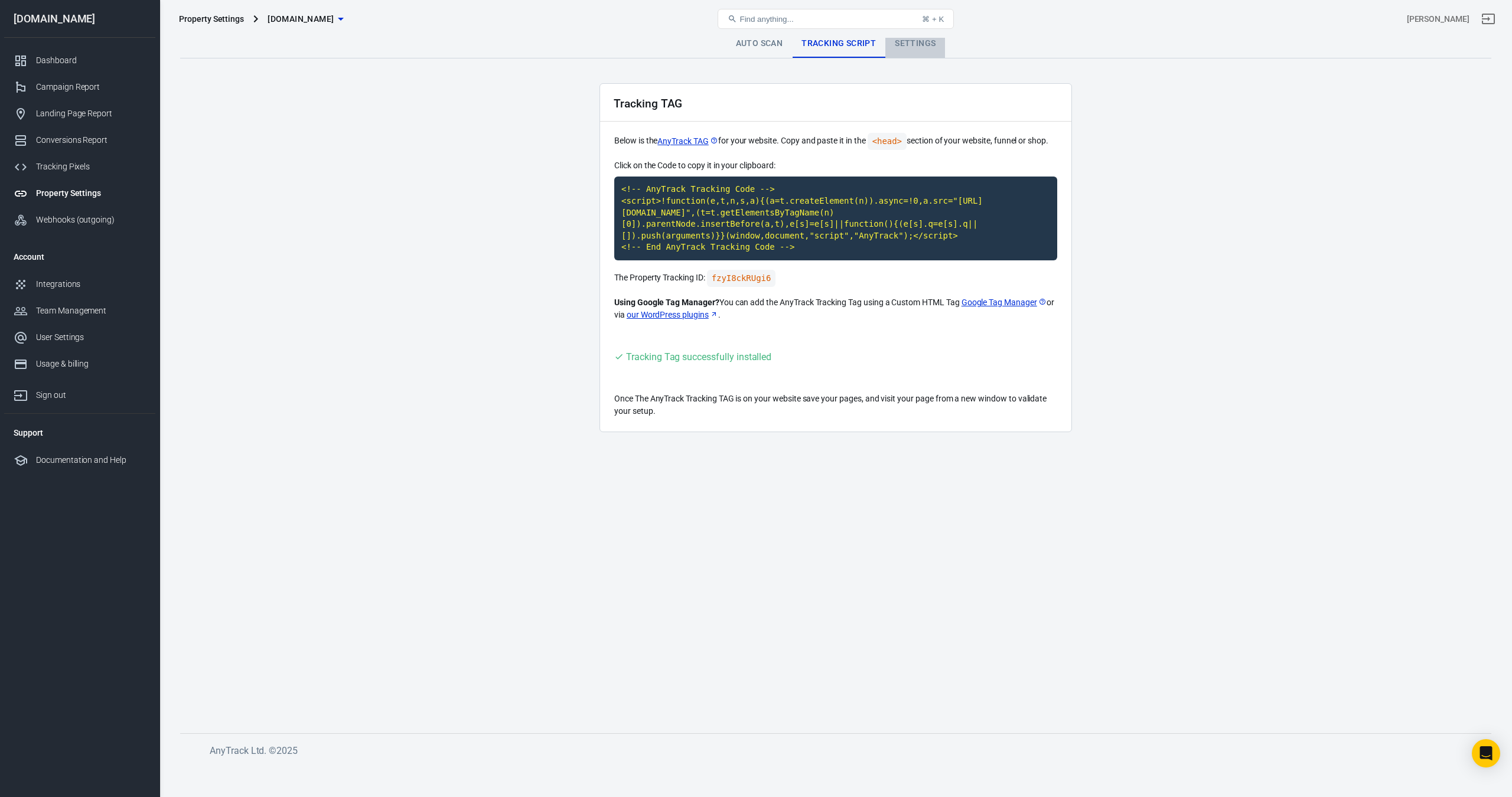
click at [919, 44] on link "Settings" at bounding box center [915, 44] width 59 height 28
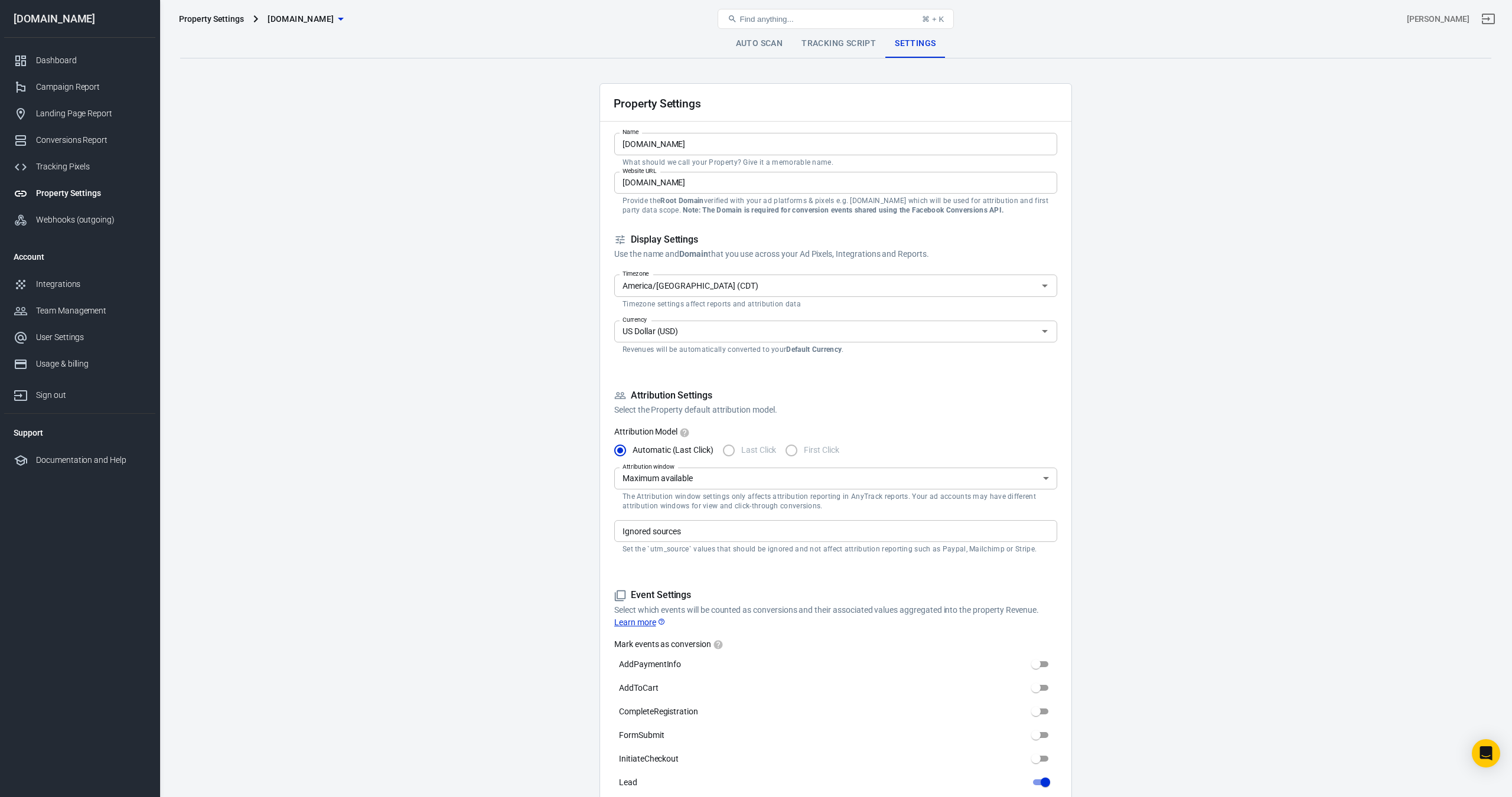
click at [851, 48] on link "Tracking Script" at bounding box center [839, 44] width 93 height 28
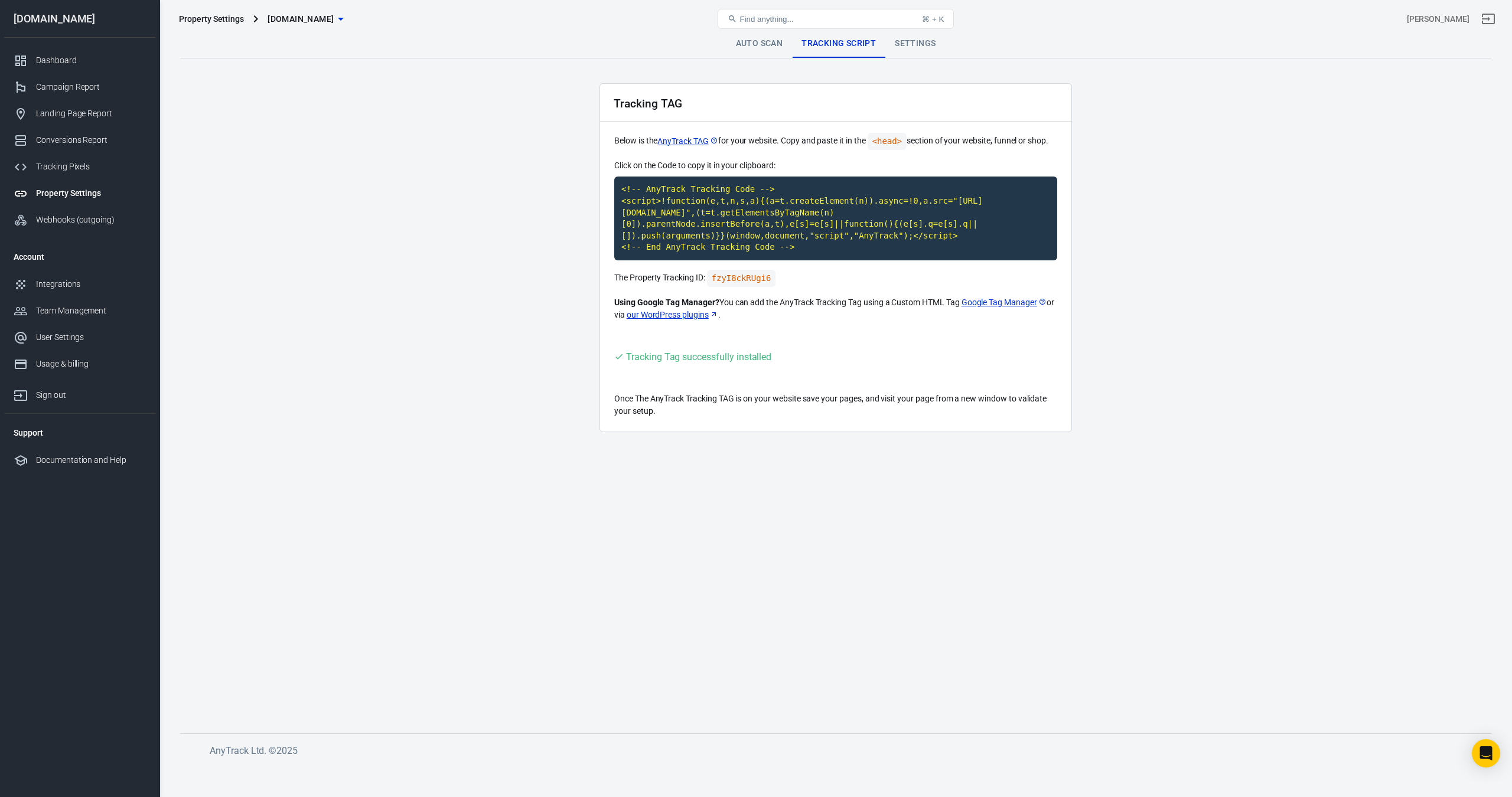
click at [748, 47] on link "Auto Scan" at bounding box center [759, 44] width 66 height 28
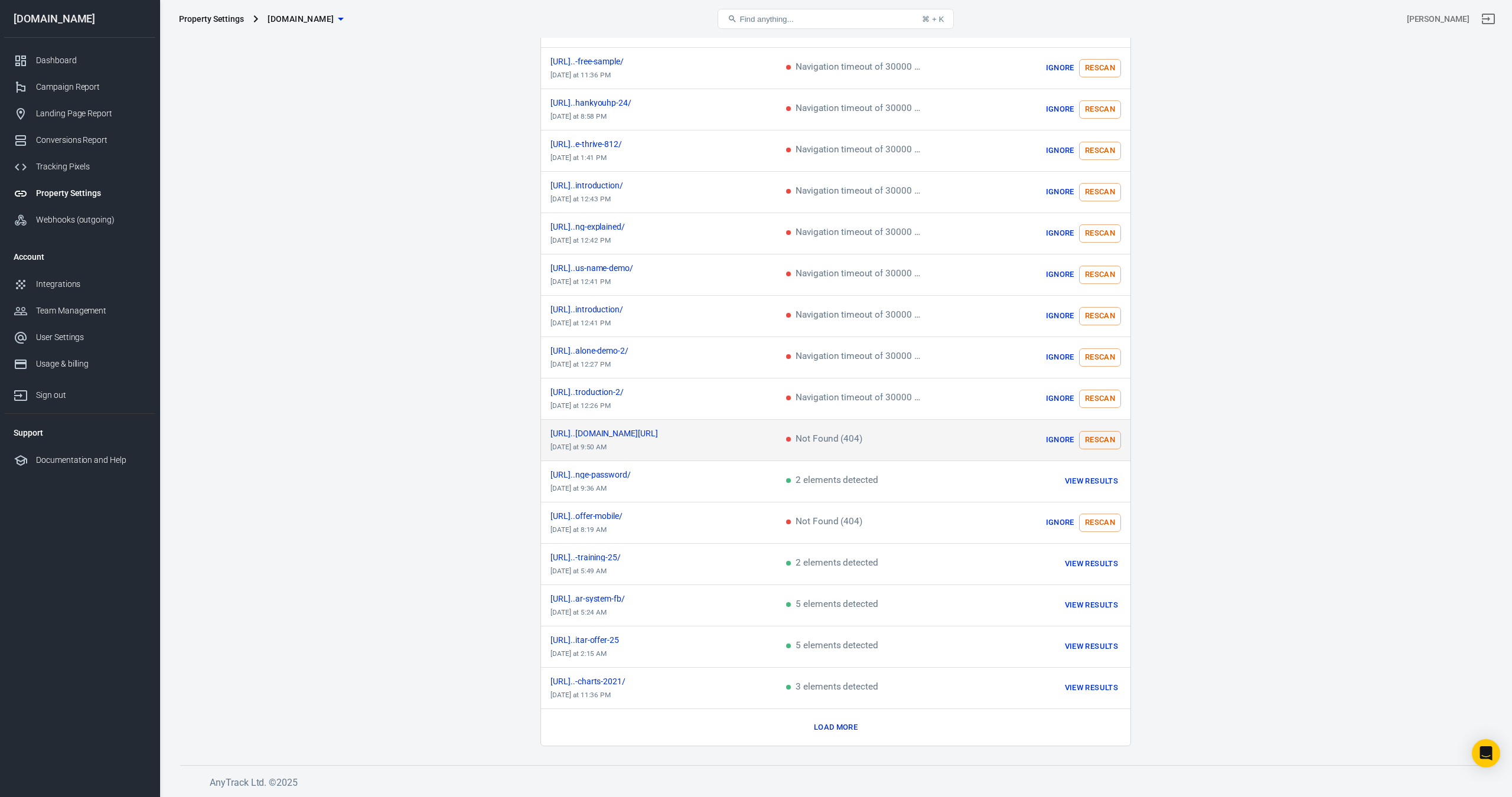
scroll to position [266, 0]
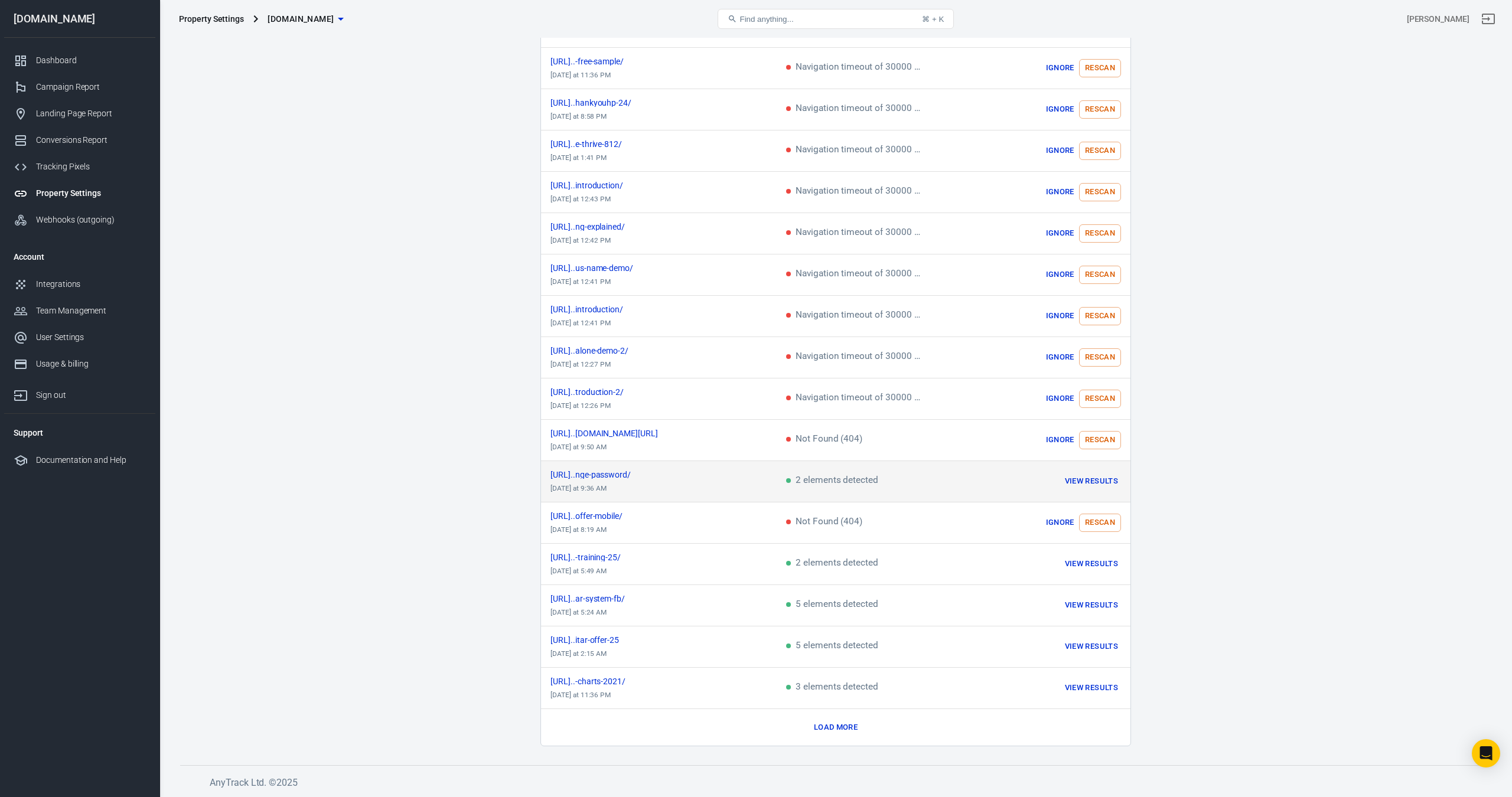
click at [1100, 481] on button "View Results" at bounding box center [1091, 481] width 59 height 18
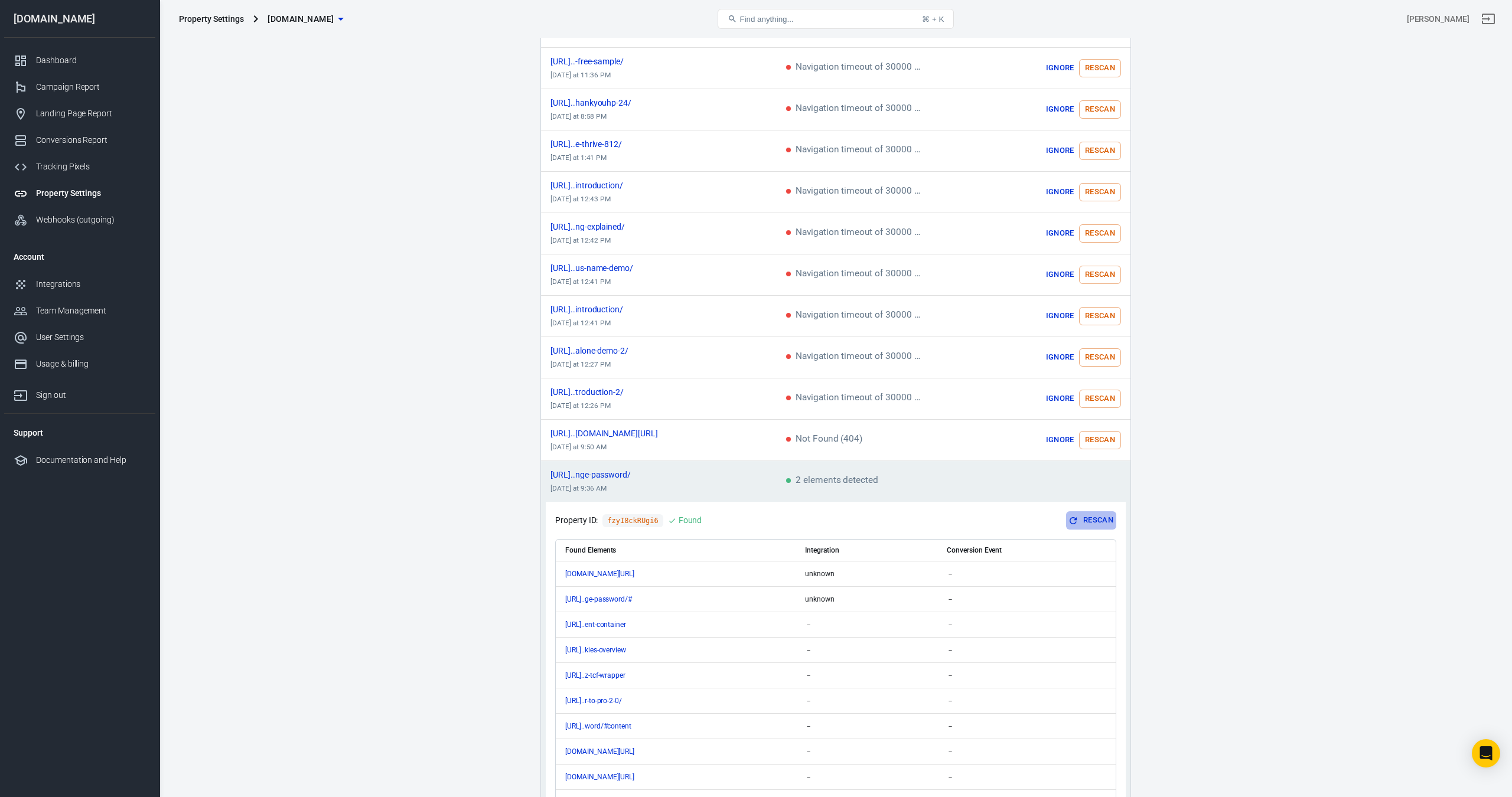
click at [1096, 522] on button "Rescan" at bounding box center [1091, 520] width 50 height 18
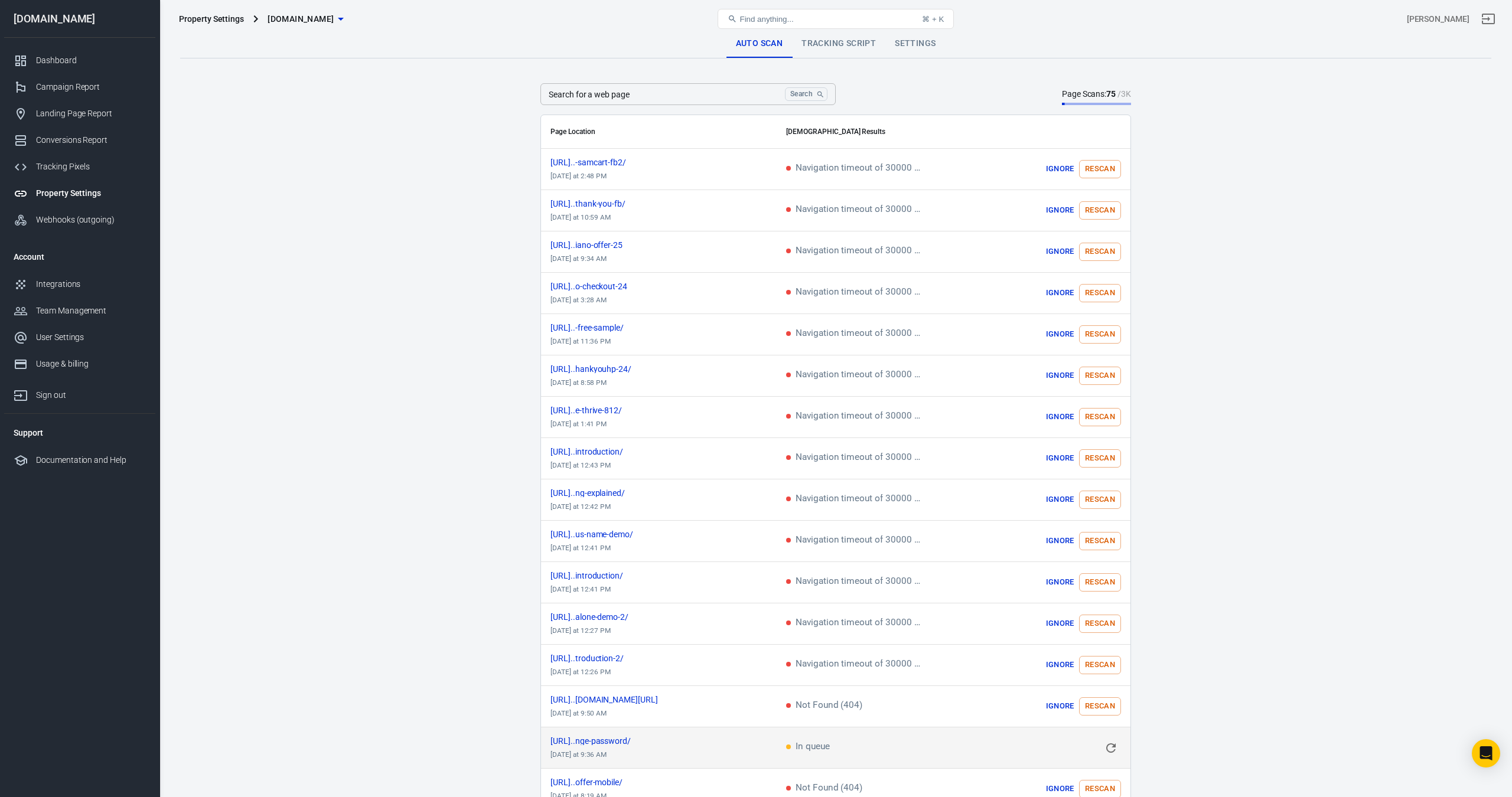
scroll to position [0, 0]
click at [848, 44] on link "Tracking Script" at bounding box center [839, 44] width 93 height 28
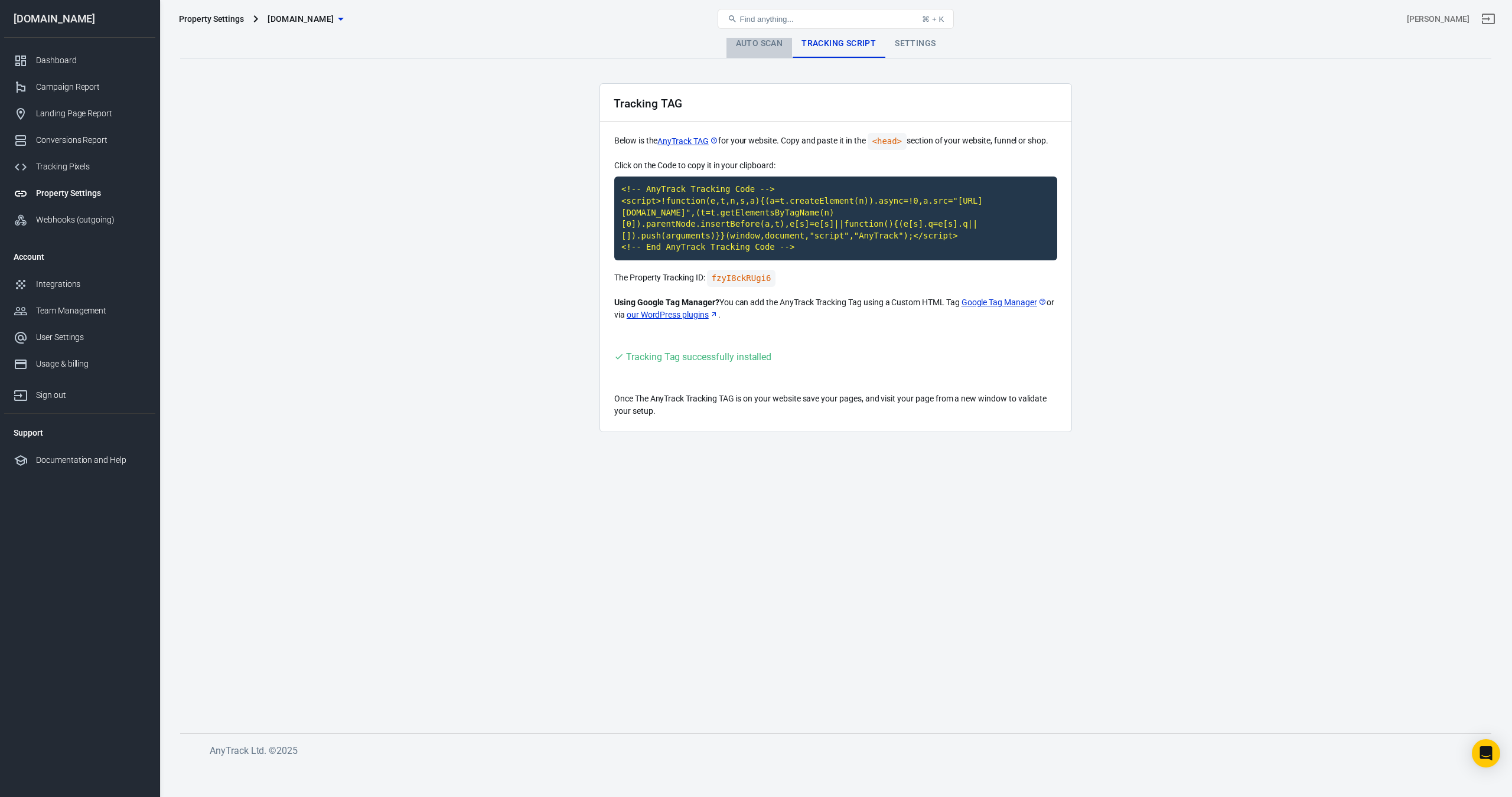
click at [773, 40] on link "Auto Scan" at bounding box center [759, 44] width 66 height 28
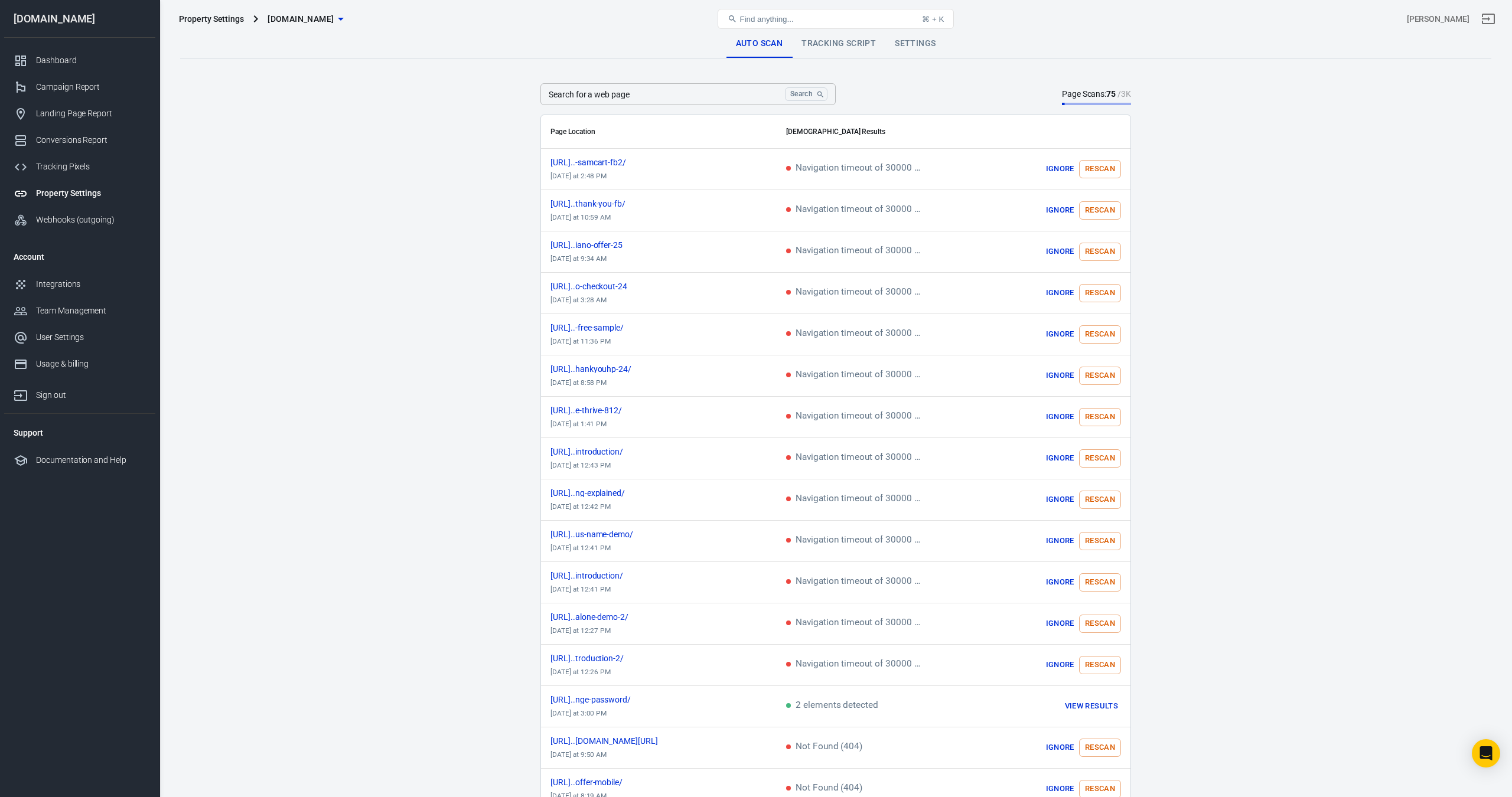
click at [916, 45] on link "Settings" at bounding box center [915, 44] width 59 height 28
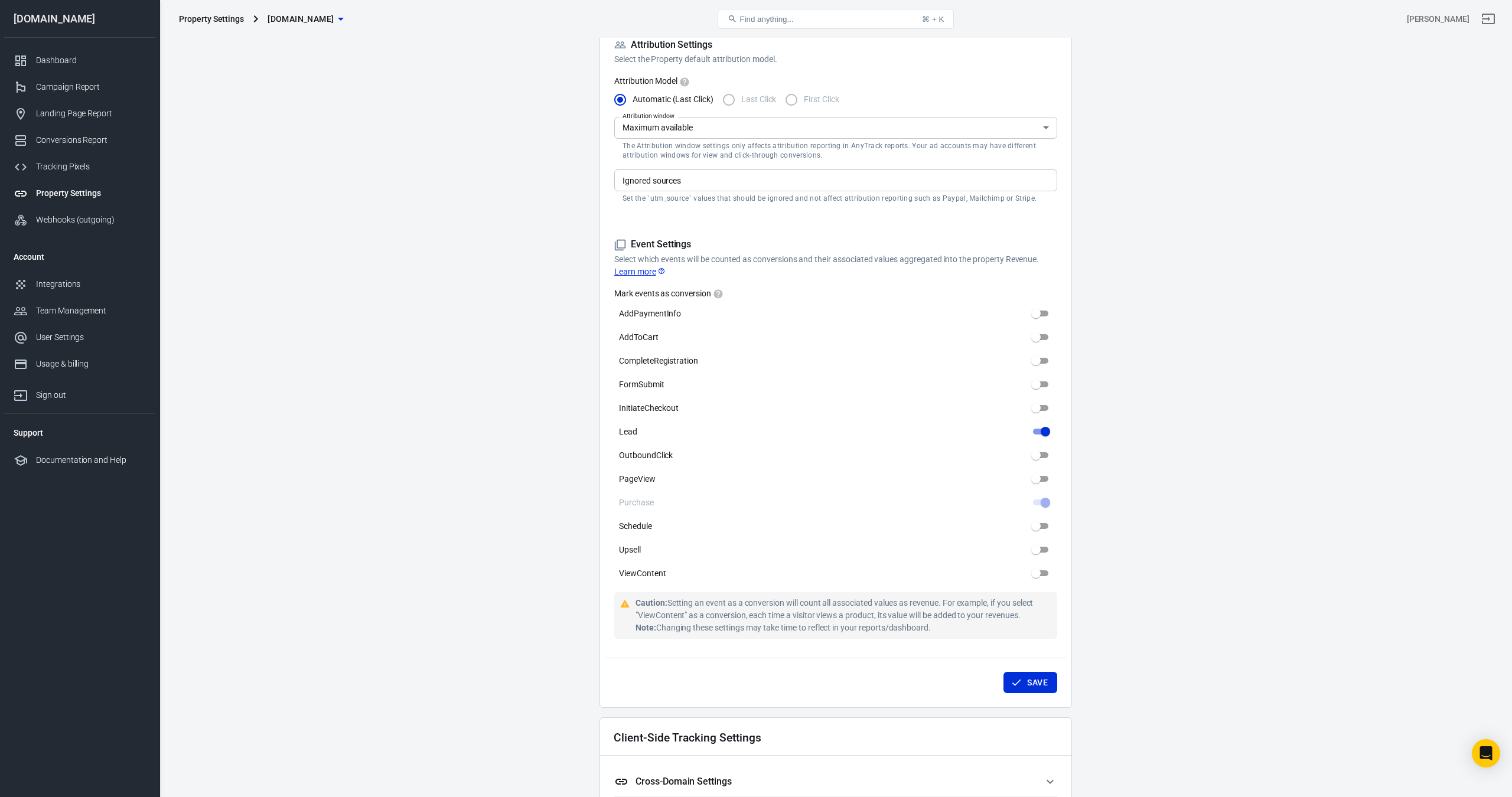
scroll to position [354, 0]
click at [1042, 405] on input "InitiateCheckout" at bounding box center [1036, 404] width 42 height 14
click at [1035, 404] on input "InitiateCheckout" at bounding box center [1036, 404] width 42 height 14
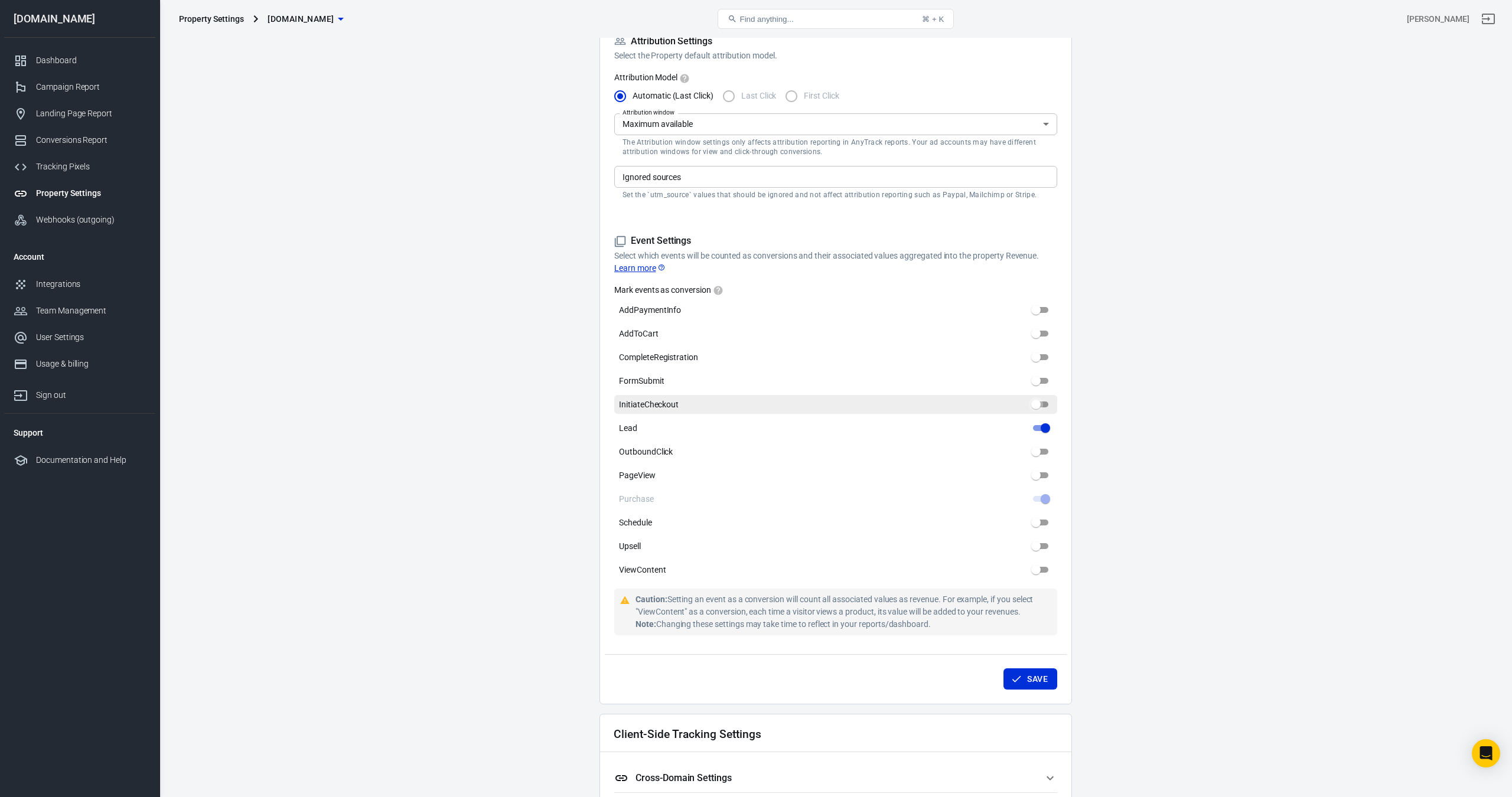
click at [1035, 404] on input "InitiateCheckout" at bounding box center [1036, 404] width 42 height 14
click at [1035, 400] on input "InitiateCheckout" at bounding box center [1036, 404] width 42 height 14
checkbox input "false"
click at [1036, 310] on input "AddPaymentInfo" at bounding box center [1036, 310] width 42 height 14
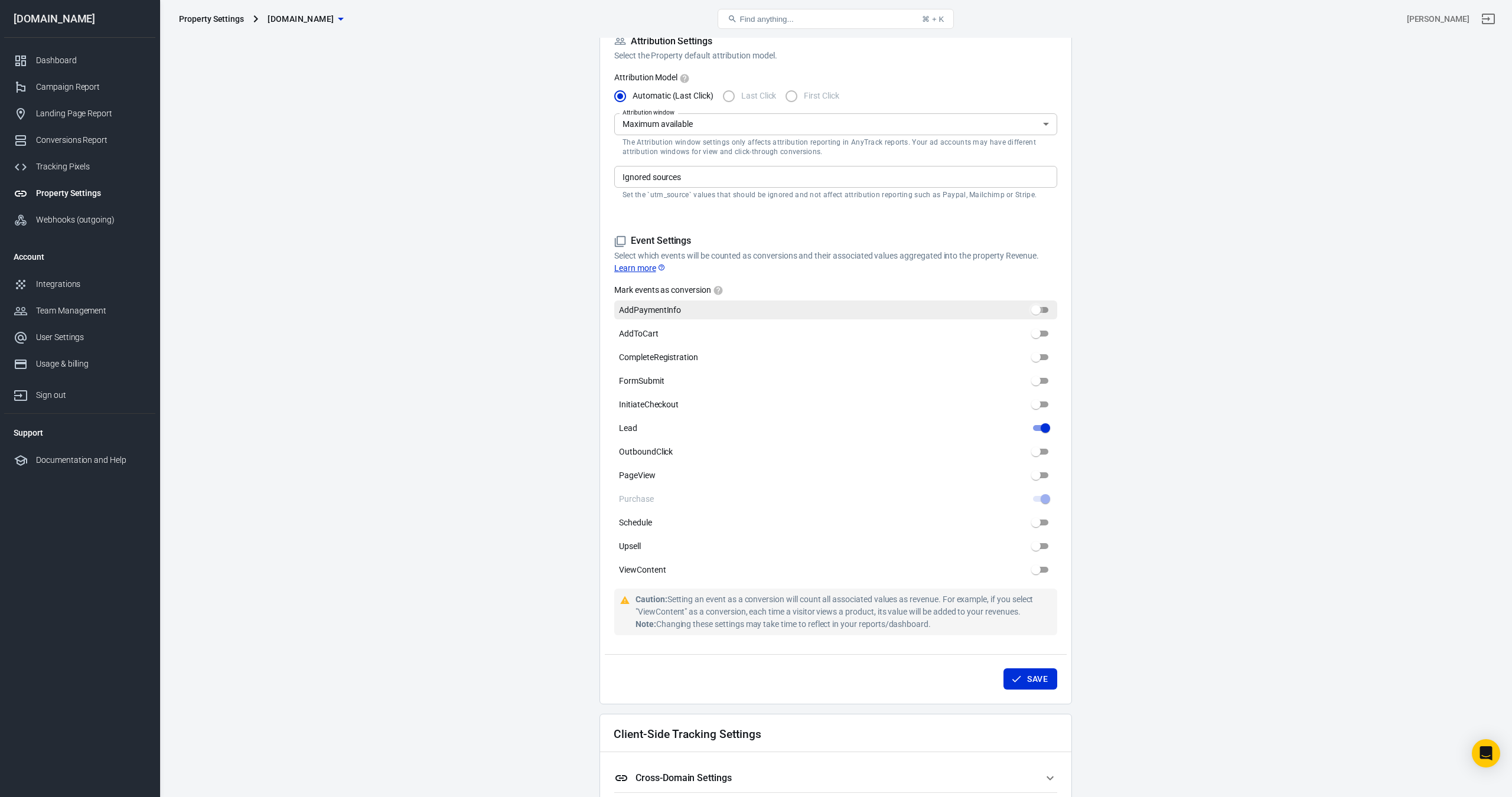
checkbox input "false"
click at [1032, 474] on input "PageView" at bounding box center [1036, 475] width 42 height 14
checkbox input "false"
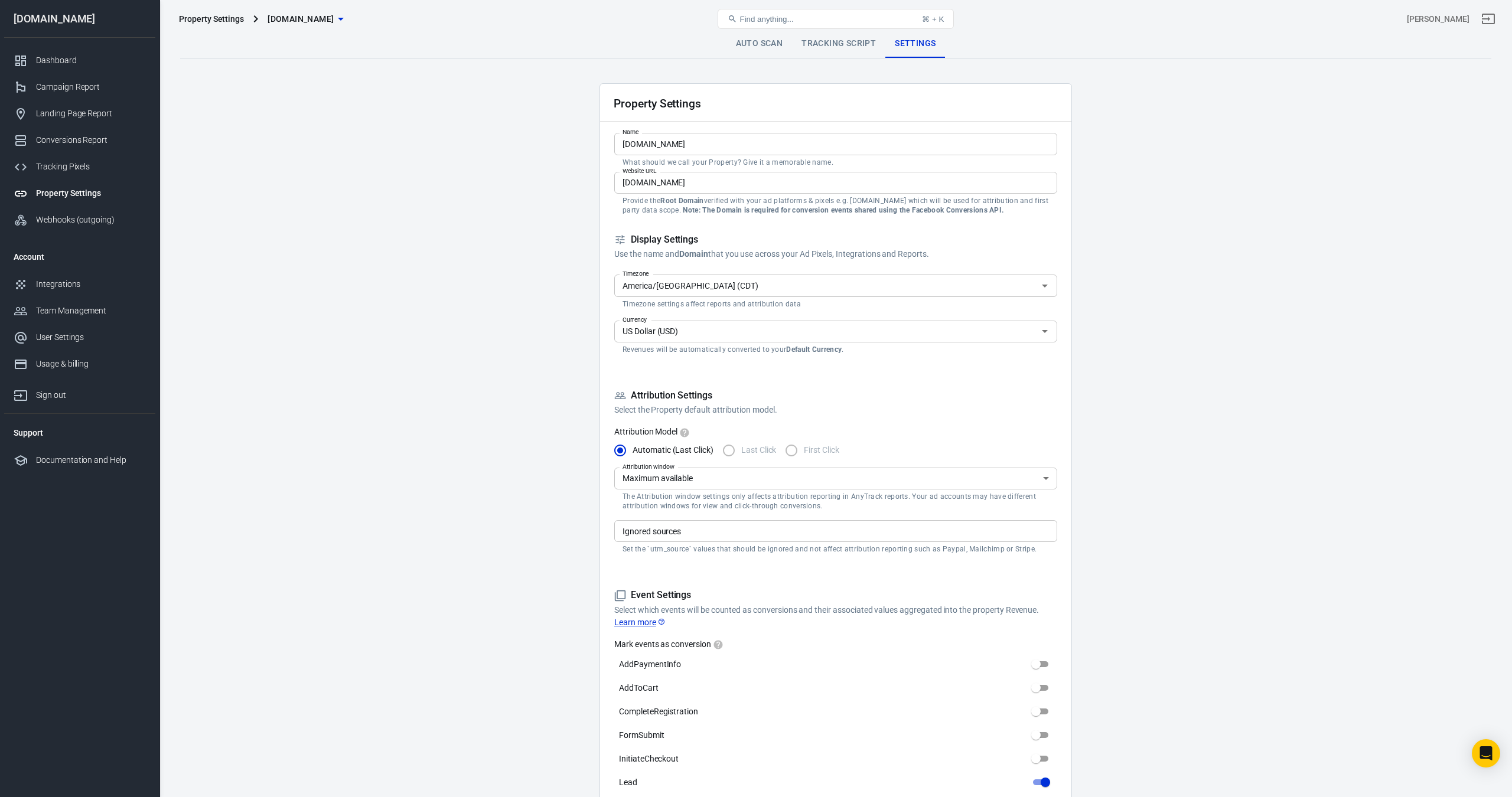
scroll to position [0, 0]
click at [858, 32] on div "Find anything... ⌘ + K" at bounding box center [836, 19] width 438 height 28
click at [849, 41] on link "Tracking Script" at bounding box center [839, 44] width 93 height 28
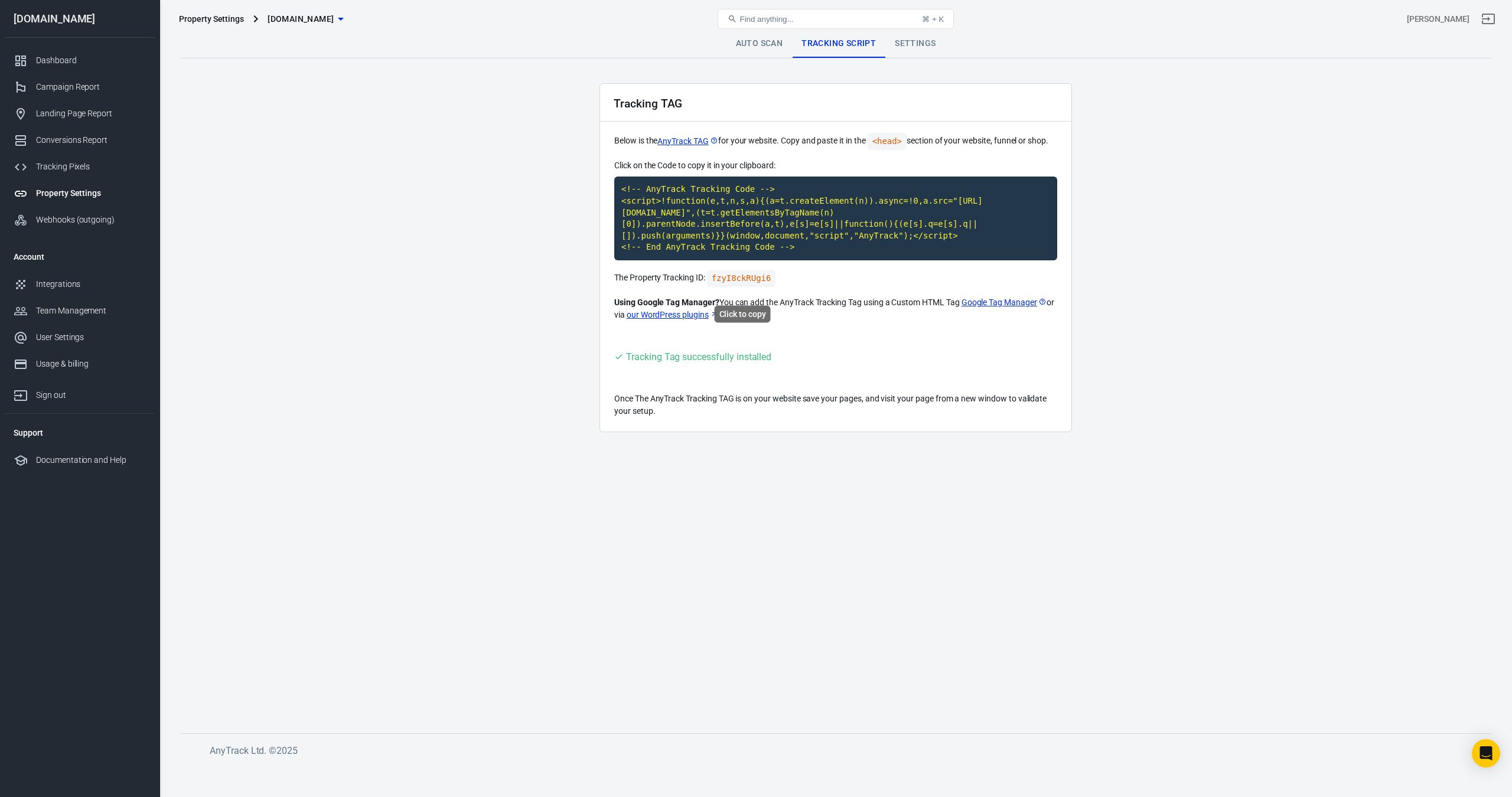
click at [756, 287] on code "fzyI8ckRUgi6" at bounding box center [741, 278] width 69 height 17
click at [921, 43] on link "Settings" at bounding box center [915, 44] width 59 height 28
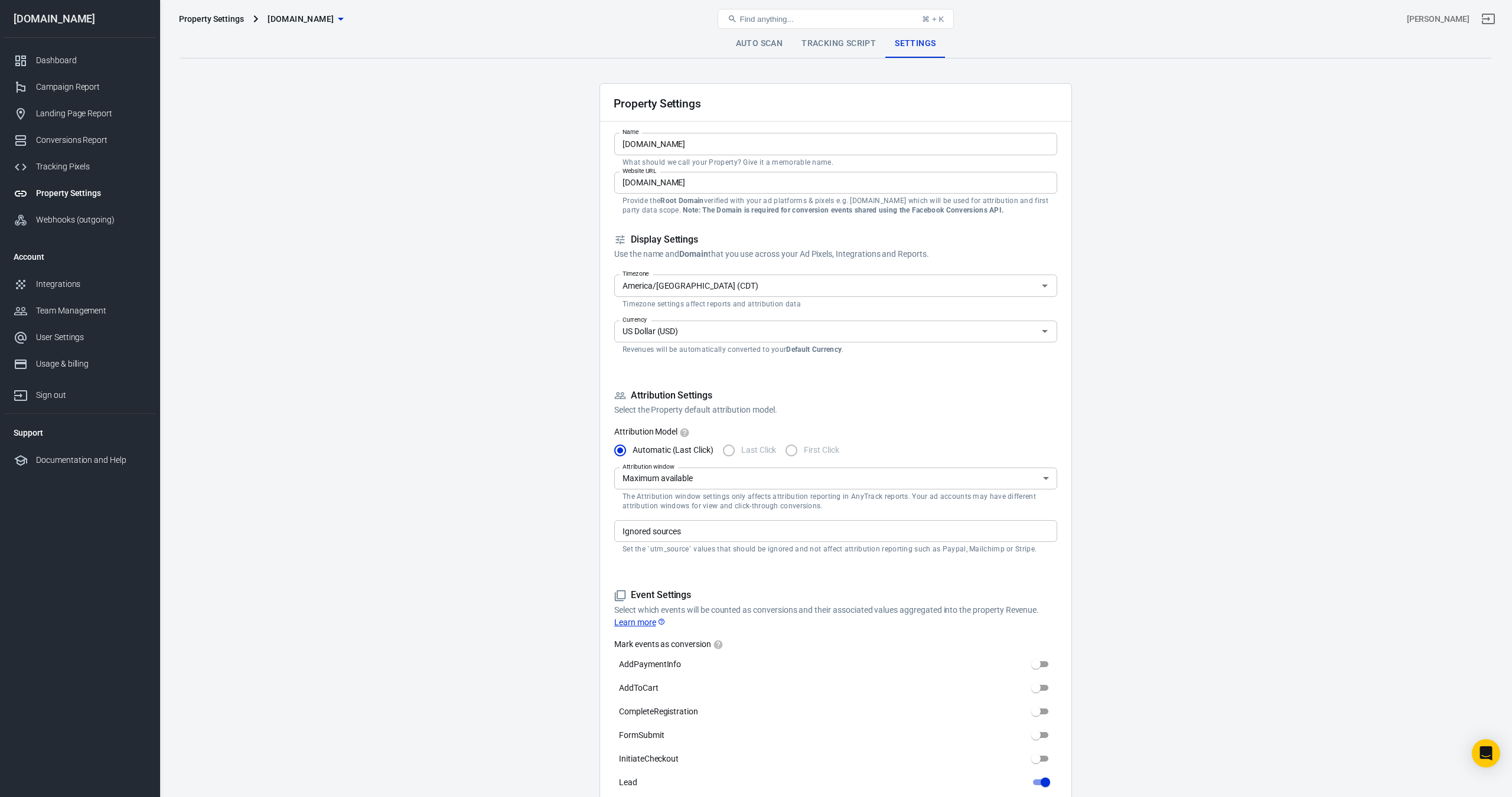
click at [845, 45] on link "Tracking Script" at bounding box center [839, 44] width 93 height 28
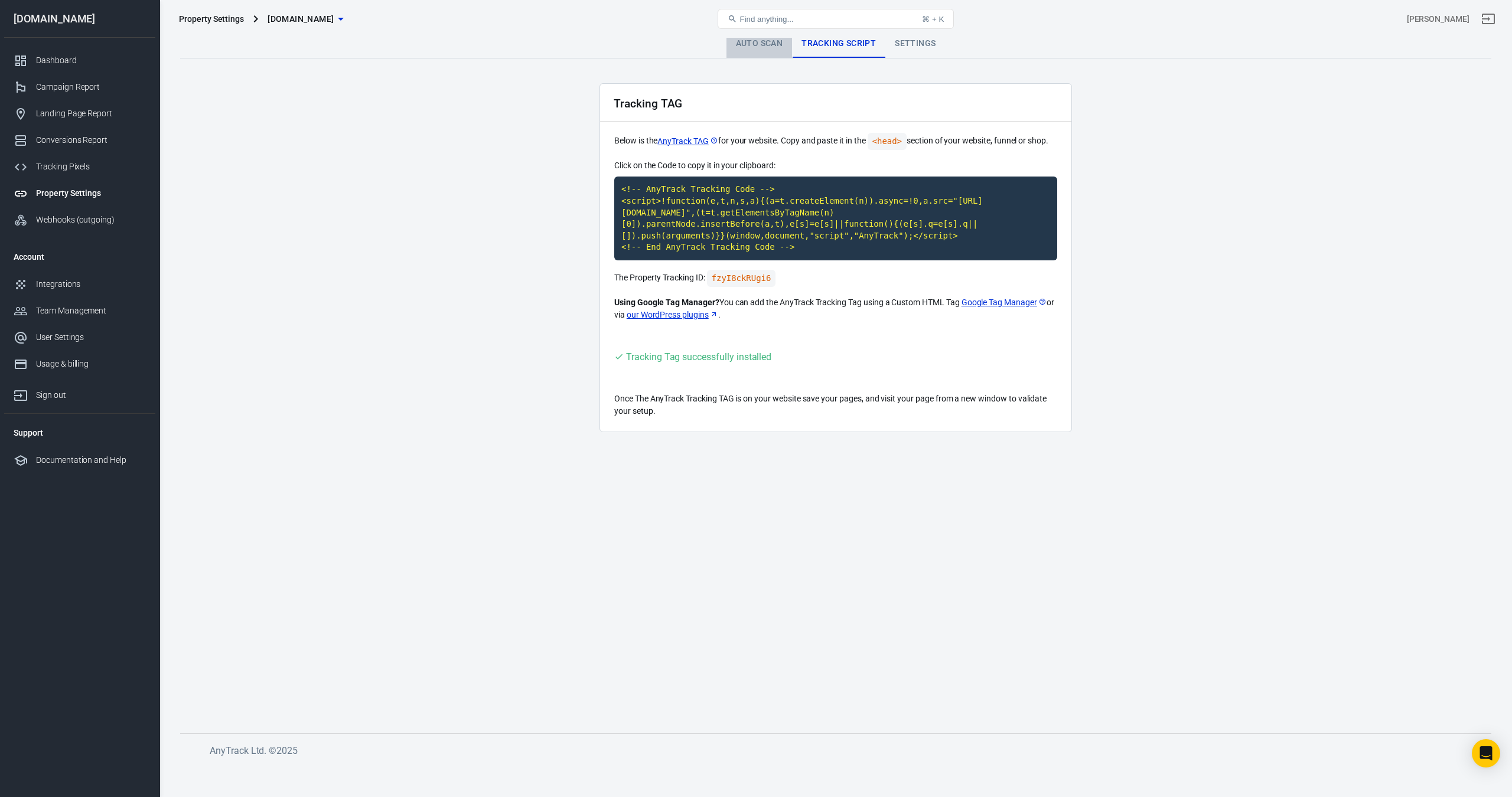
click at [771, 40] on link "Auto Scan" at bounding box center [759, 44] width 66 height 28
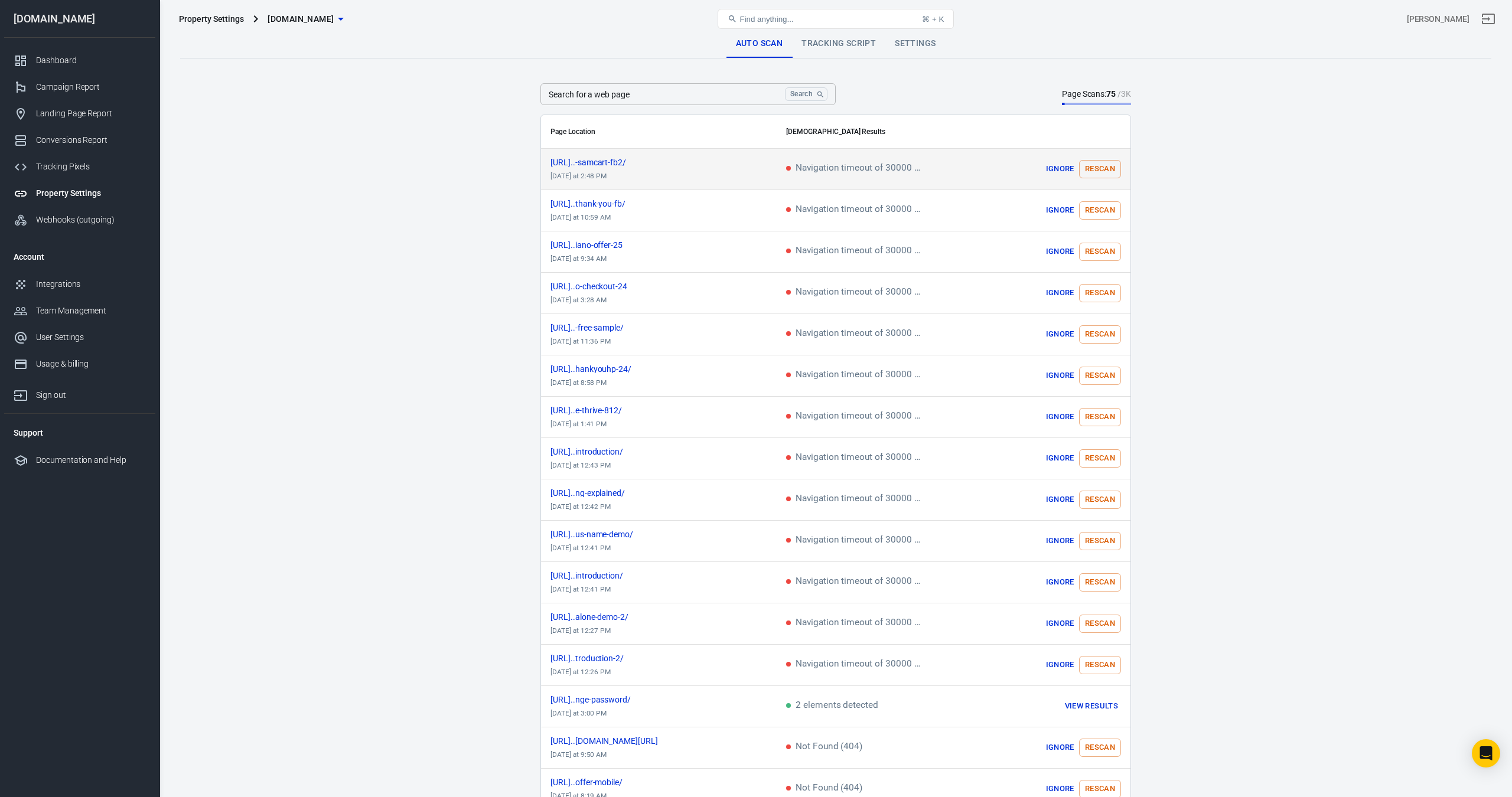
click at [1090, 166] on button "Rescan" at bounding box center [1100, 169] width 42 height 18
click at [1103, 208] on button "Rescan" at bounding box center [1100, 210] width 42 height 18
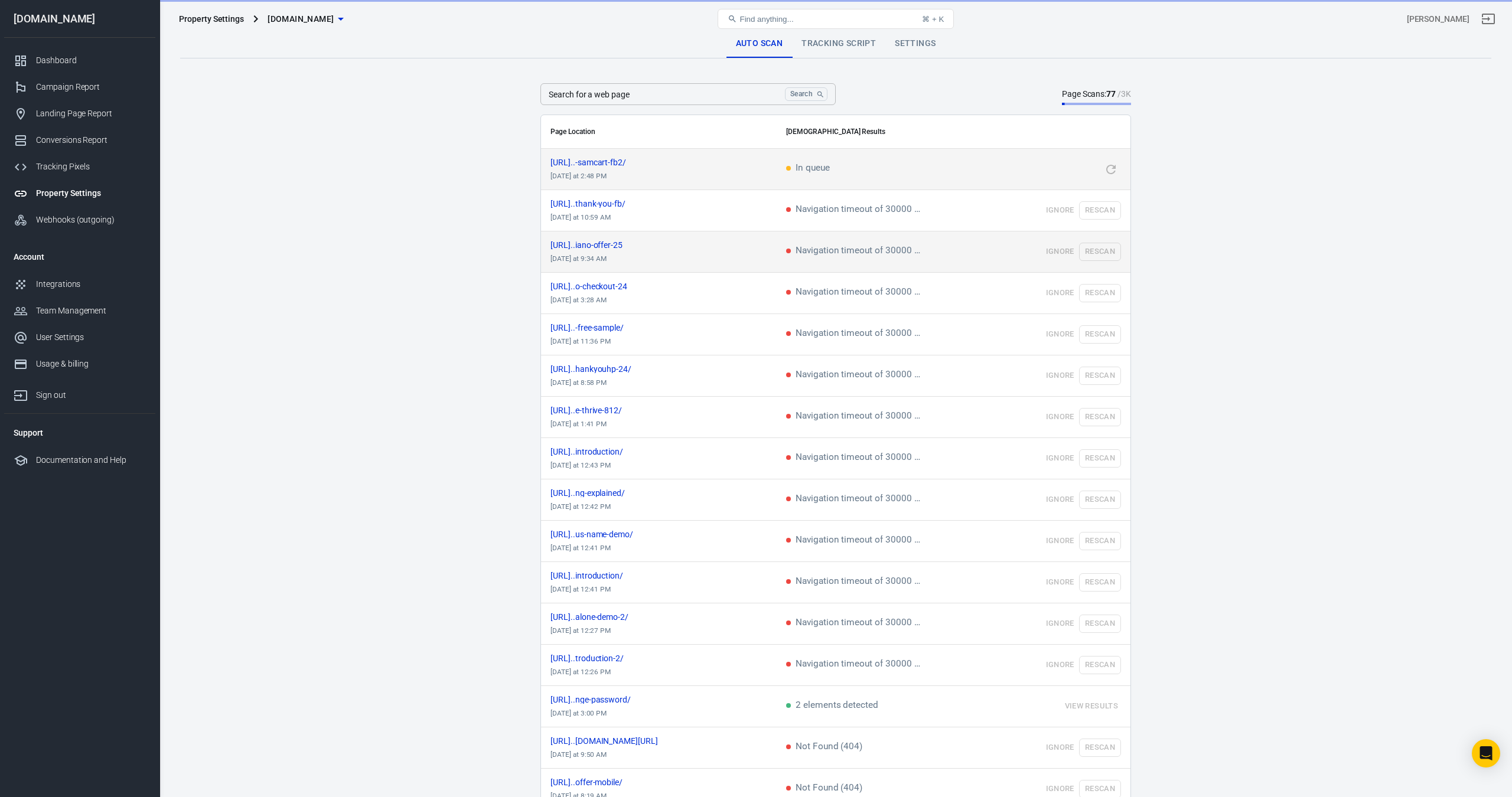
click at [1108, 255] on td "Ignore Rescan" at bounding box center [1057, 252] width 148 height 41
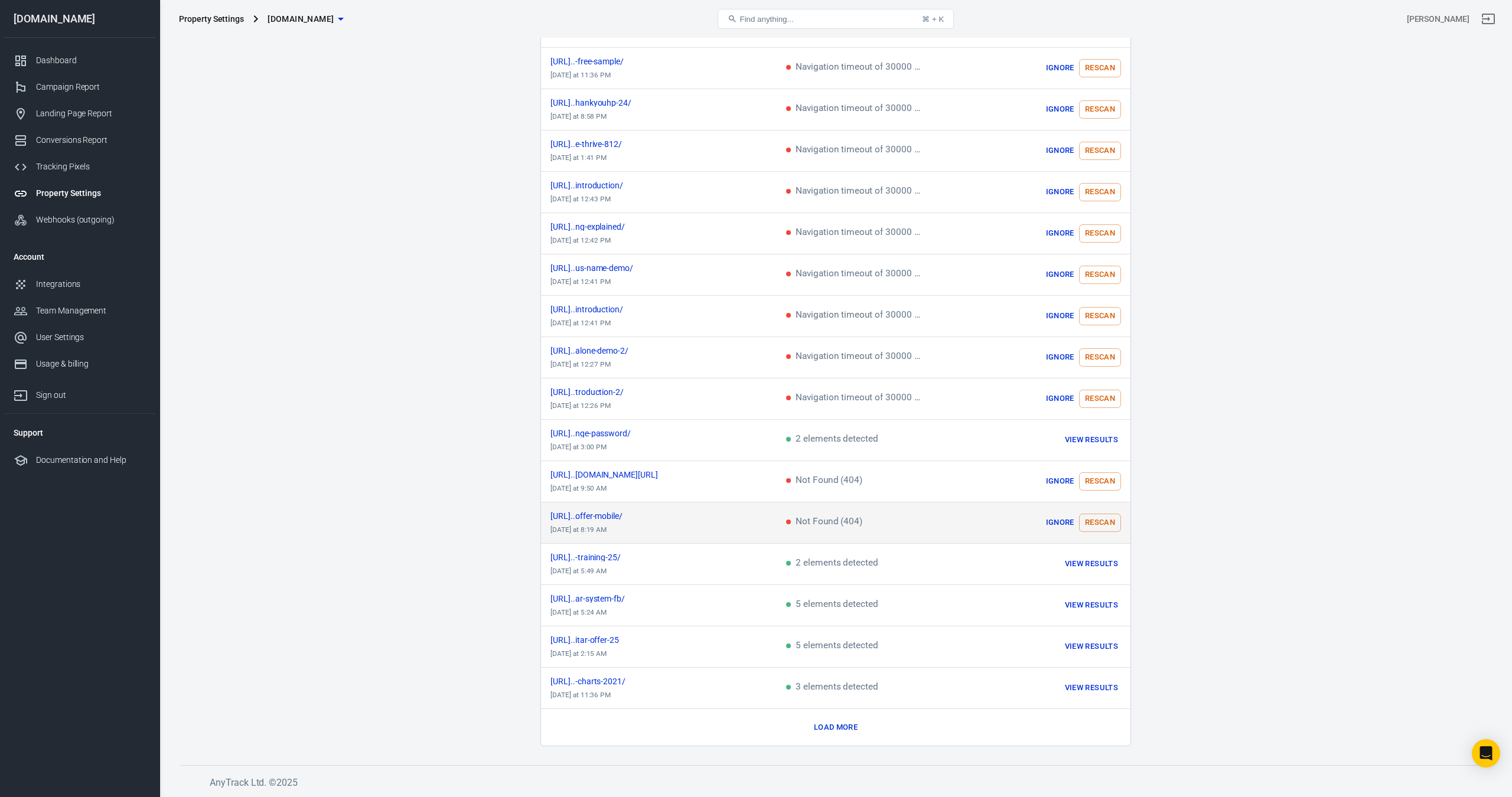
scroll to position [389, 0]
click at [859, 717] on div "Page Location Scan Results https://worshipmusicacadem...-samcart-fb2/ today at …" at bounding box center [836, 236] width 589 height 1020
click at [839, 728] on button "Load more" at bounding box center [836, 728] width 50 height 18
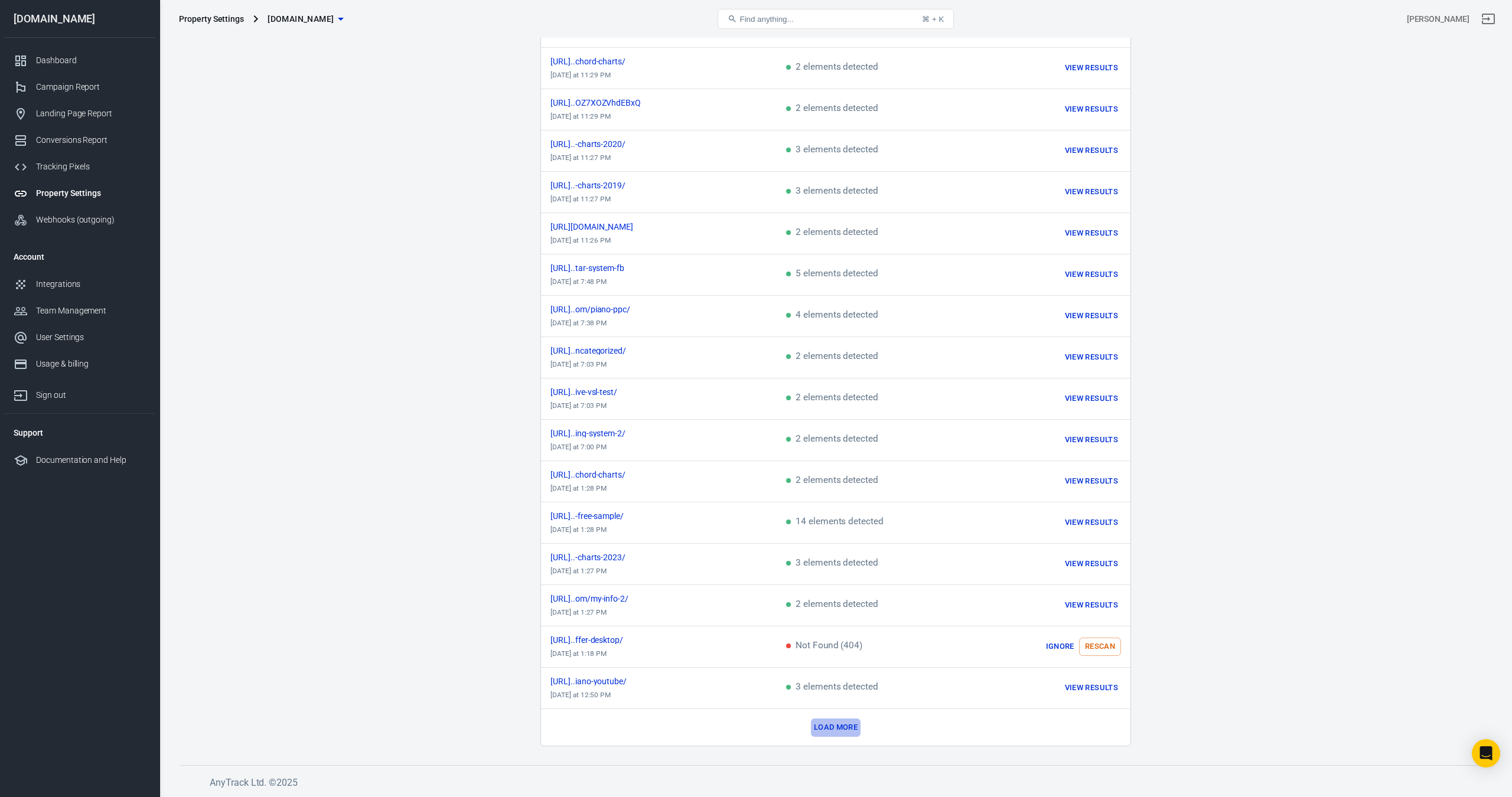
click at [844, 724] on button "Load more" at bounding box center [836, 728] width 50 height 18
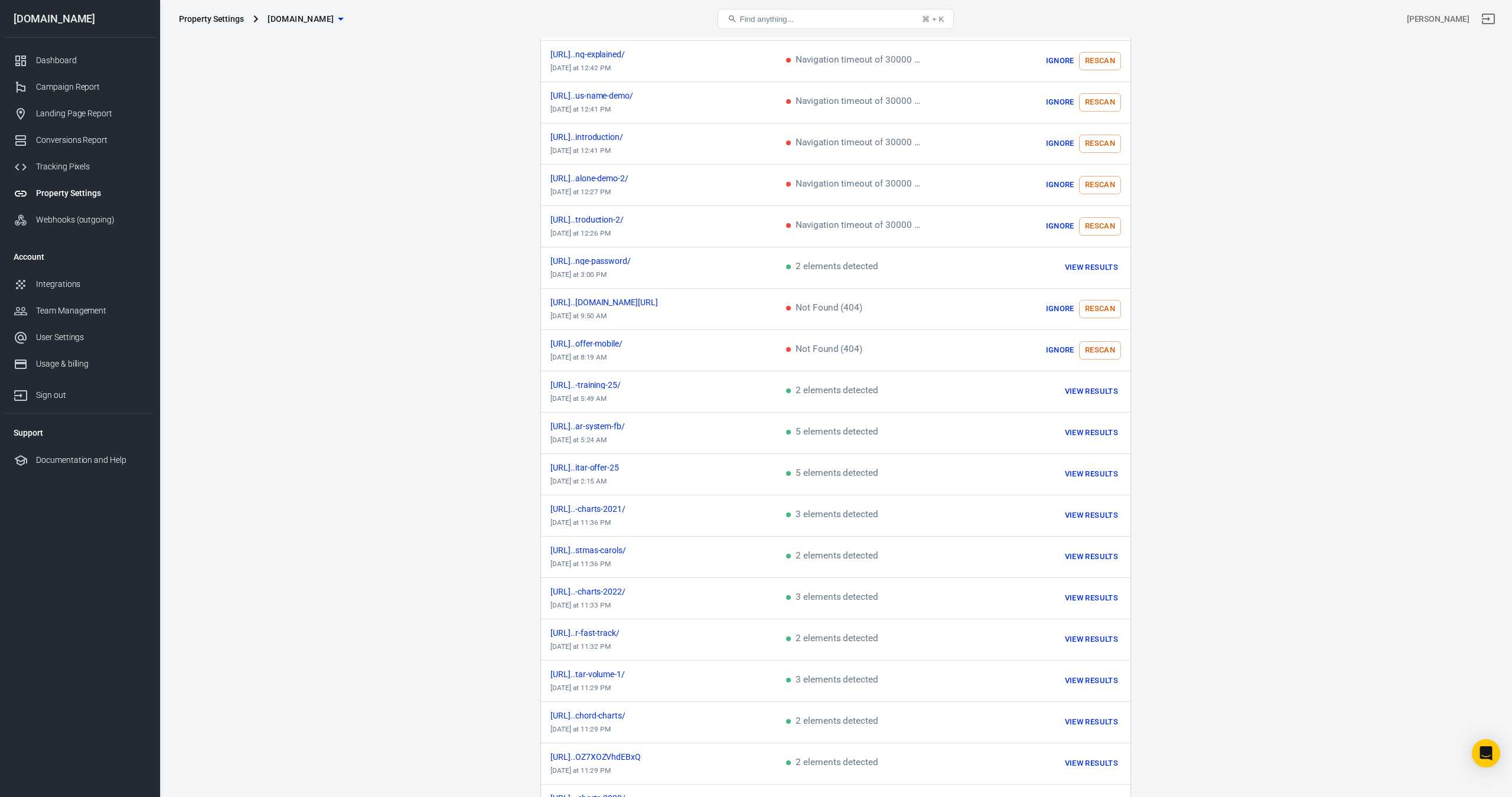
scroll to position [888, 0]
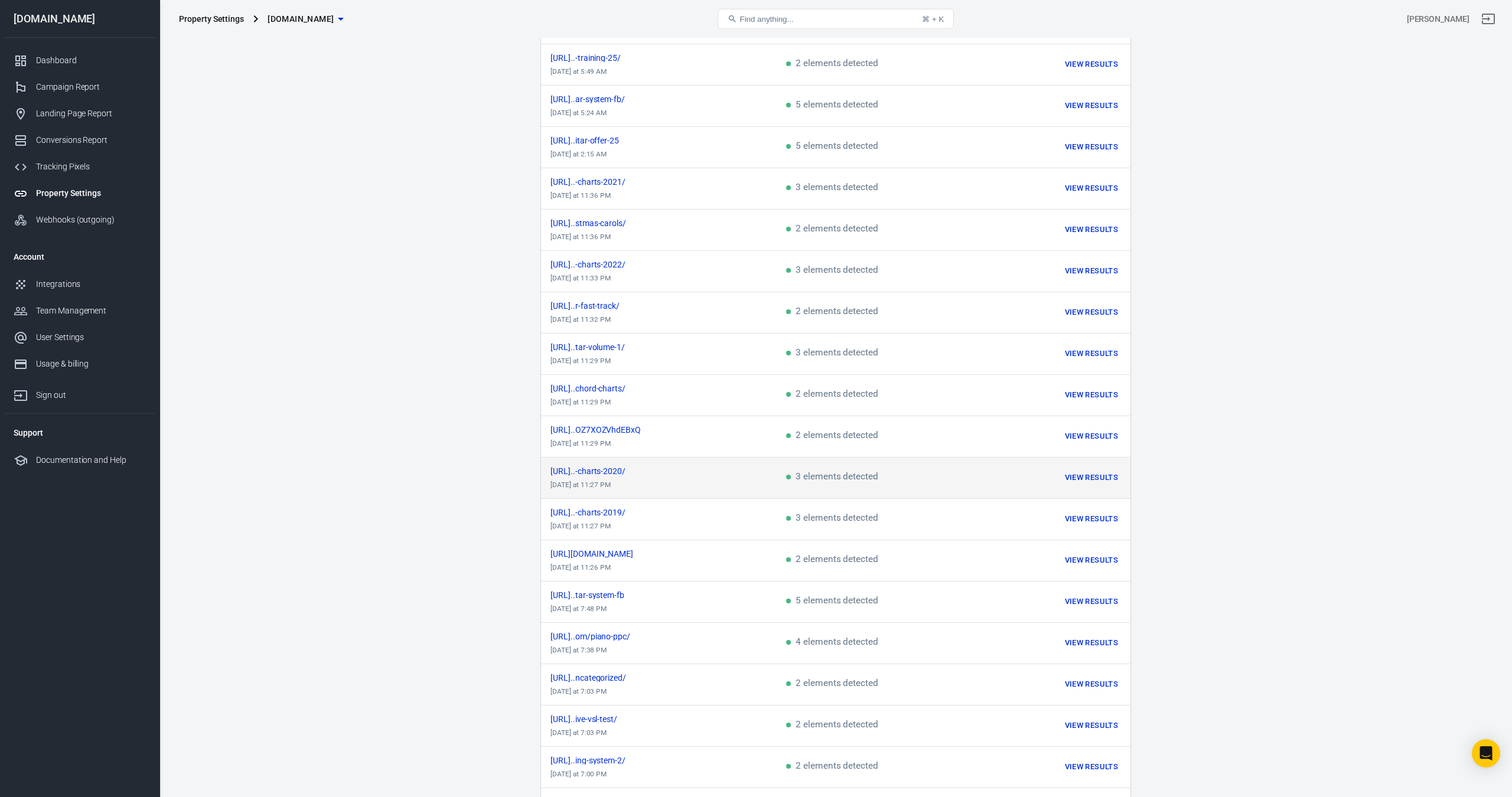
click at [1095, 476] on button "View Results" at bounding box center [1091, 478] width 59 height 18
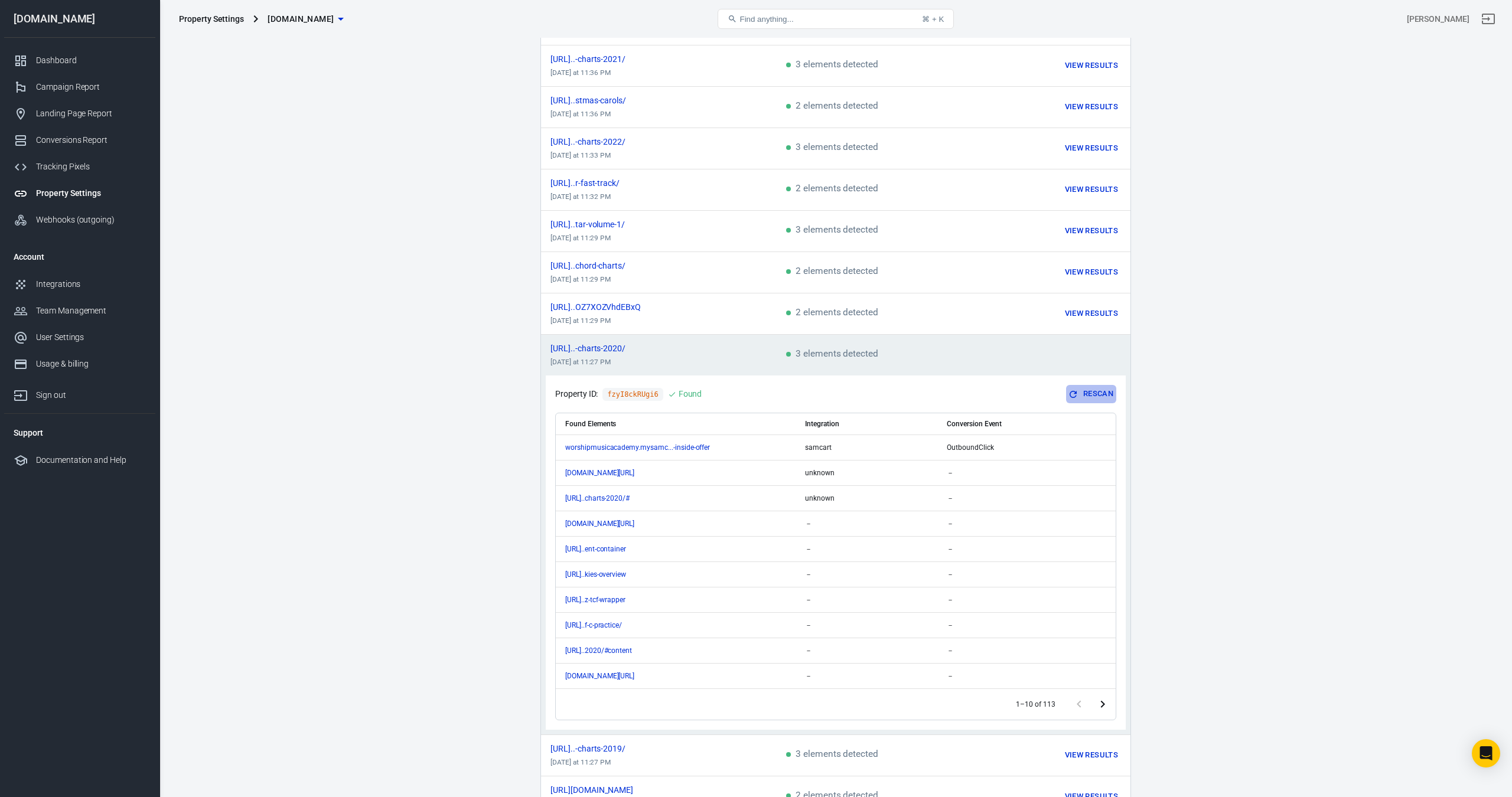
click at [1097, 393] on button "Rescan" at bounding box center [1091, 394] width 50 height 18
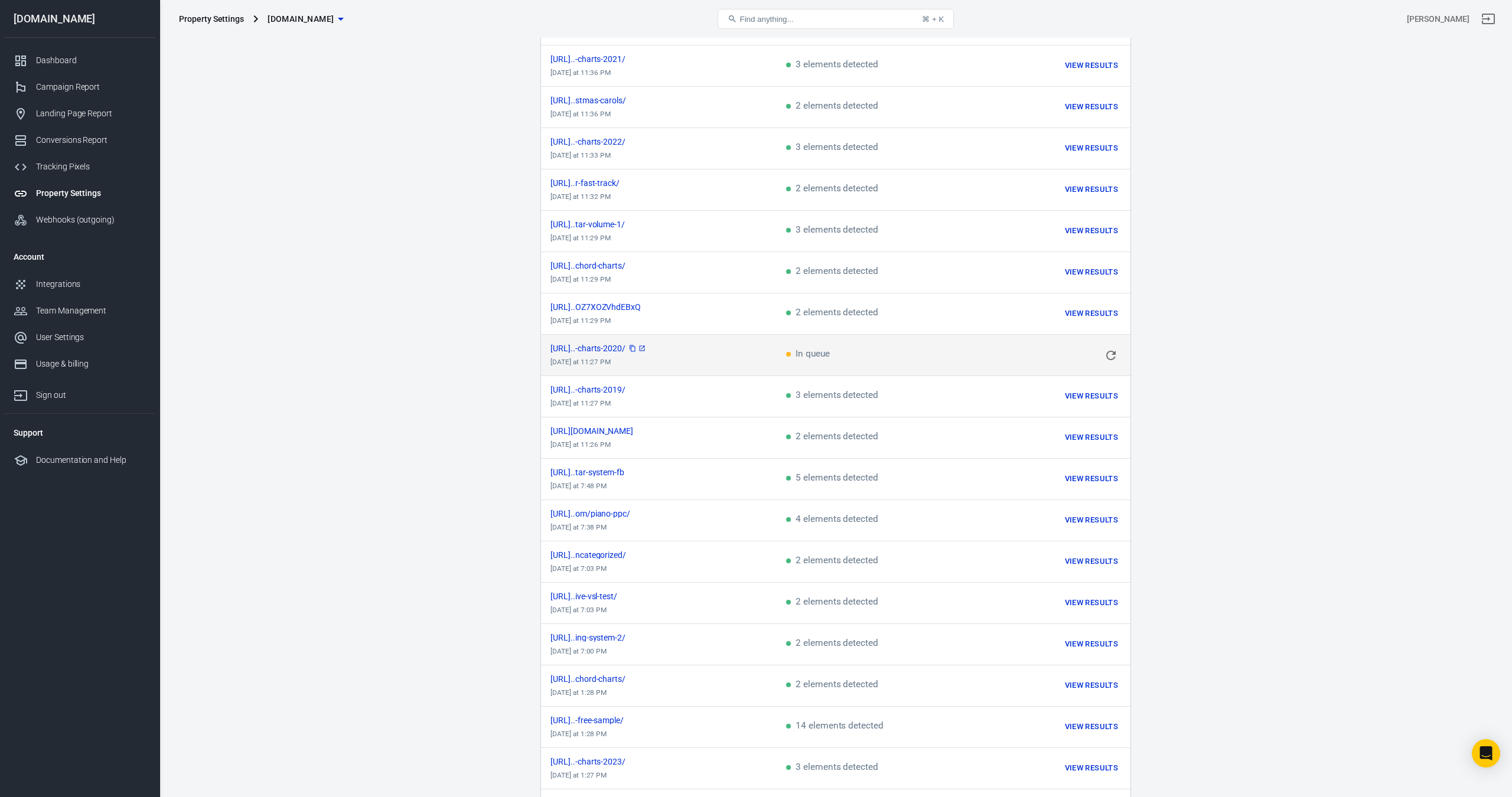
click at [647, 349] on span "[URL]..-charts-2020/" at bounding box center [598, 348] width 96 height 8
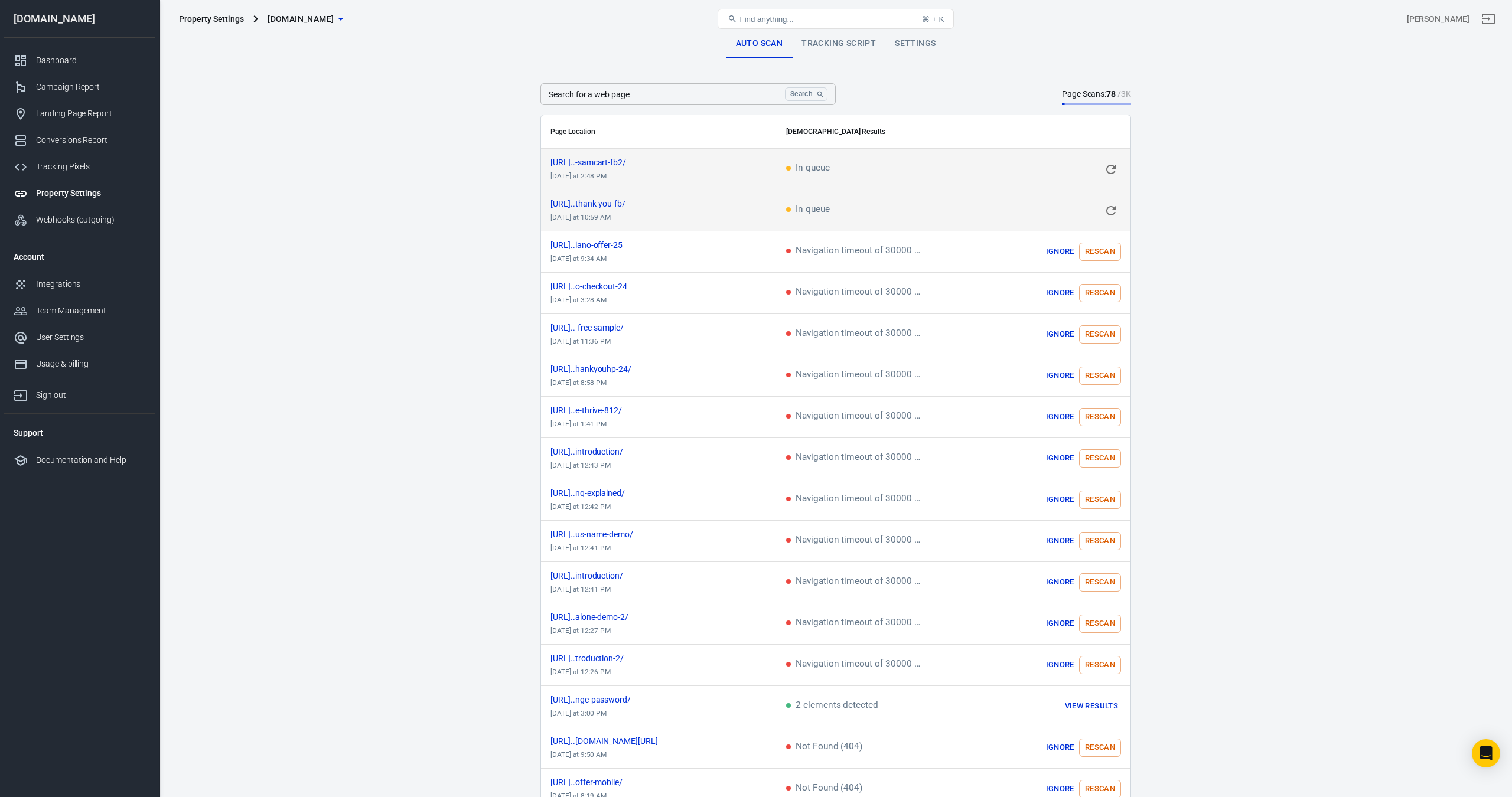
click at [848, 209] on td "In queue" at bounding box center [880, 211] width 206 height 41
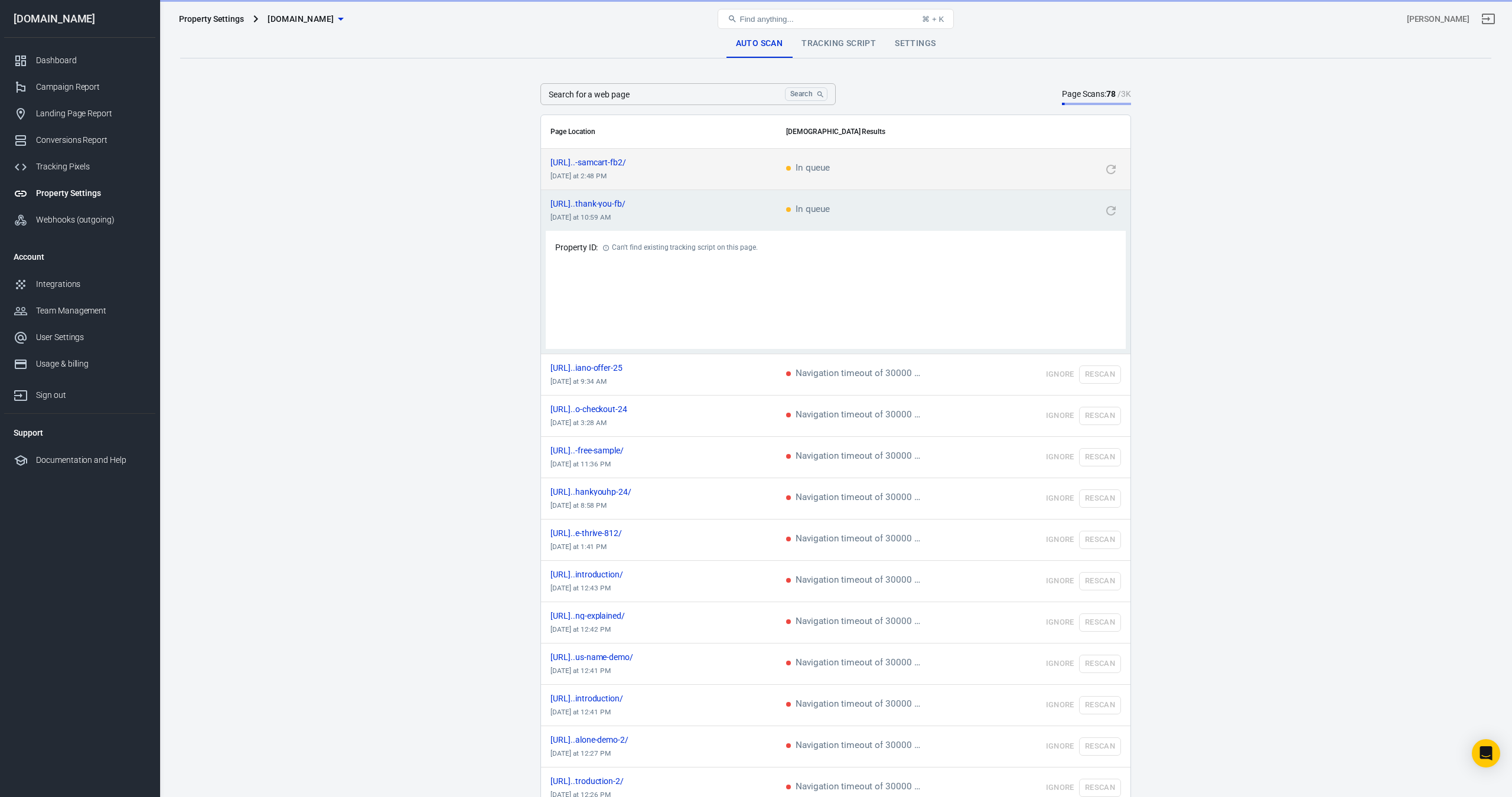
scroll to position [0, 0]
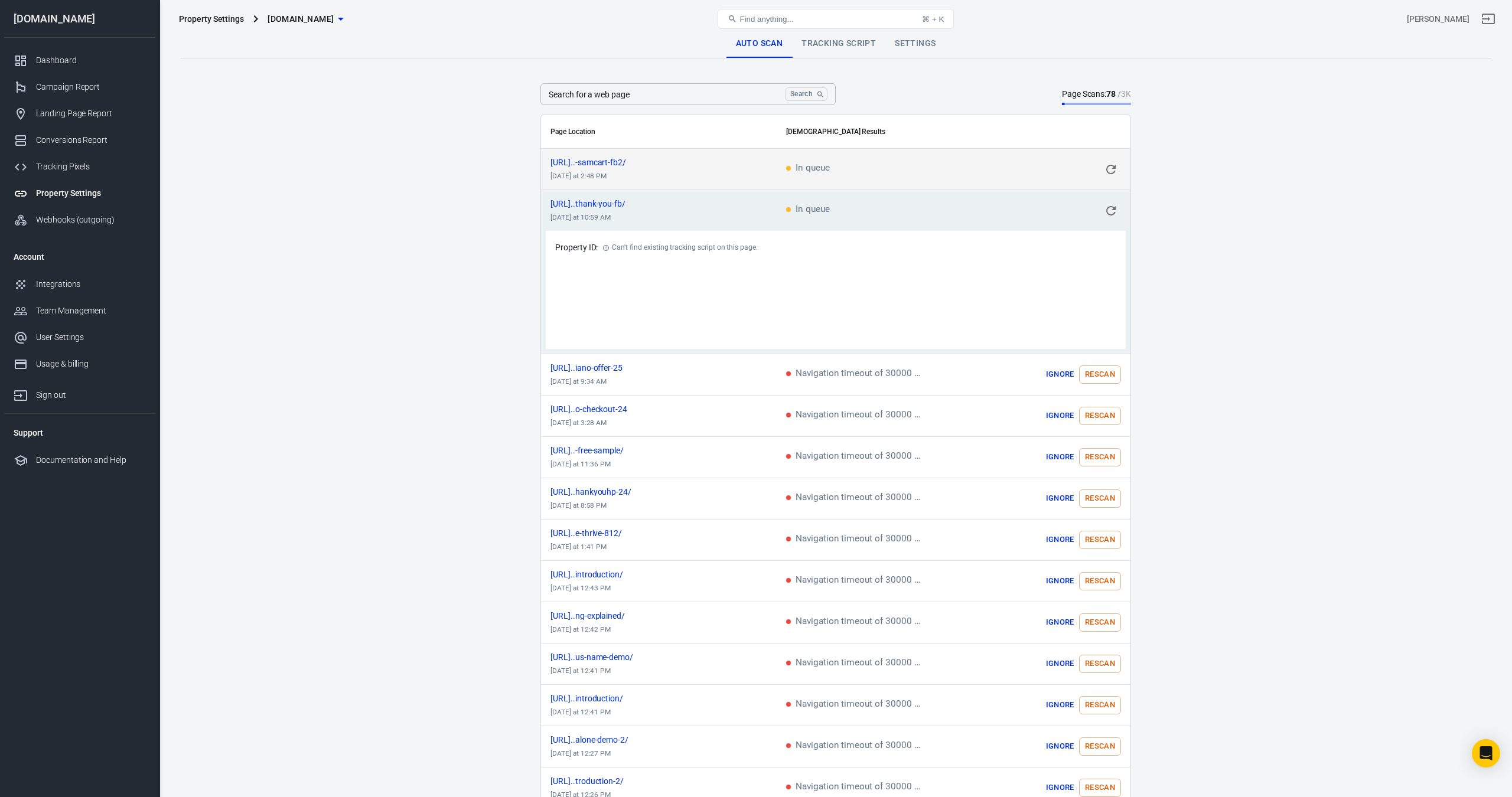
click at [702, 103] on input "Search for a web page" at bounding box center [660, 94] width 240 height 22
paste input "[URL][DOMAIN_NAME]"
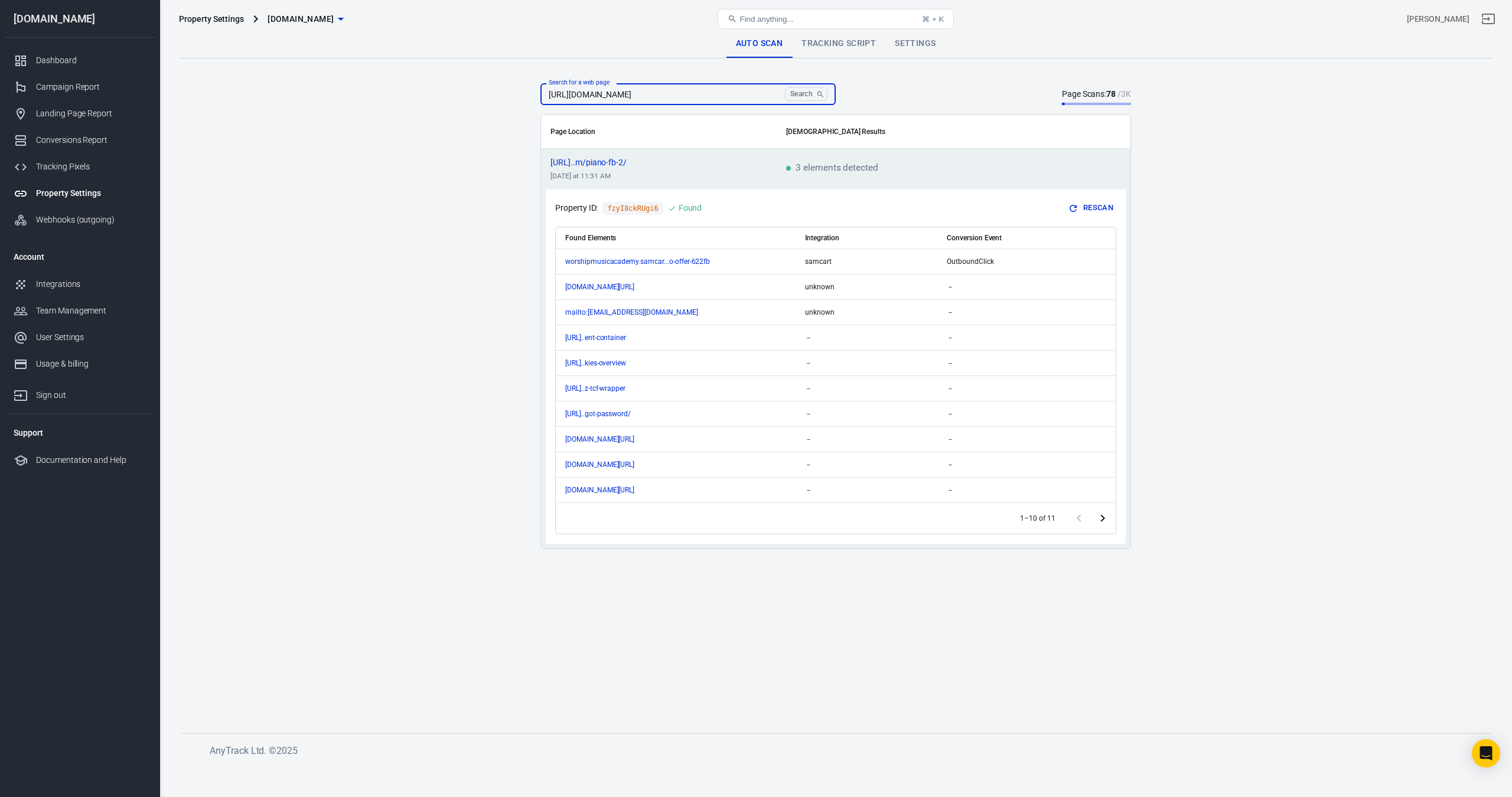
type input "[URL][DOMAIN_NAME]"
click at [1107, 522] on icon "Go to next page" at bounding box center [1103, 518] width 14 height 14
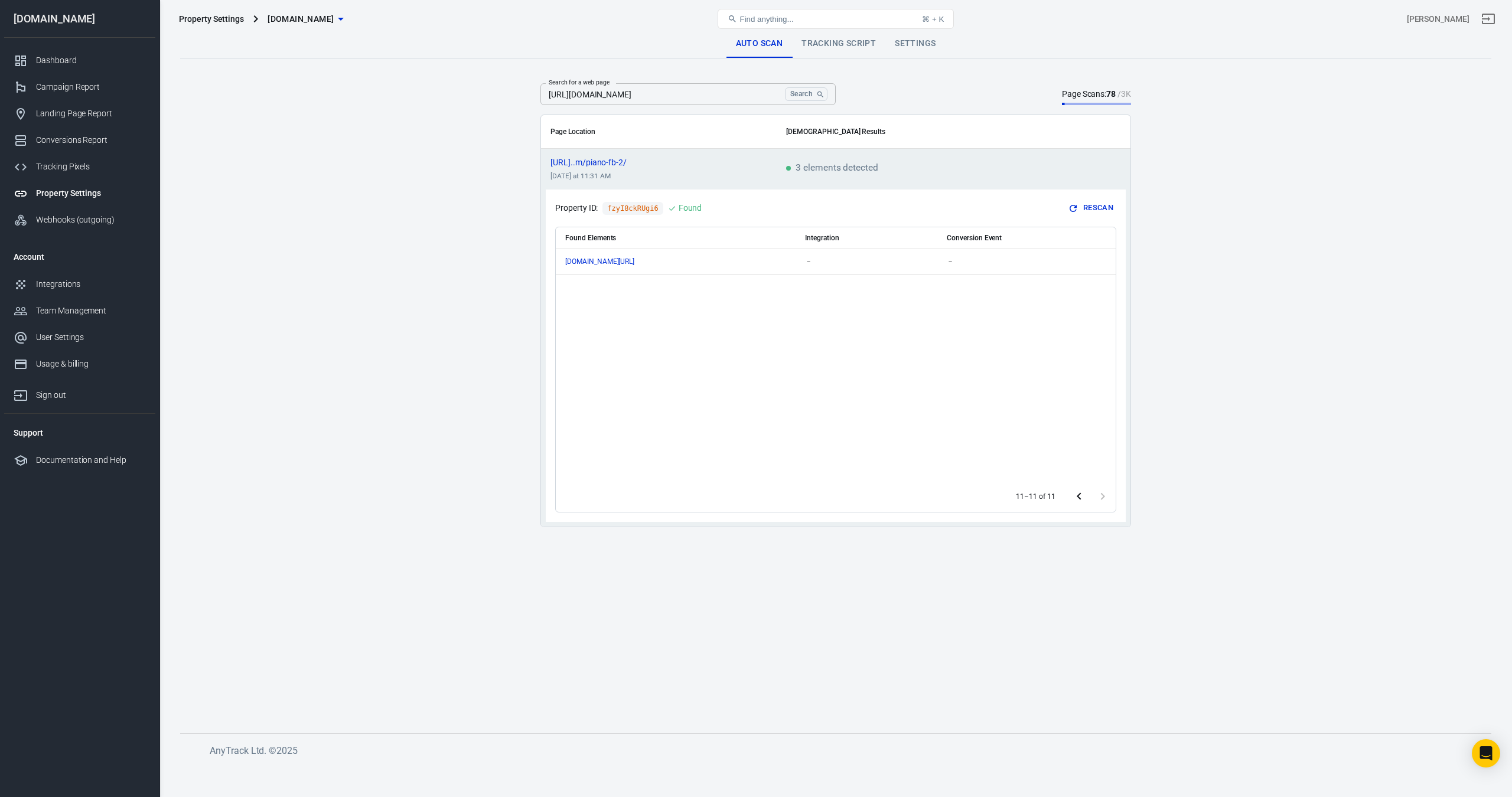
click at [1085, 502] on icon "Go to previous page" at bounding box center [1079, 497] width 14 height 14
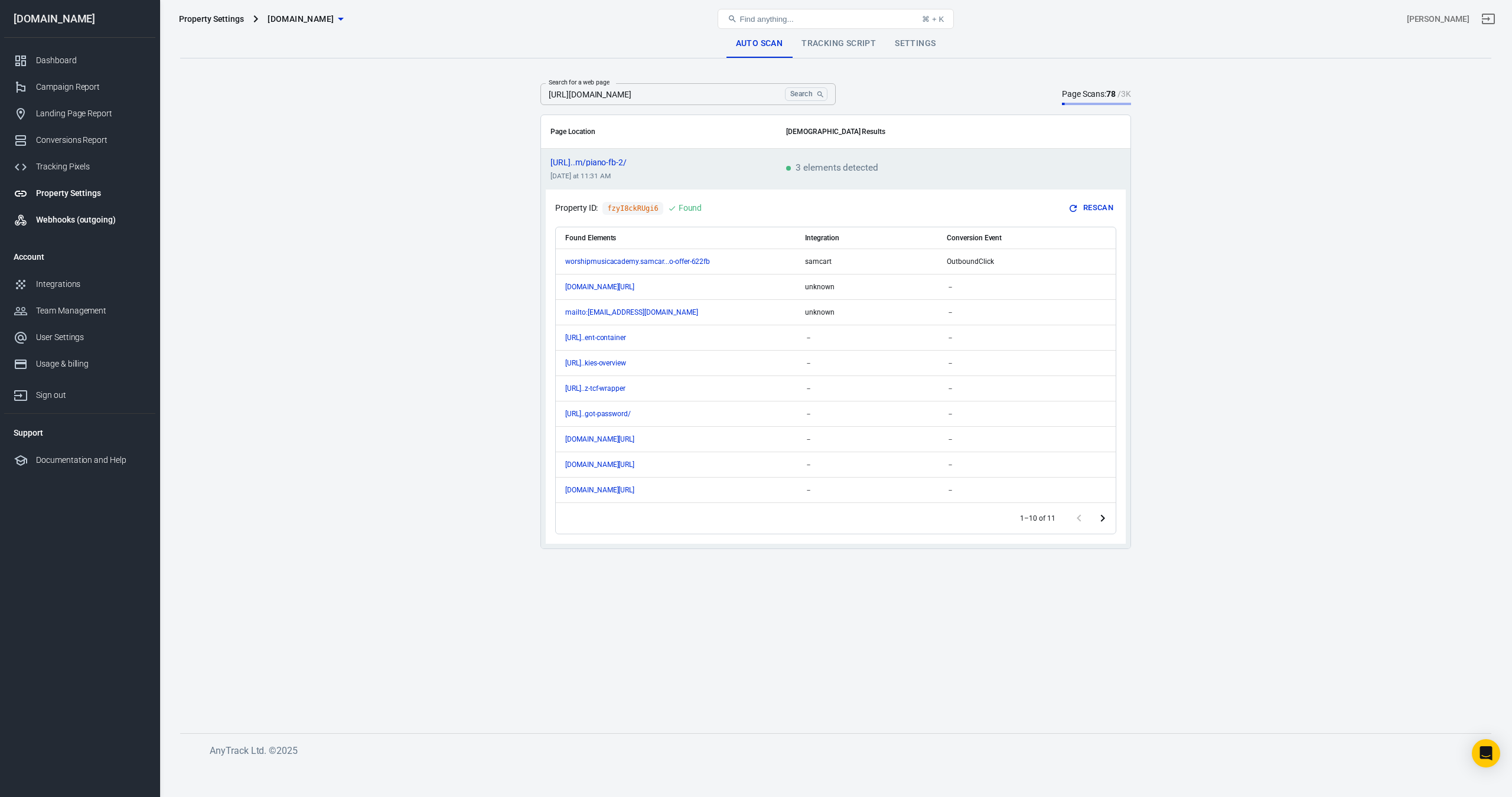
click at [73, 222] on div "Webhooks (outgoing)" at bounding box center [91, 220] width 110 height 13
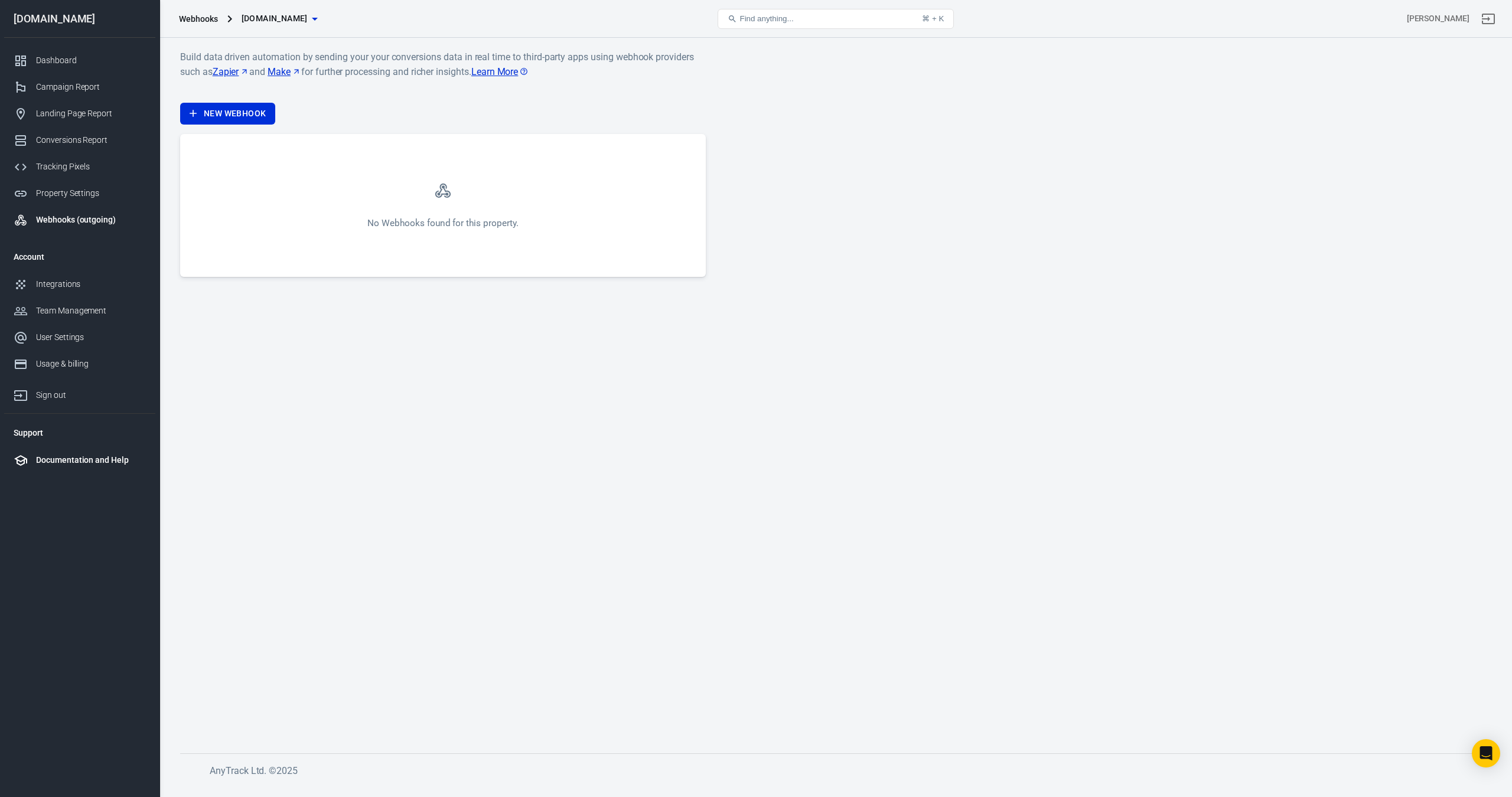
click at [73, 462] on div "Documentation and Help" at bounding box center [91, 460] width 110 height 13
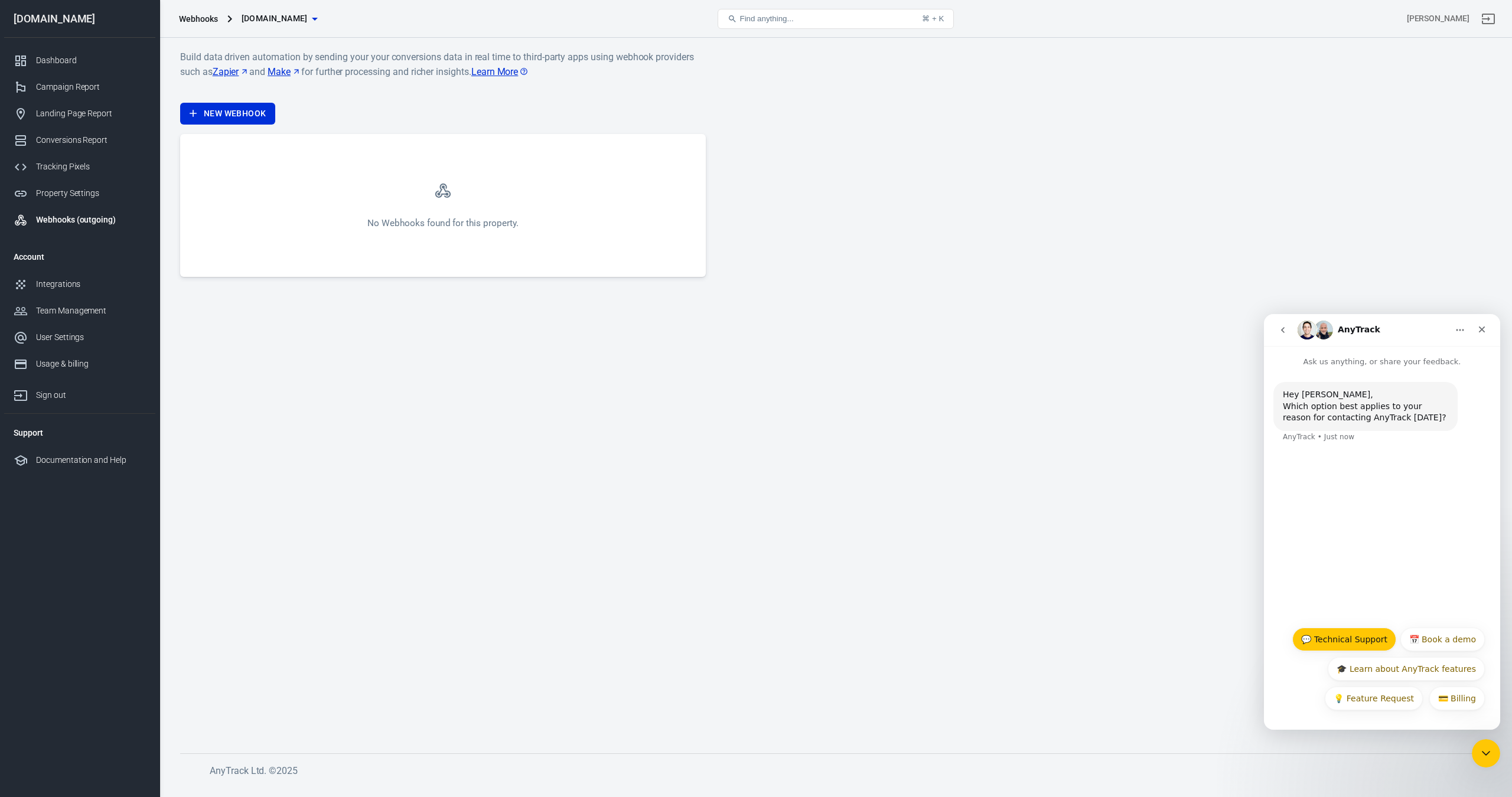
click at [1337, 632] on button "💬 Technical Support" at bounding box center [1344, 639] width 104 height 23
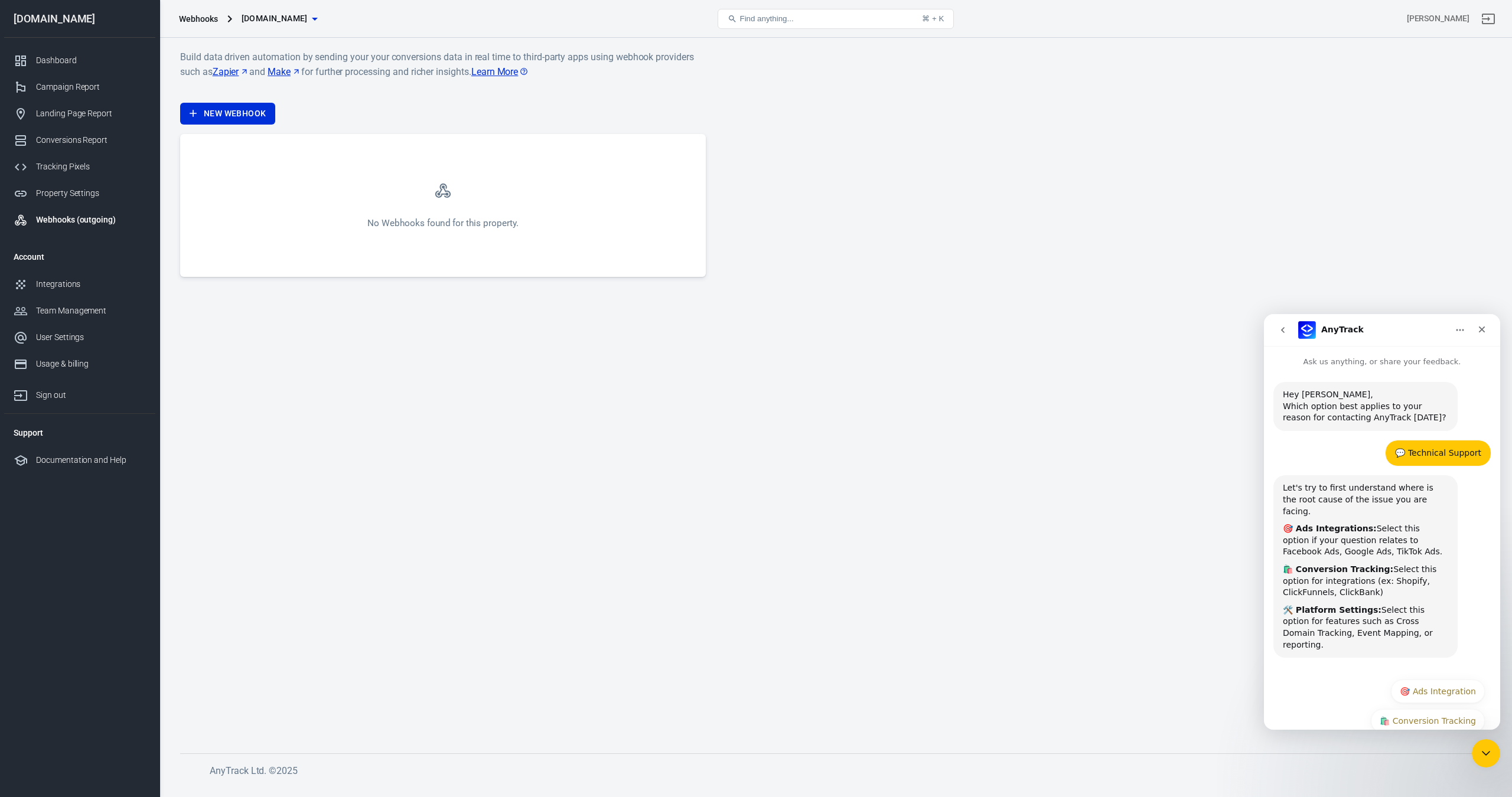
scroll to position [23, 0]
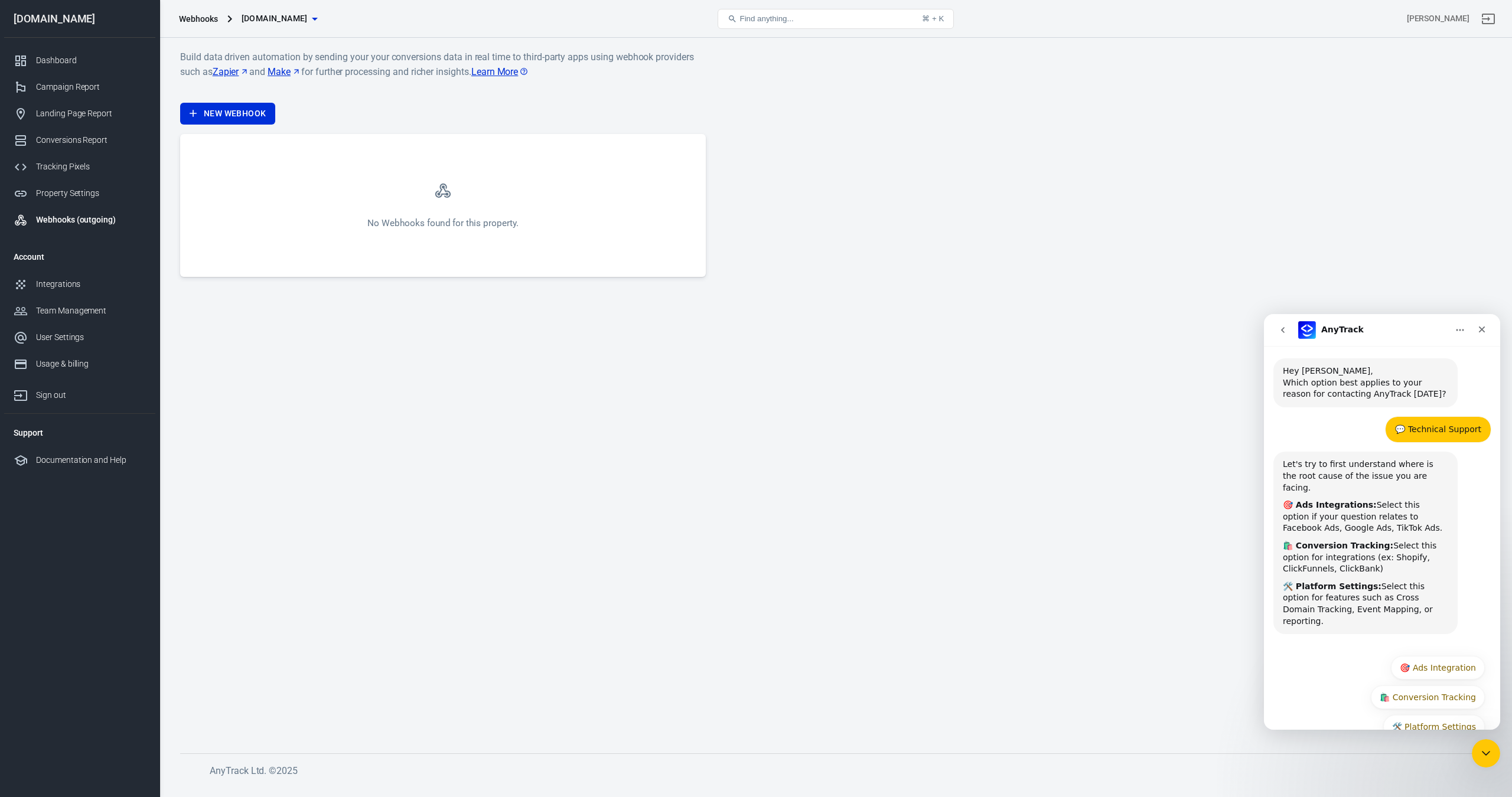
click at [1334, 500] on b "🎯 Ads Integrations:" at bounding box center [1330, 505] width 94 height 9
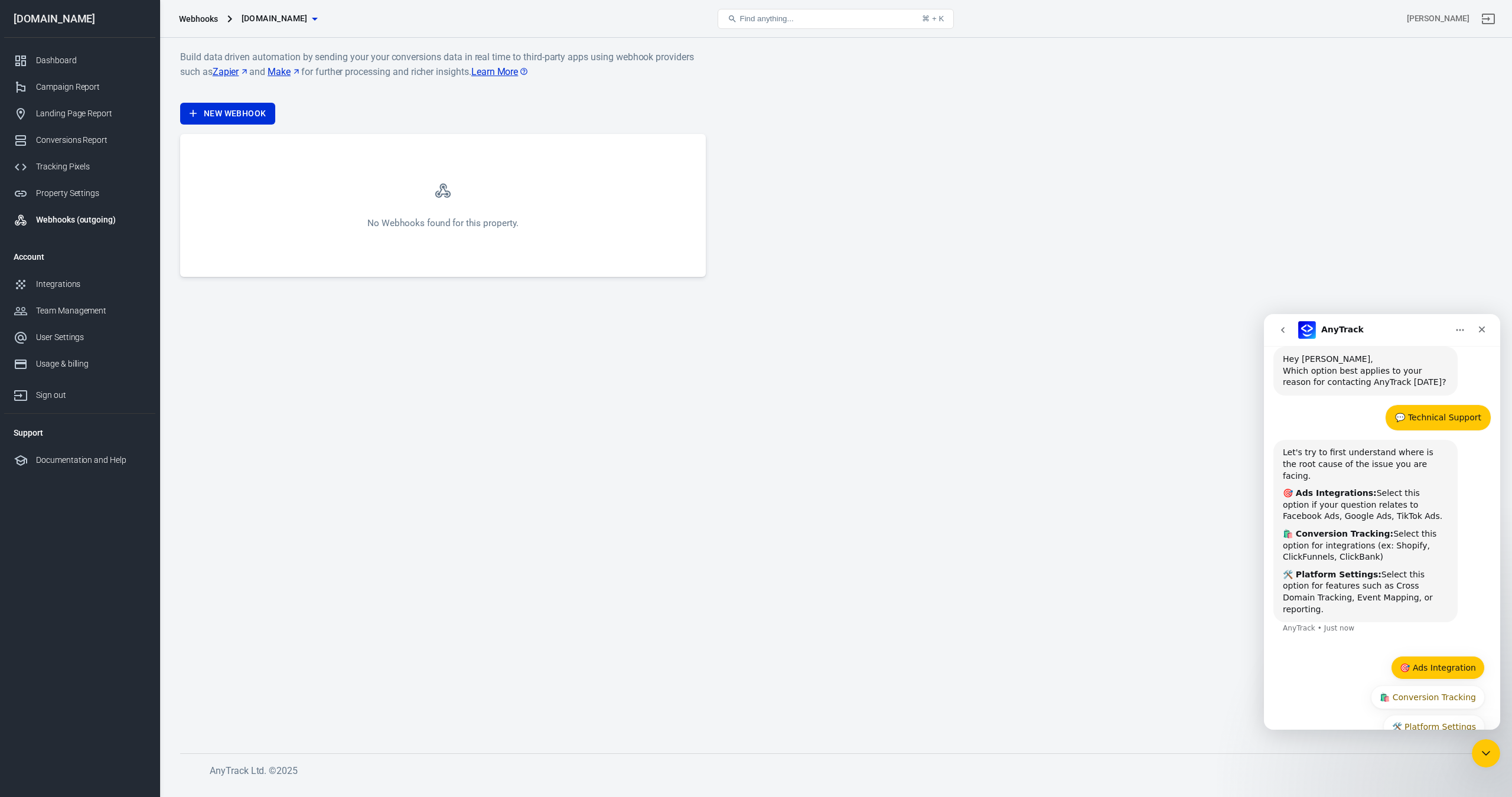
click at [1436, 656] on button "🎯 Ads Integration" at bounding box center [1438, 667] width 94 height 23
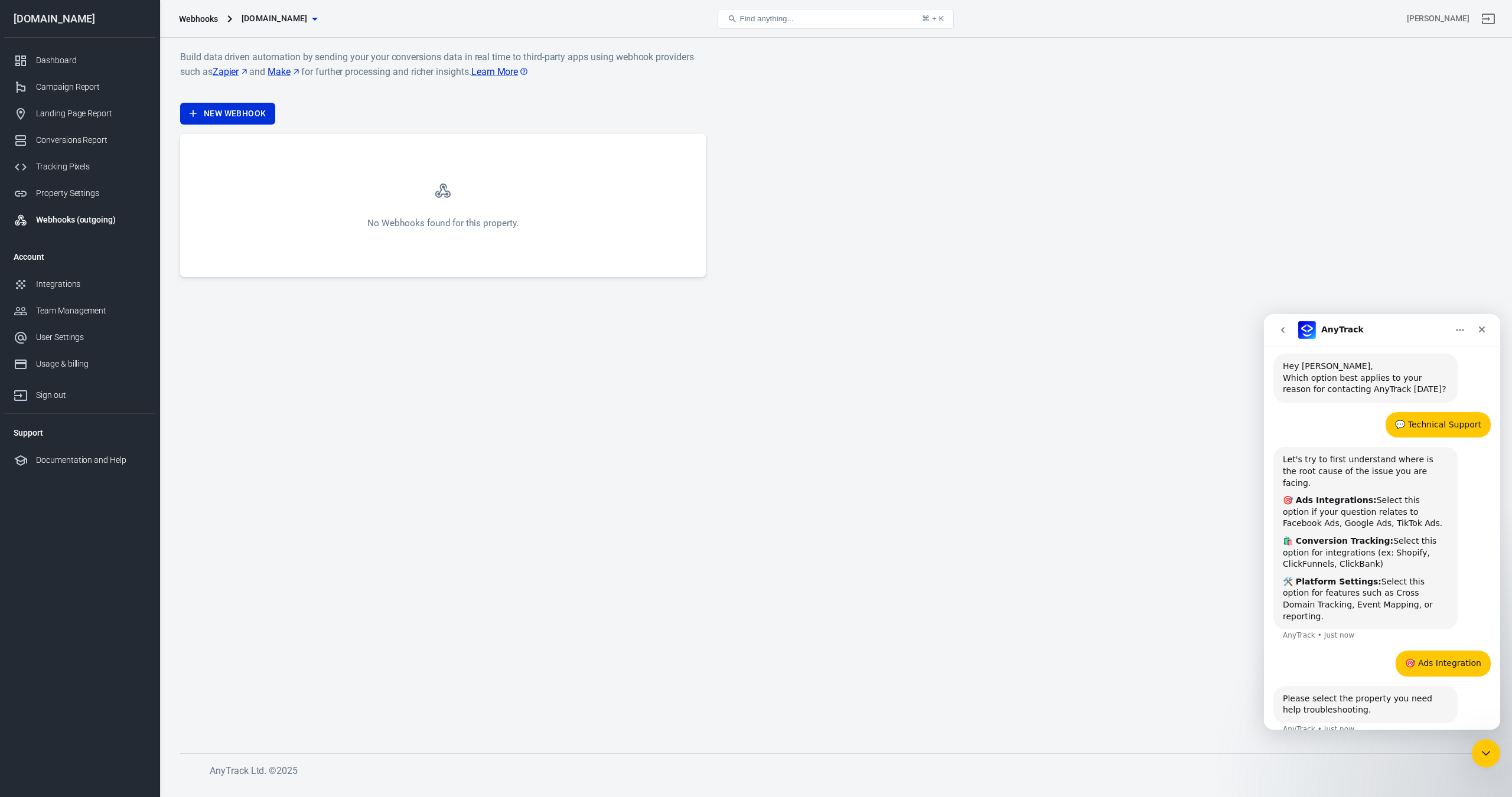
scroll to position [30, 0]
click at [1383, 699] on icon "Scroll to bottom" at bounding box center [1382, 701] width 11 height 11
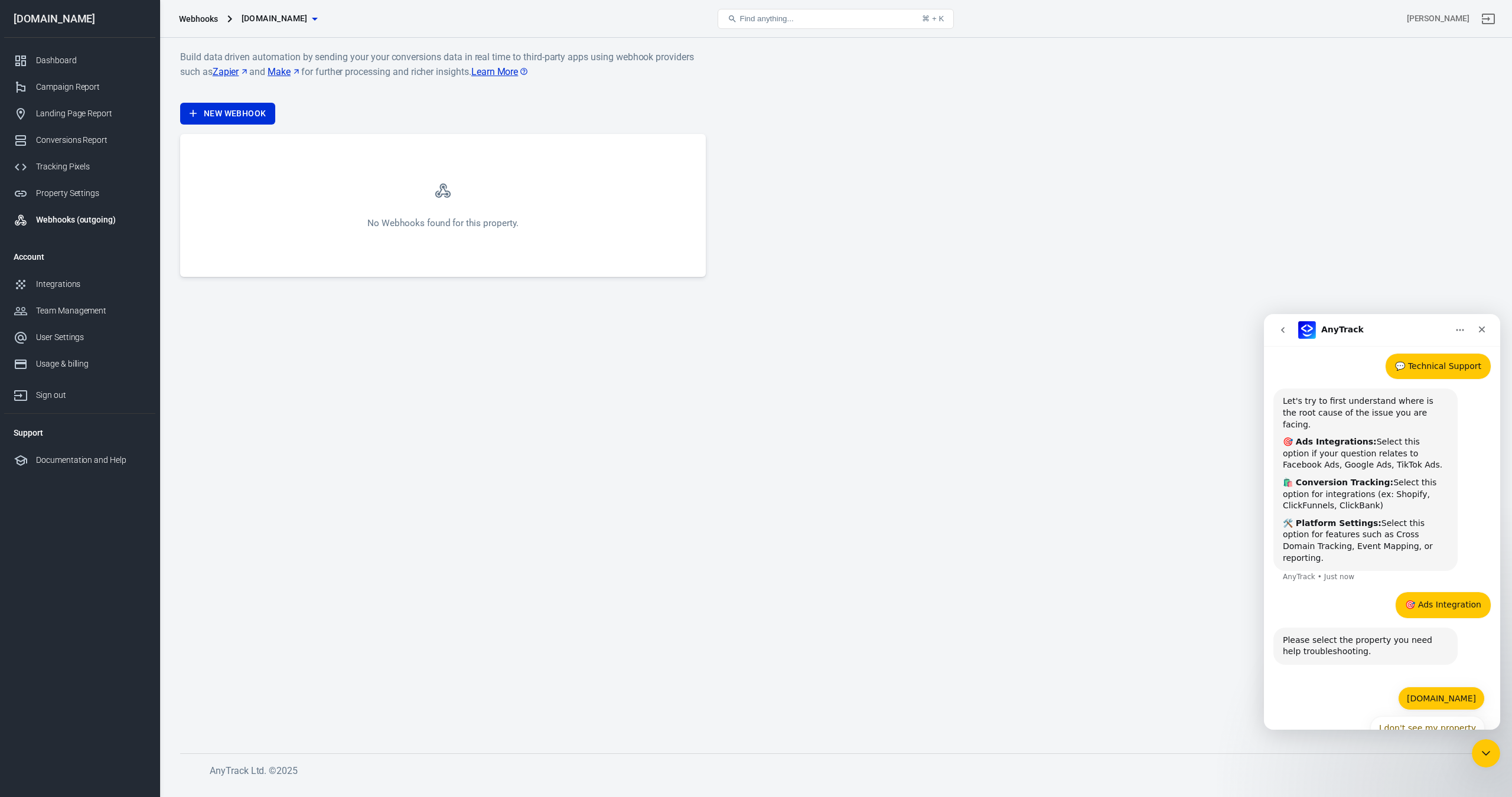
click at [1425, 687] on button "[DOMAIN_NAME]" at bounding box center [1441, 698] width 87 height 23
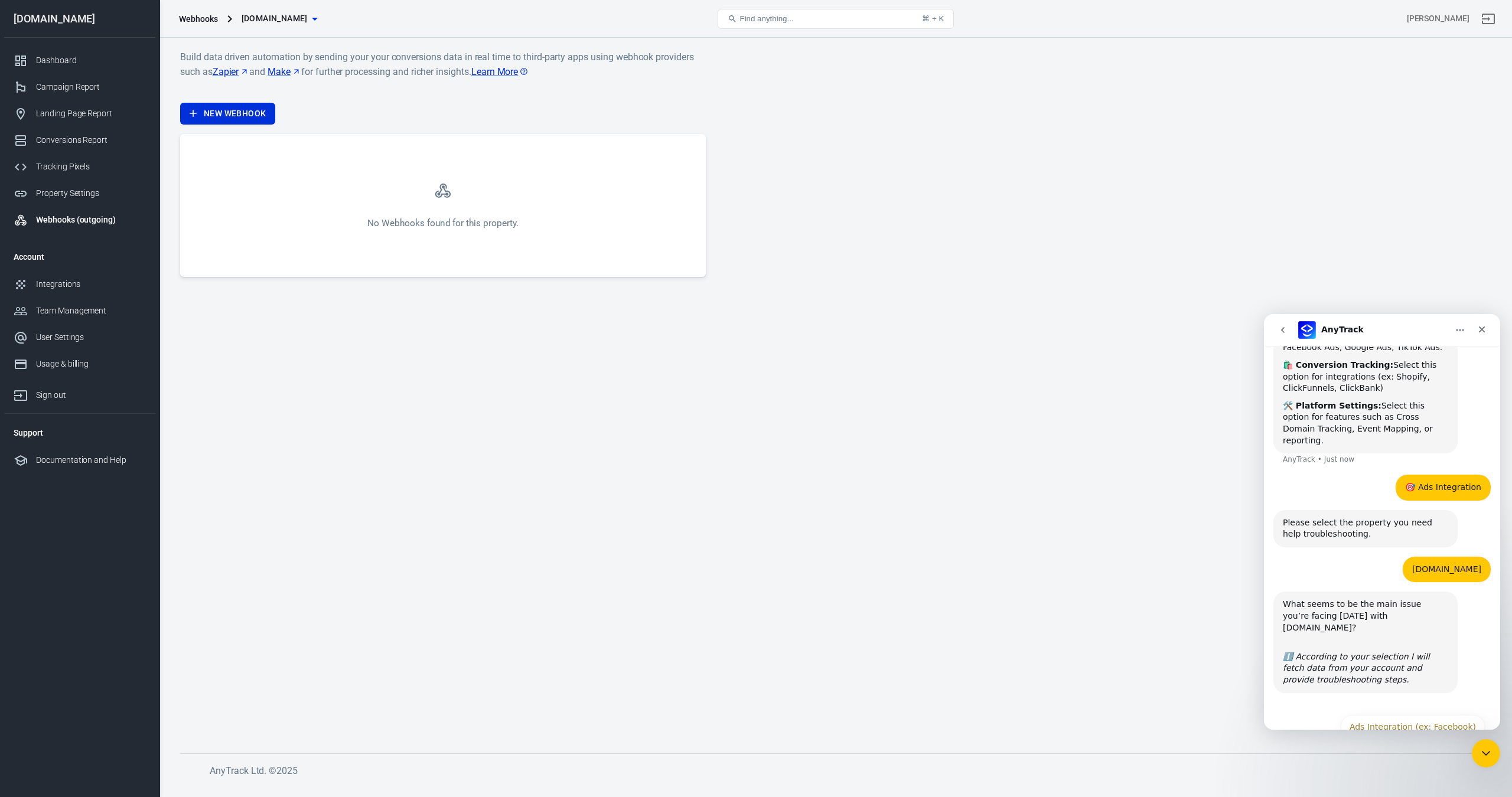
scroll to position [229, 0]
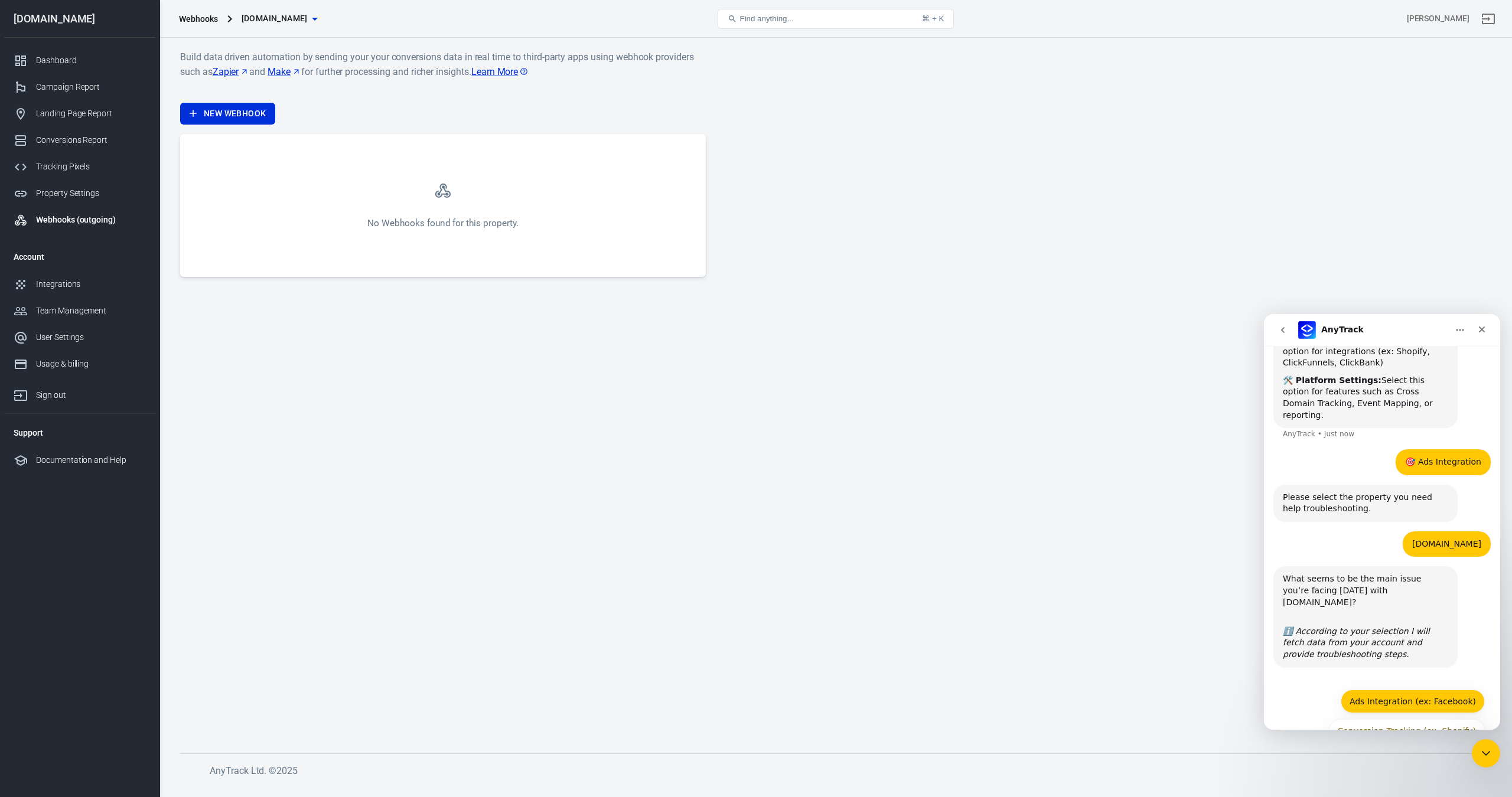
click at [1404, 689] on button "Ads Integration (ex: Facebook)" at bounding box center [1413, 701] width 144 height 23
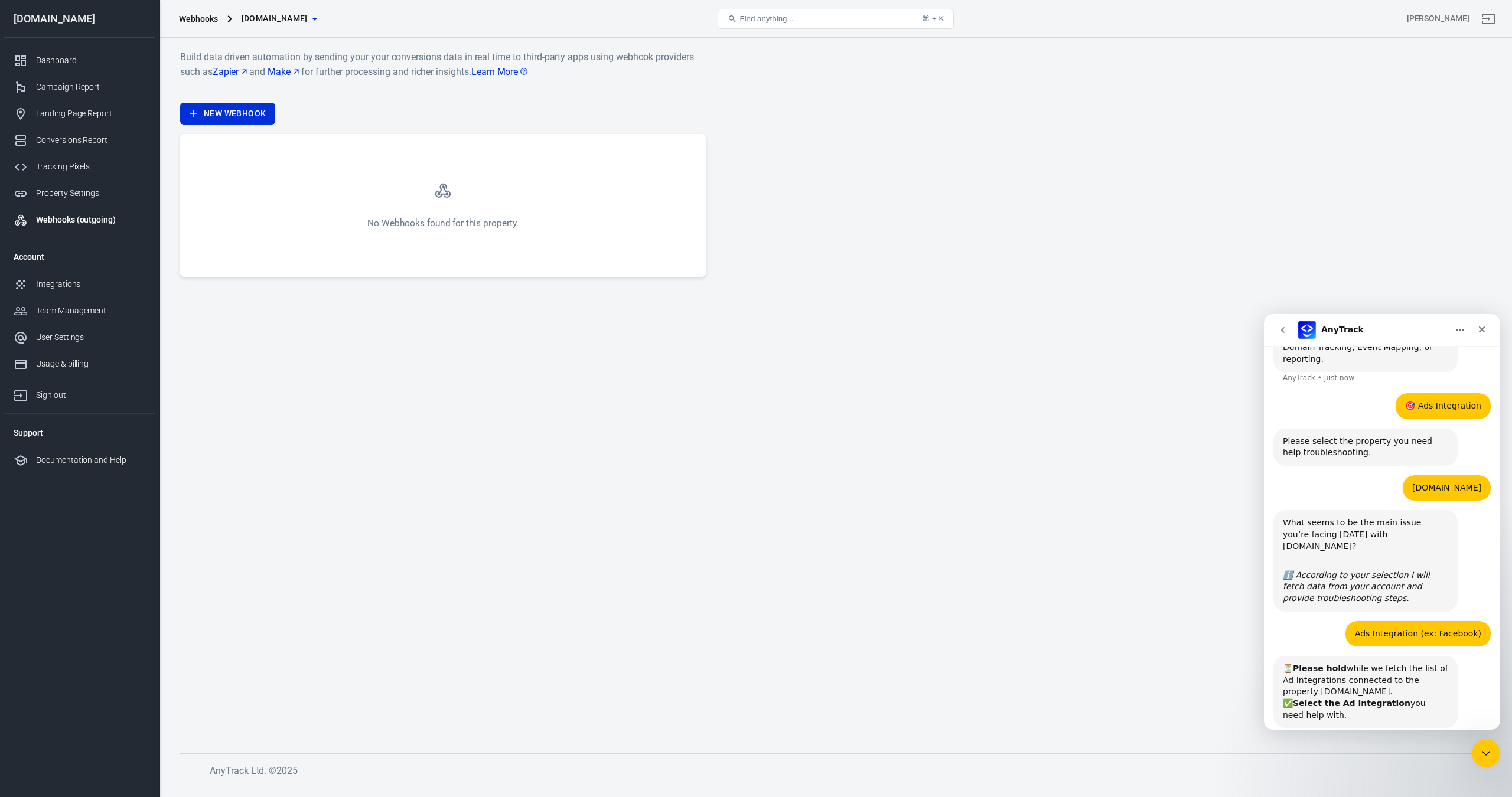
scroll to position [344, 0]
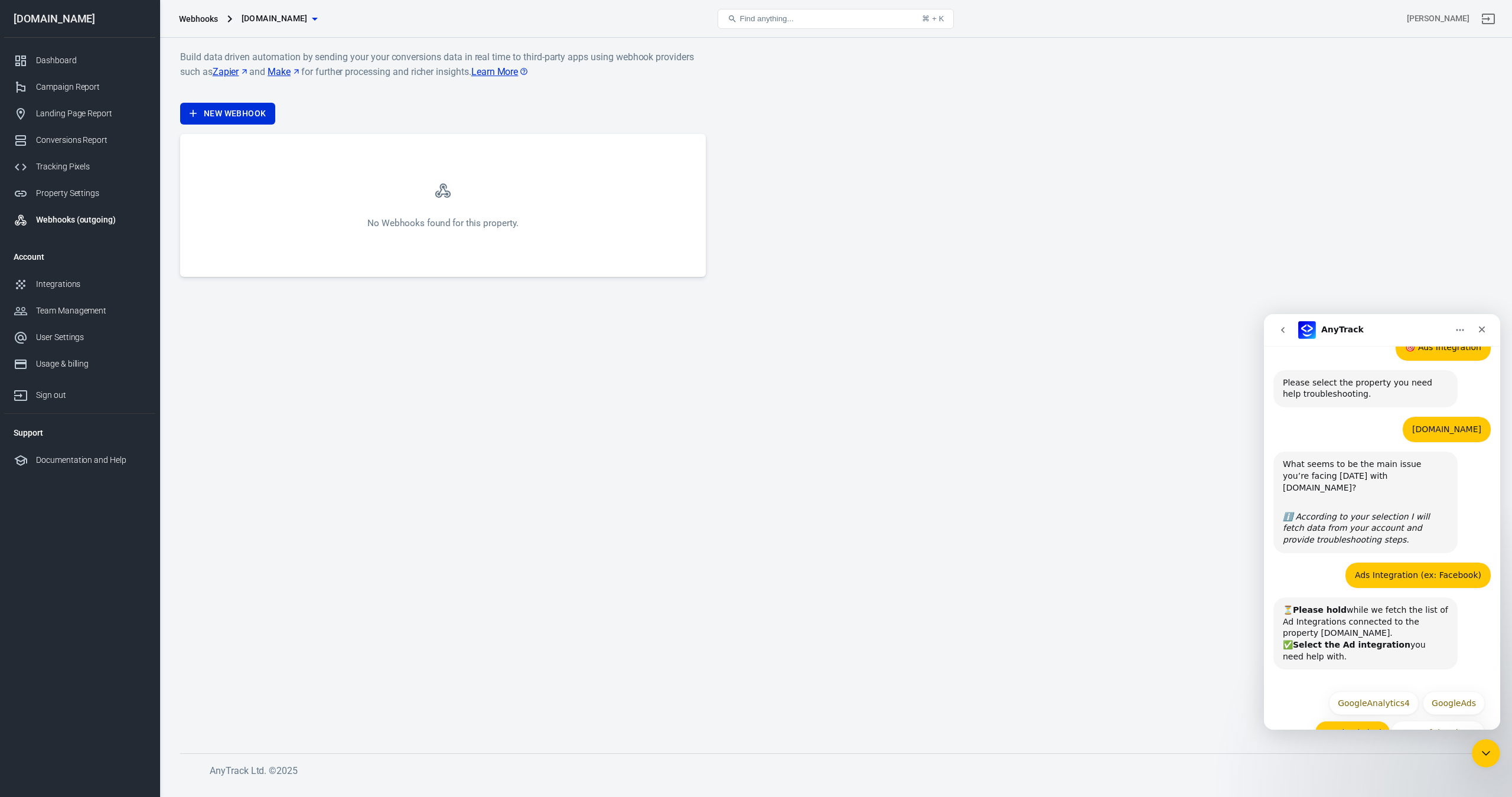
click at [1365, 721] on button "FacebookPixel" at bounding box center [1353, 732] width 76 height 23
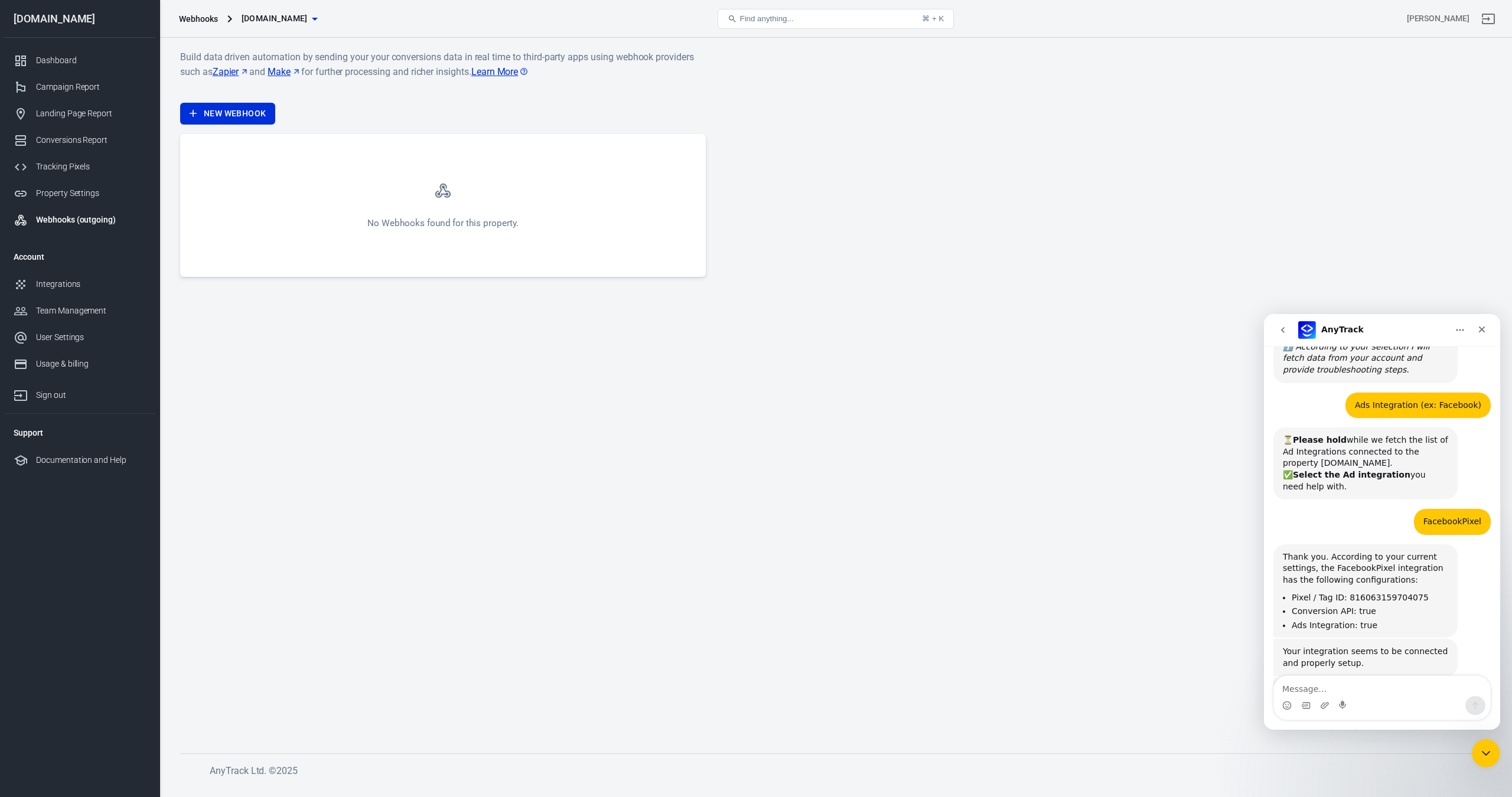
scroll to position [539, 0]
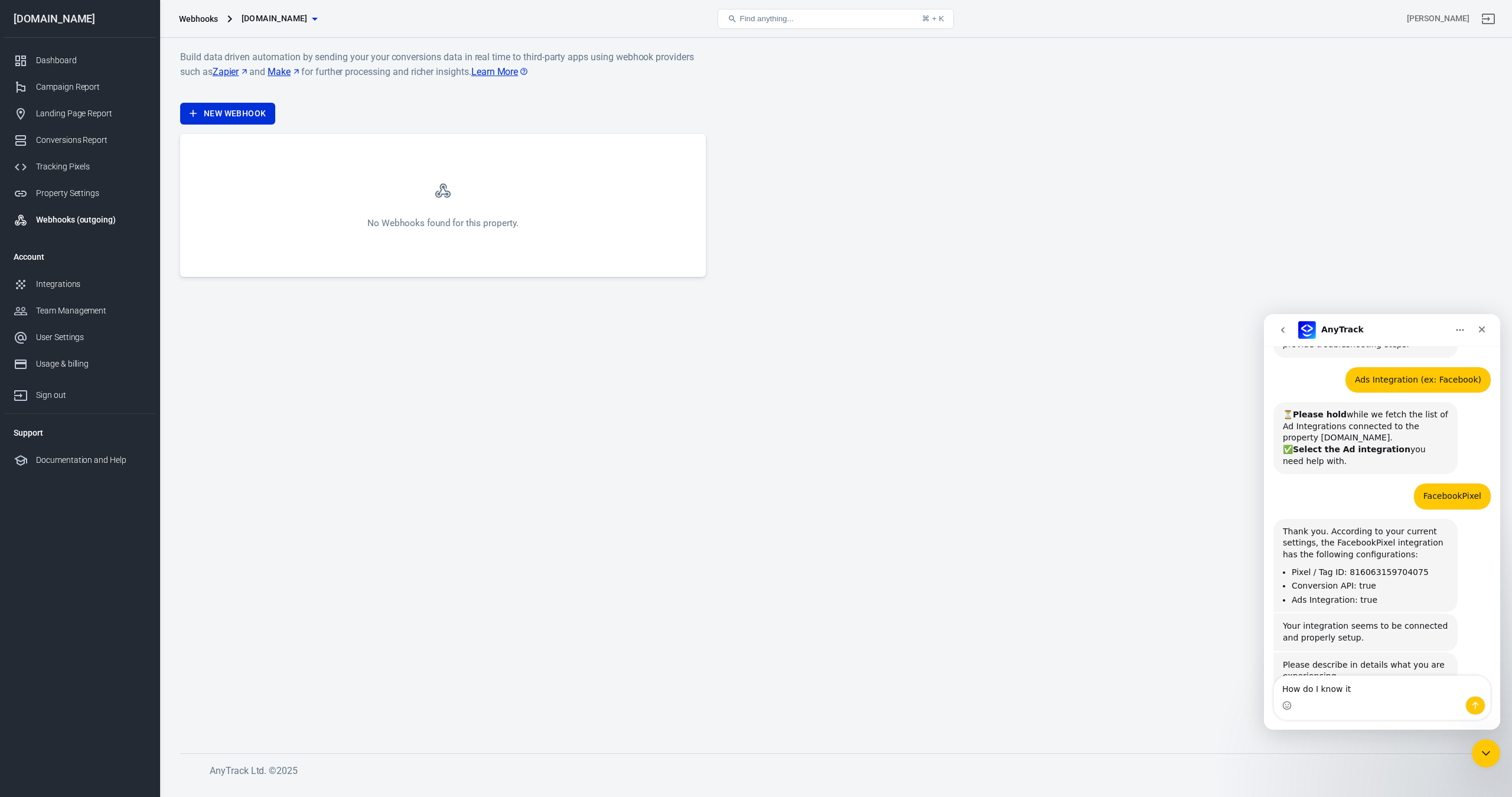
type textarea "How do I know it"
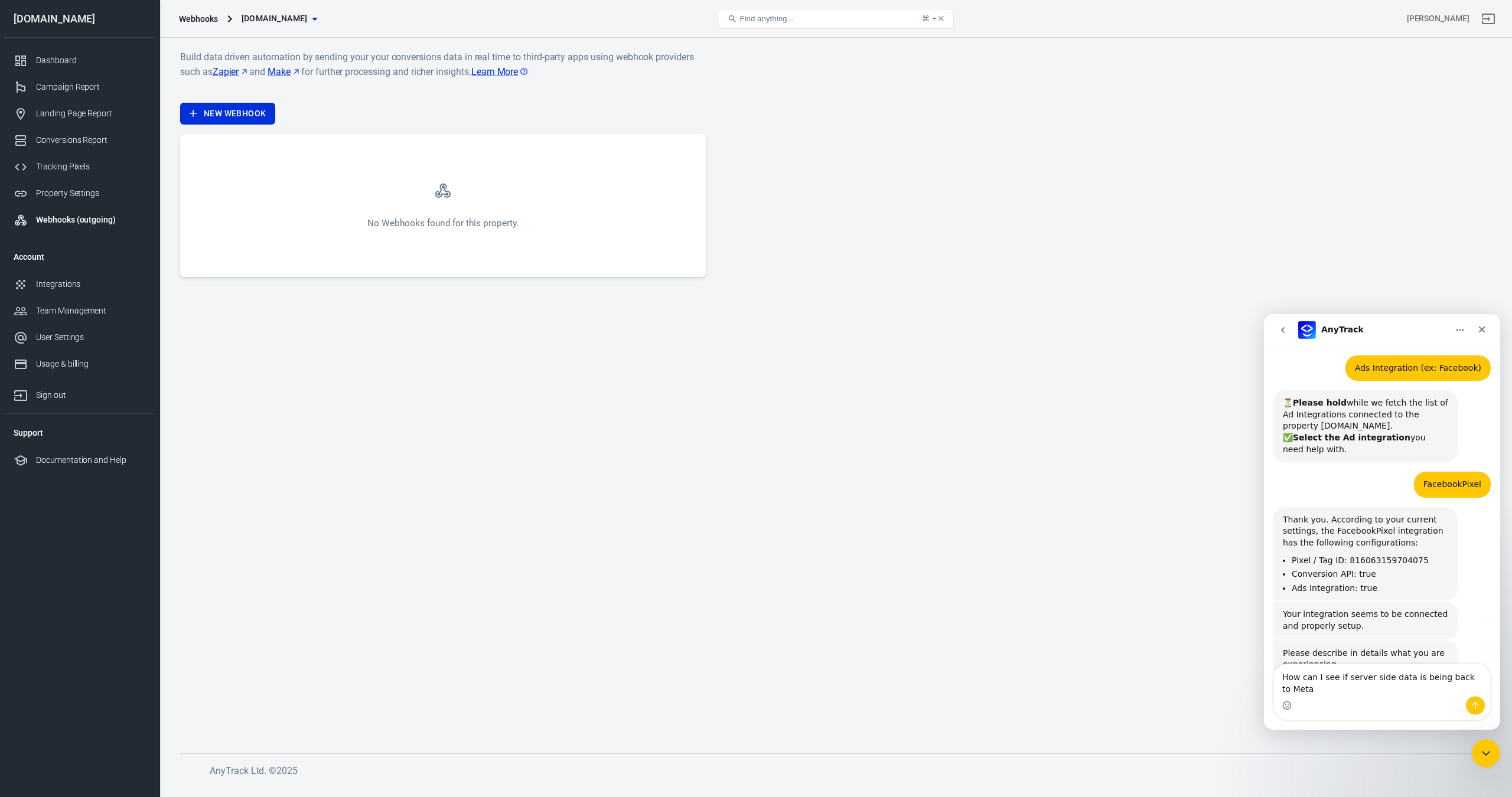
type textarea "How can I see if server side data is being back to Meta?"
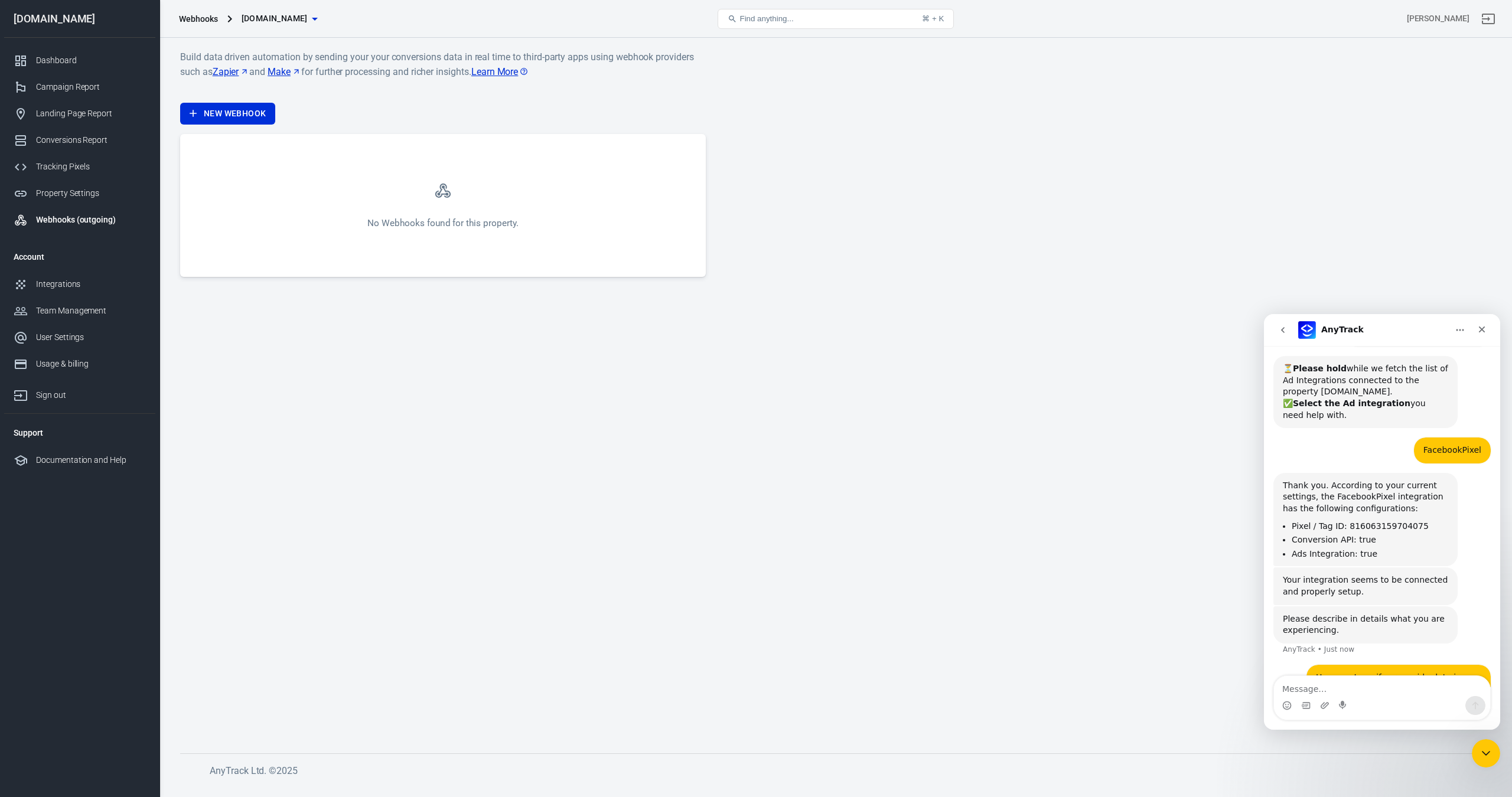
click at [1395, 607] on div "Please describe in details what you are experiencing. AnyTrack • Just now" at bounding box center [1365, 625] width 184 height 38
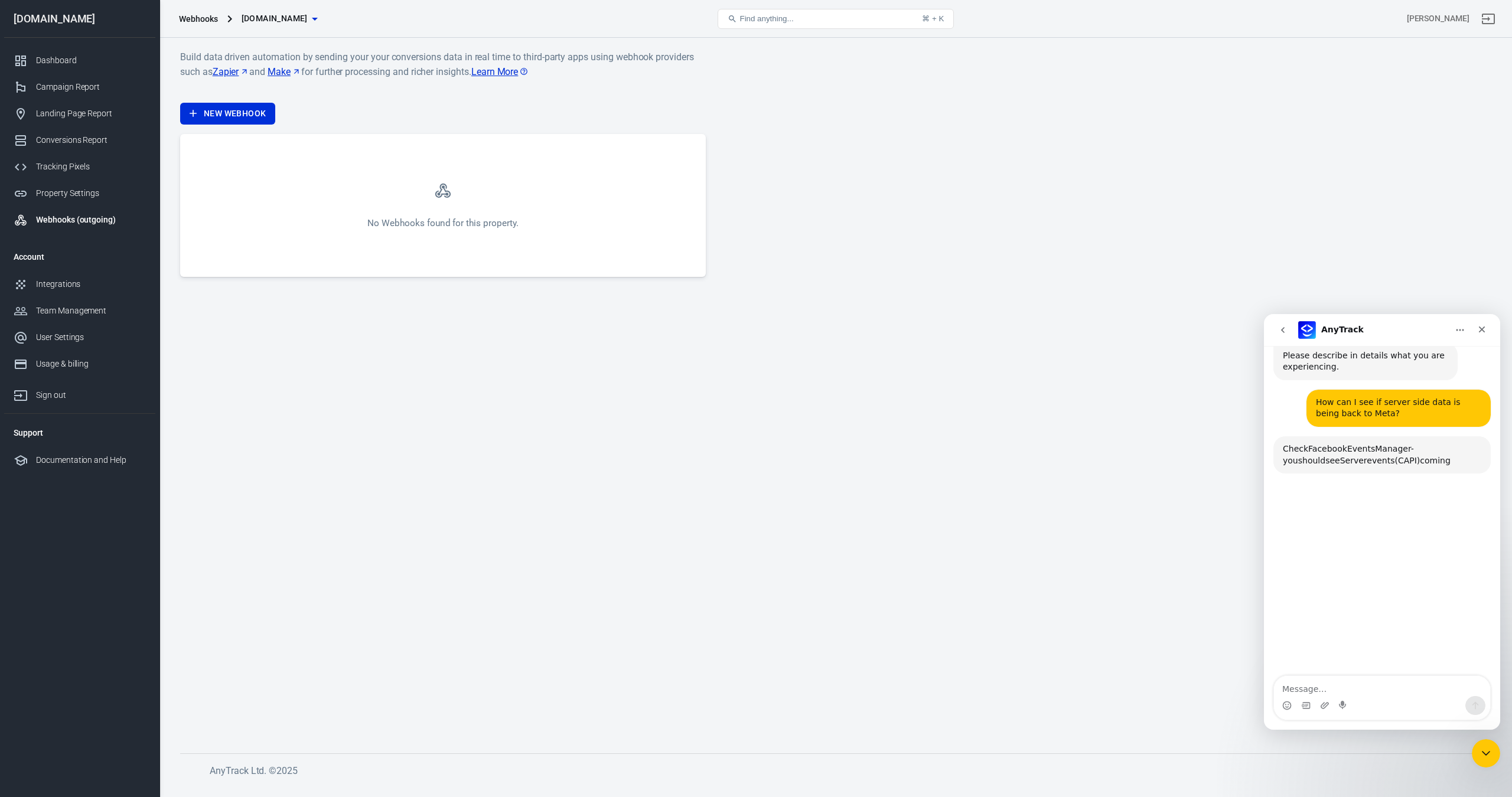
scroll to position [856, 0]
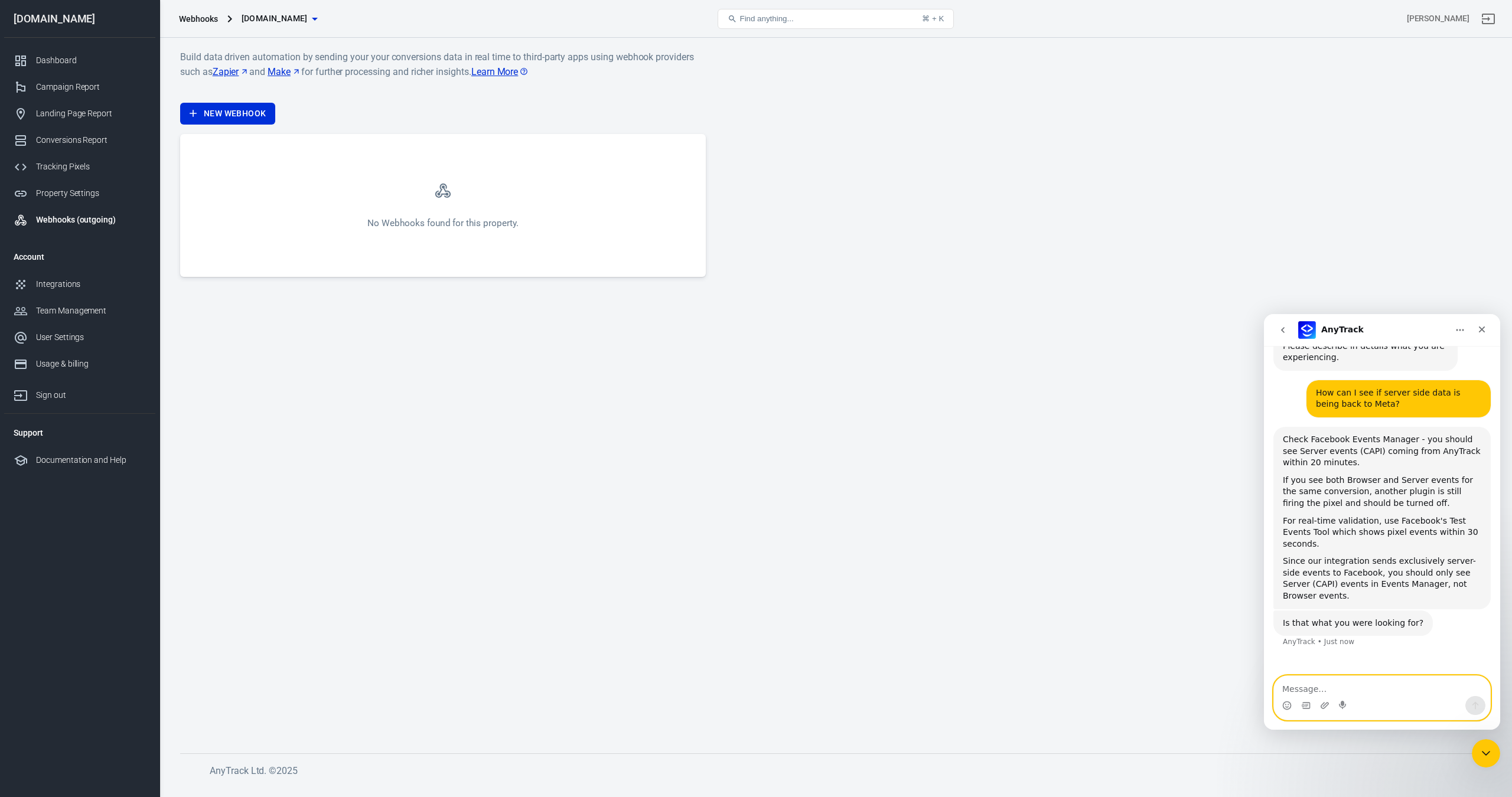
click at [1322, 689] on textarea "Message…" at bounding box center [1382, 686] width 216 height 20
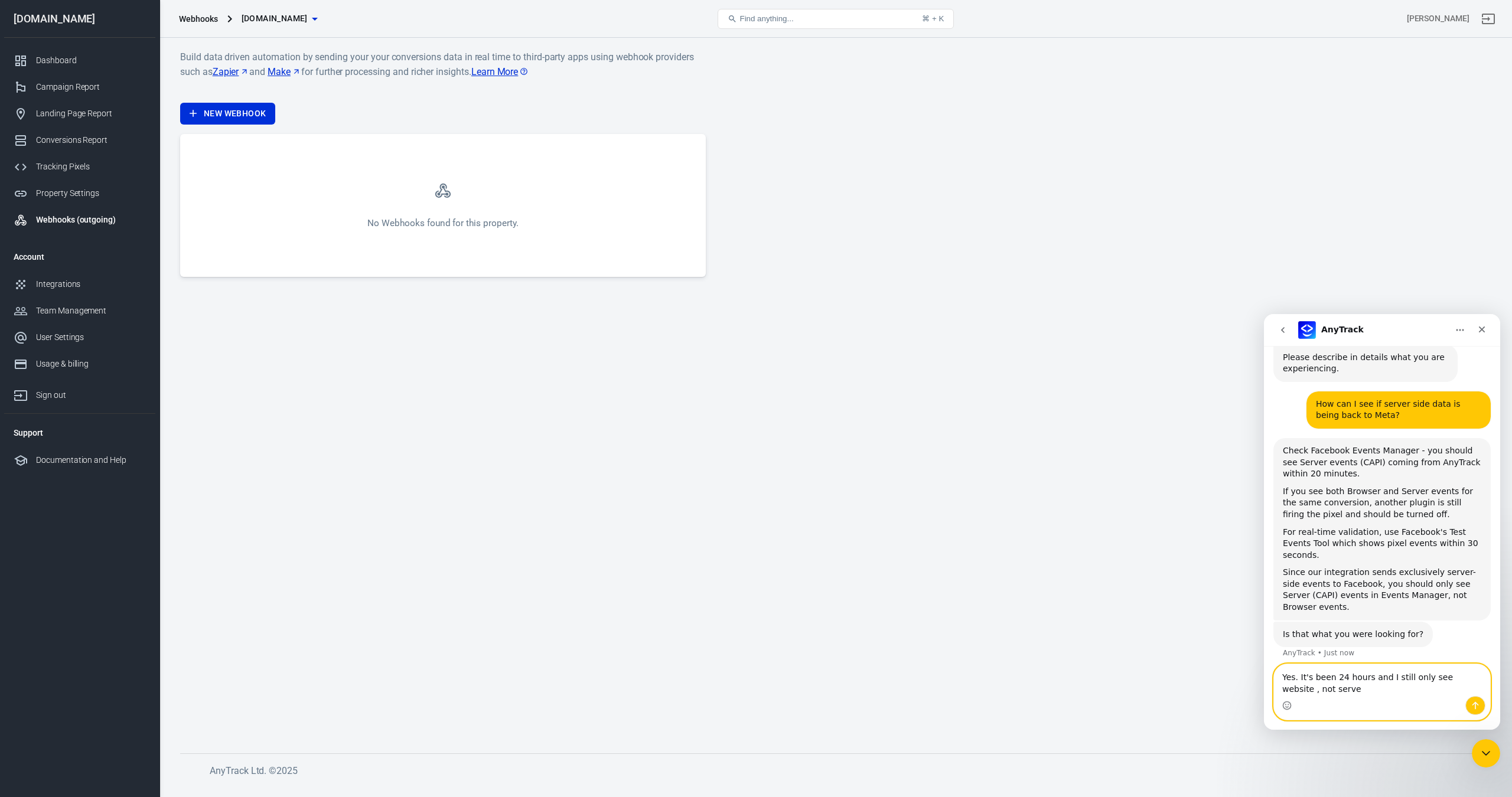
type textarea "Yes. It's been 24 hours and I still only see website , not server"
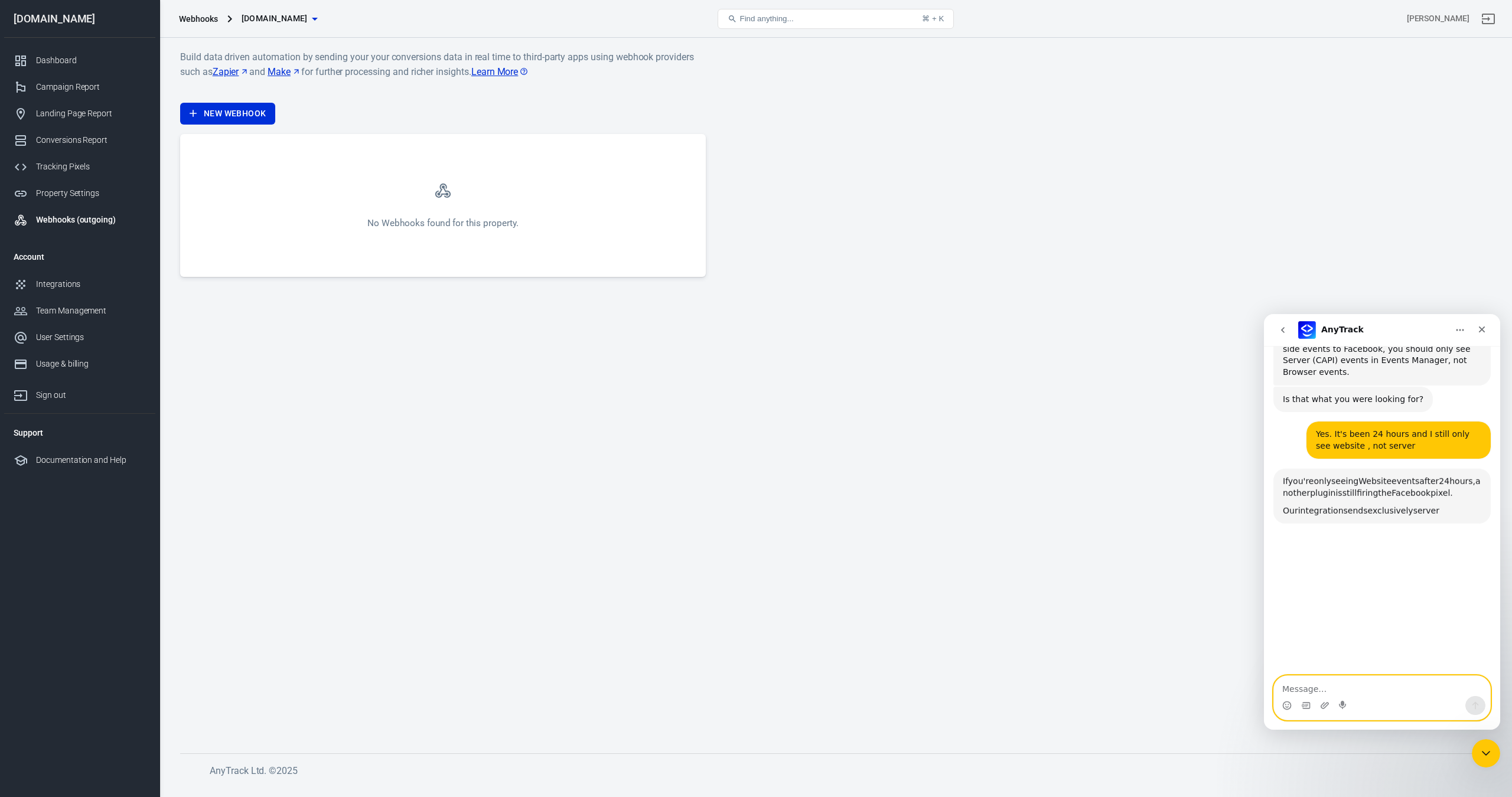
scroll to position [1100, 0]
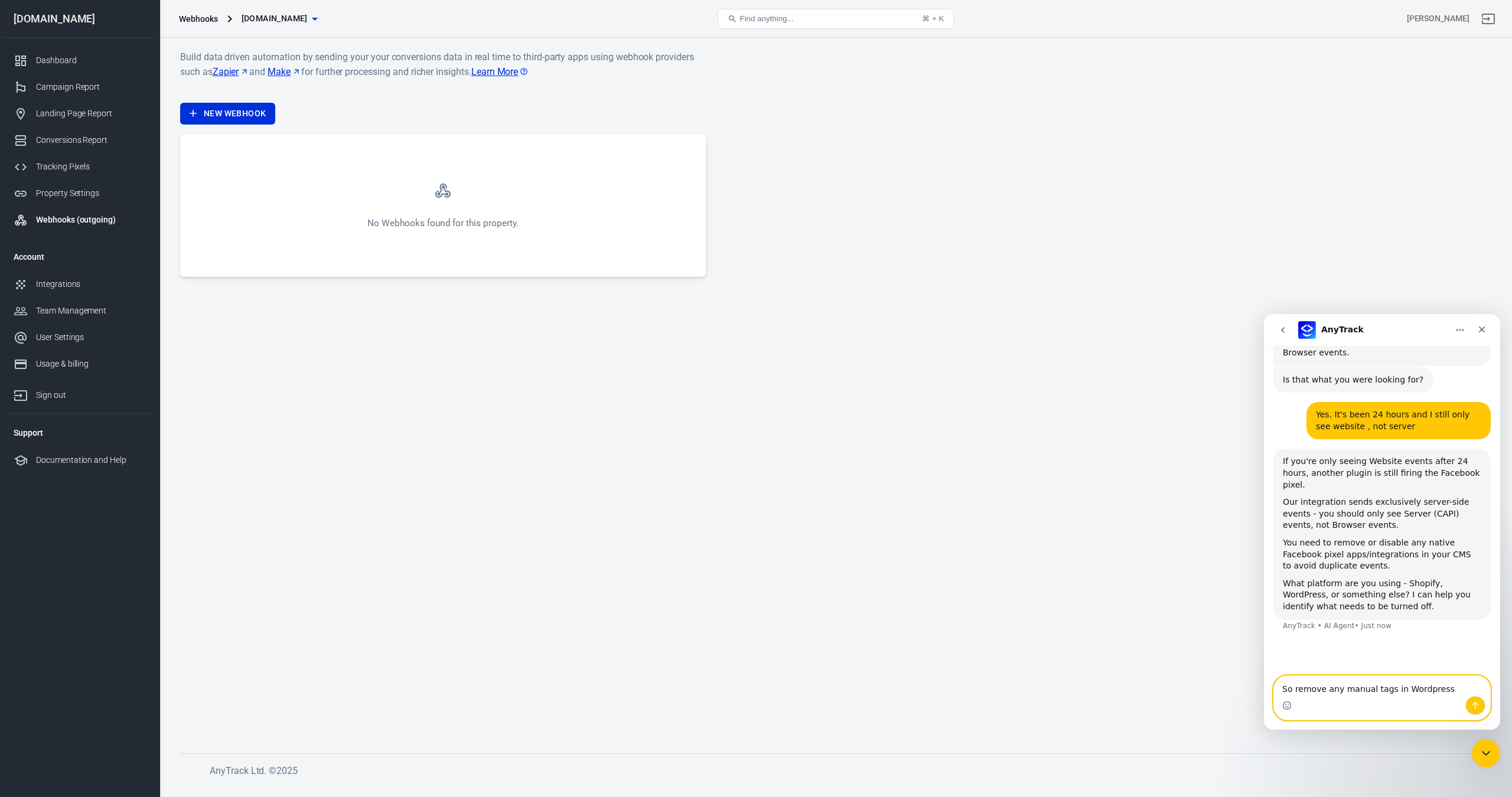
type textarea "So remove any manual tags in Wordpress?"
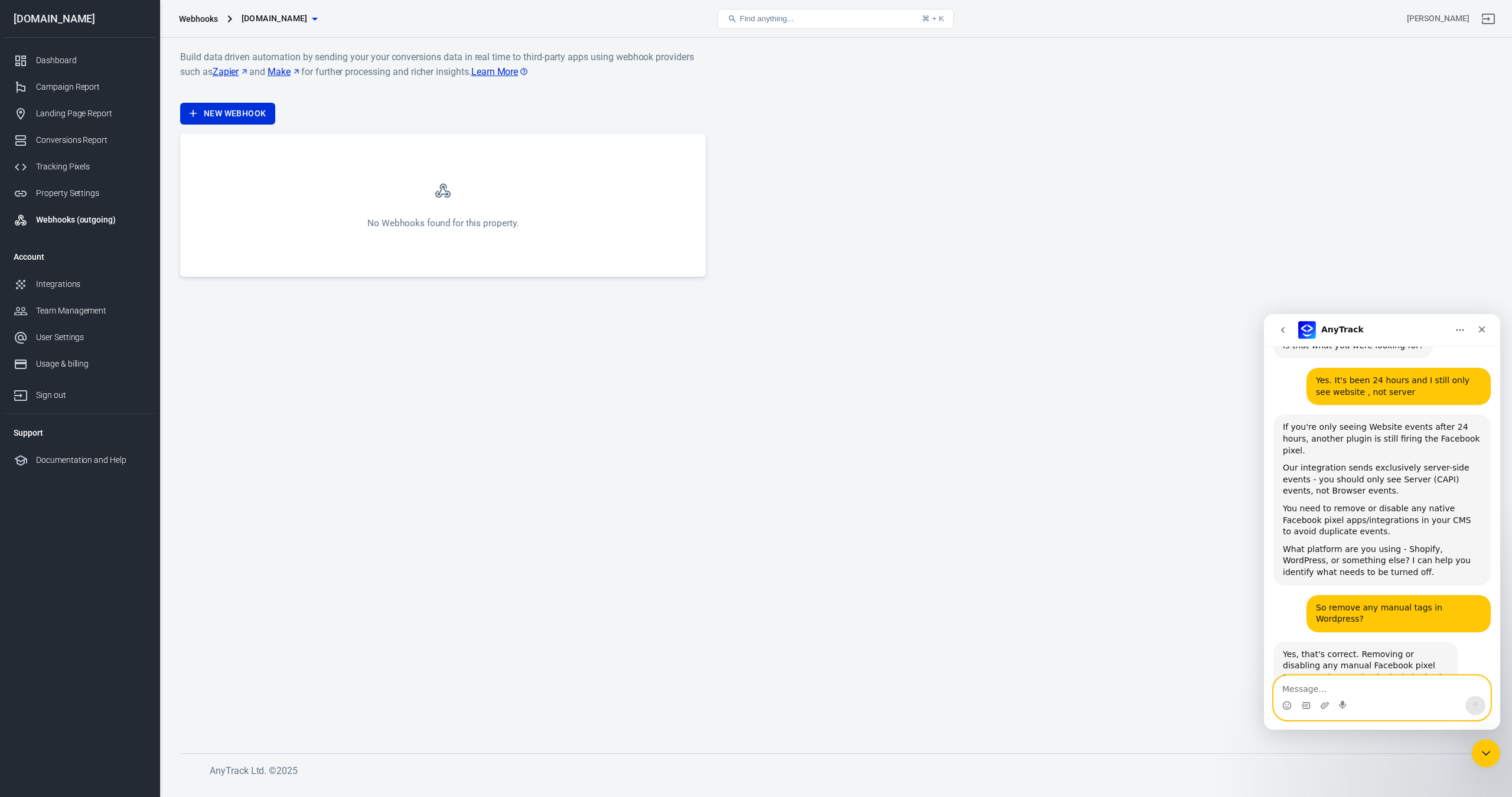
scroll to position [1263, 0]
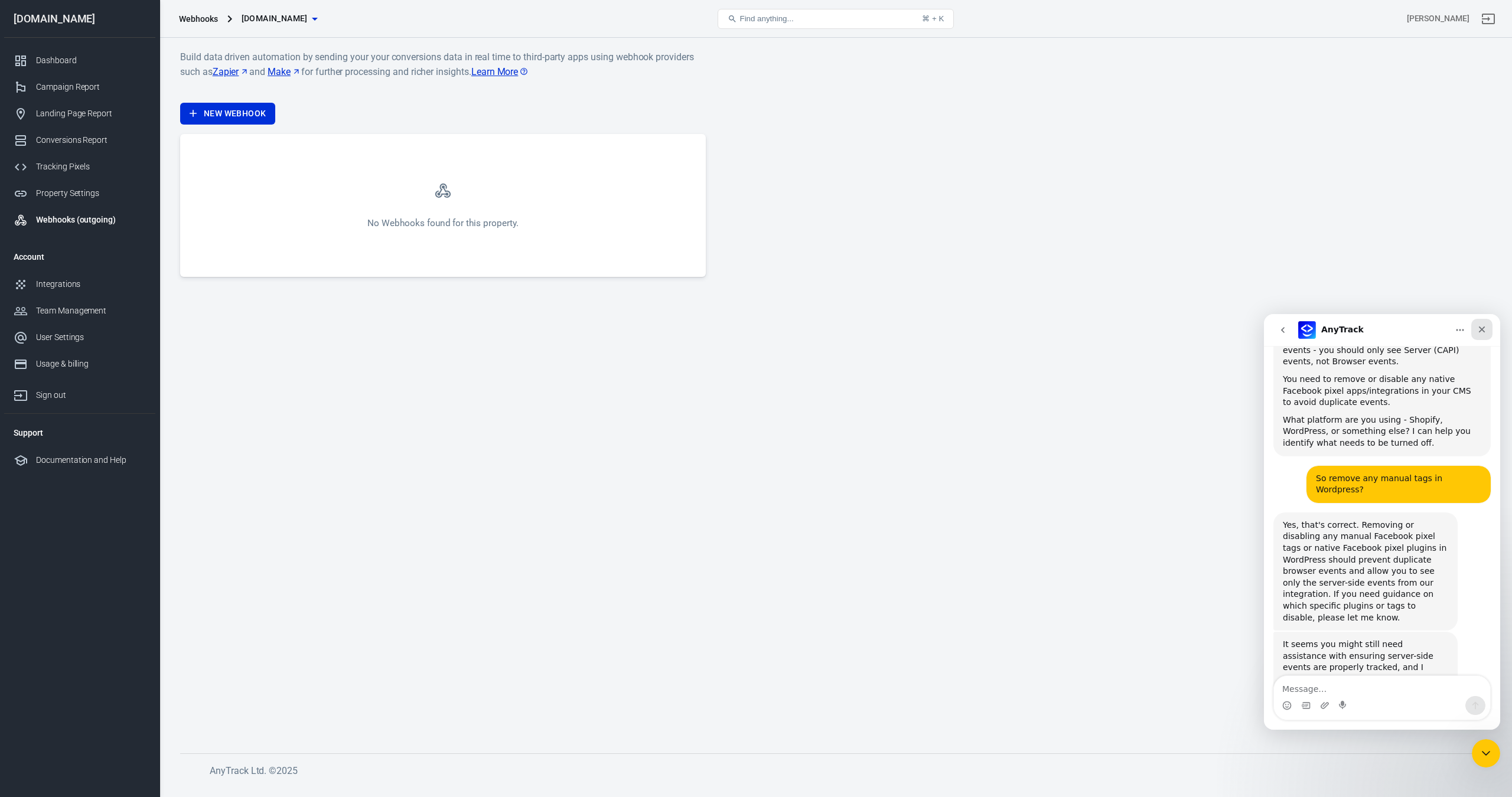
click at [1485, 331] on icon "Close" at bounding box center [1482, 329] width 9 height 9
